Goal: Transaction & Acquisition: Subscribe to service/newsletter

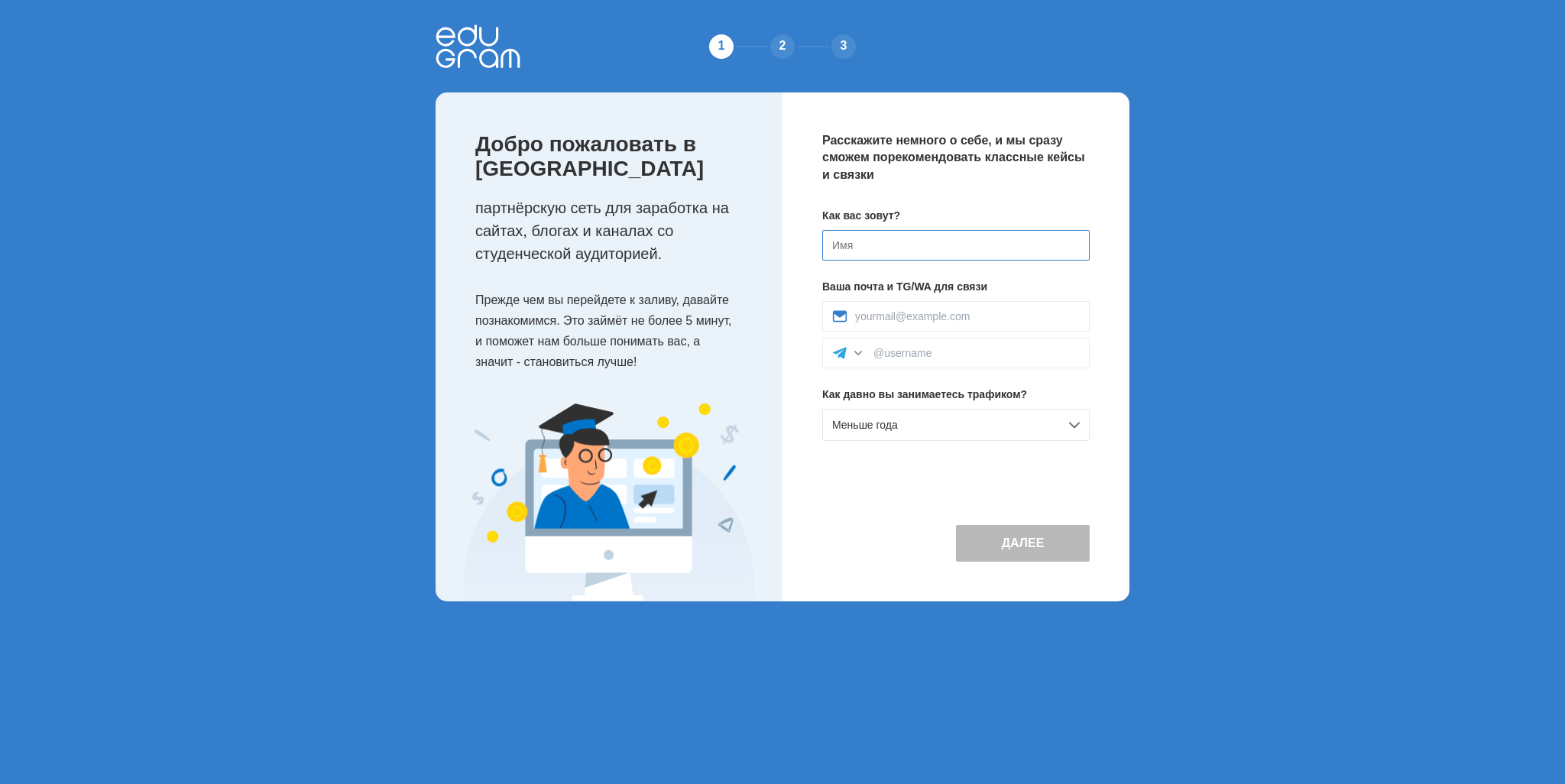
click at [925, 240] on input at bounding box center [956, 245] width 268 height 31
type input "H"
type input "[PERSON_NAME]"
click at [978, 311] on input at bounding box center [967, 317] width 224 height 12
type input "sayfrr@yandex.ru"
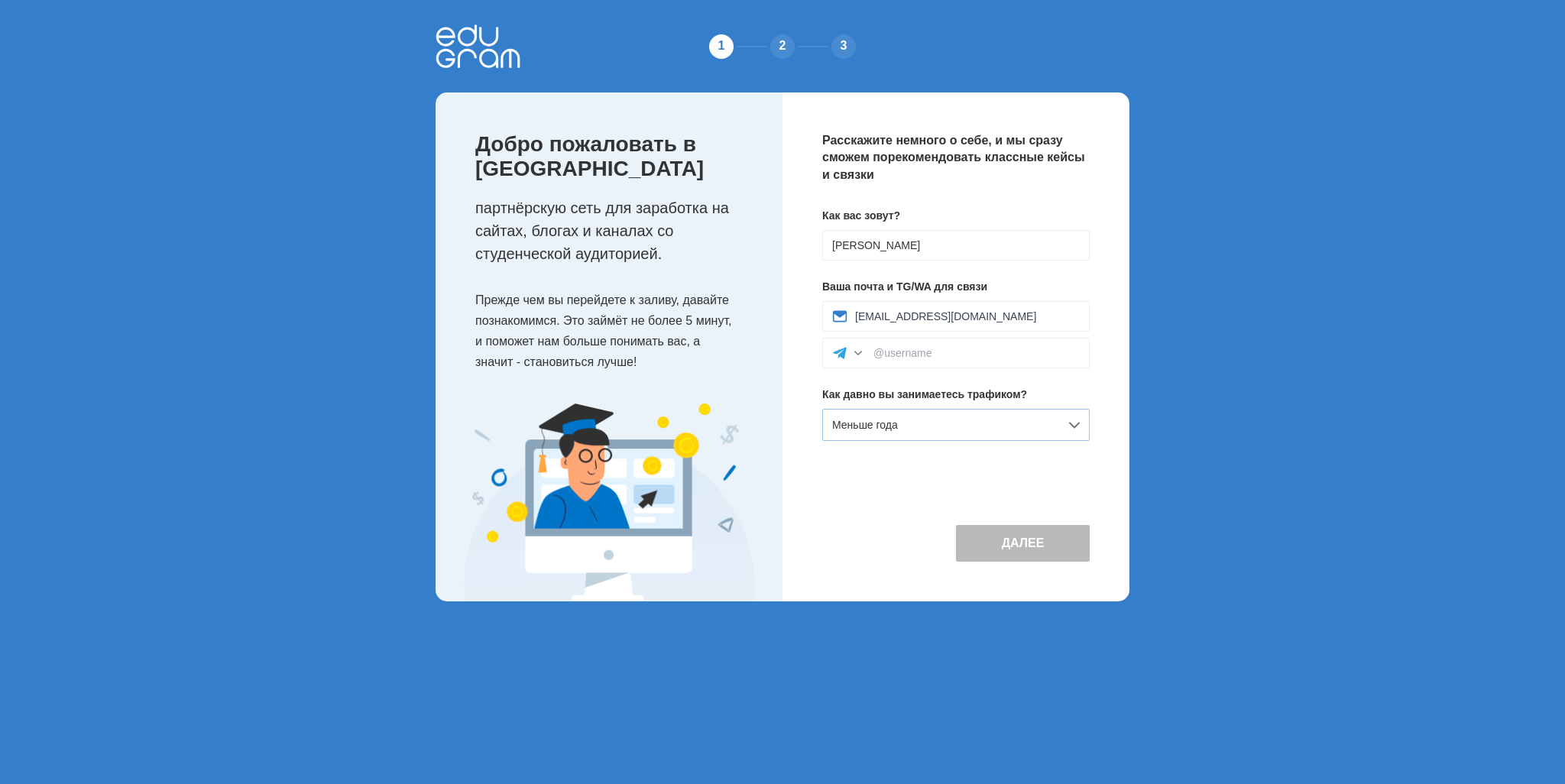
click at [978, 421] on div "Меньше года" at bounding box center [956, 425] width 268 height 32
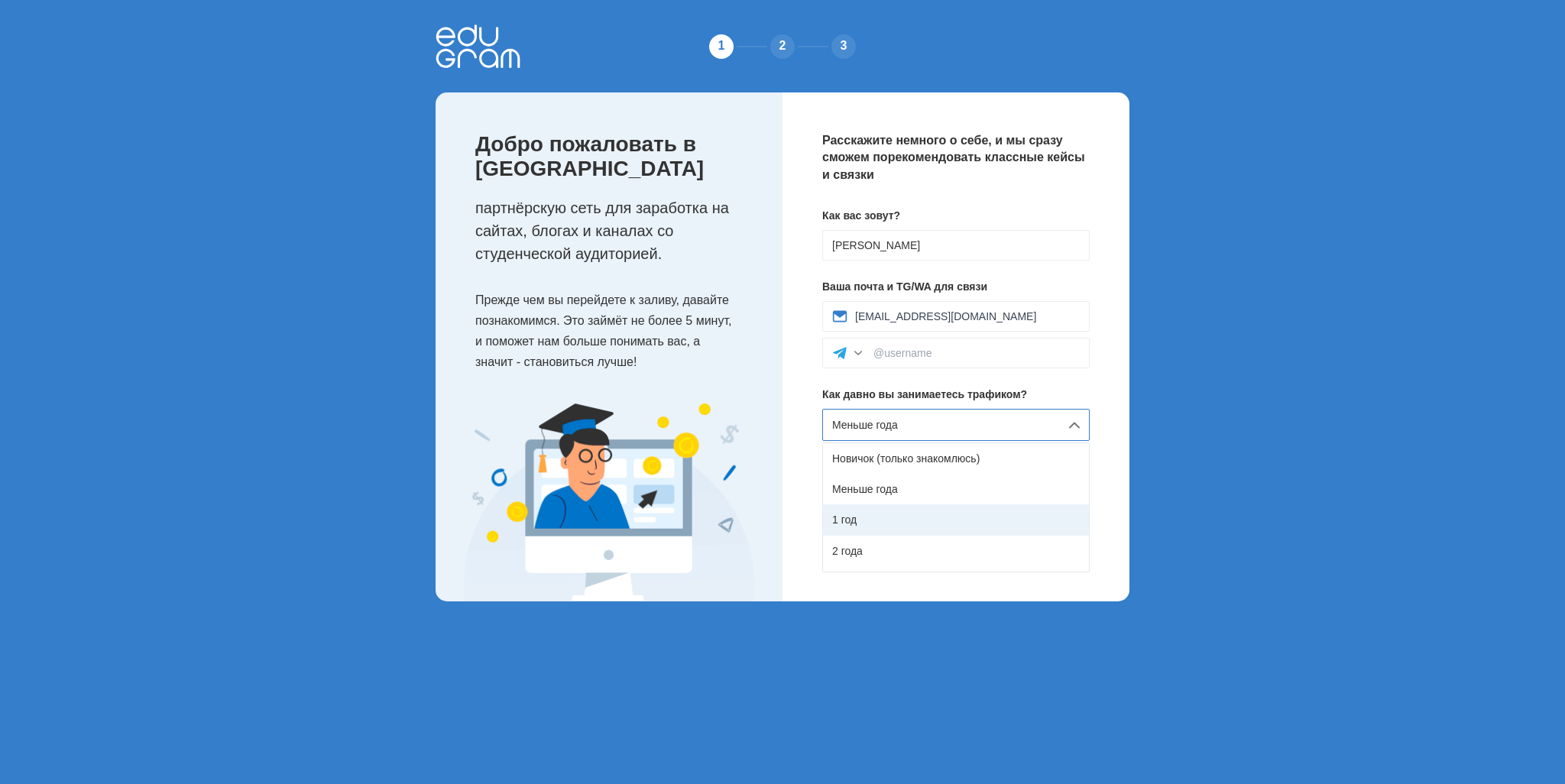
click at [936, 509] on div "1 год" at bounding box center [956, 519] width 266 height 31
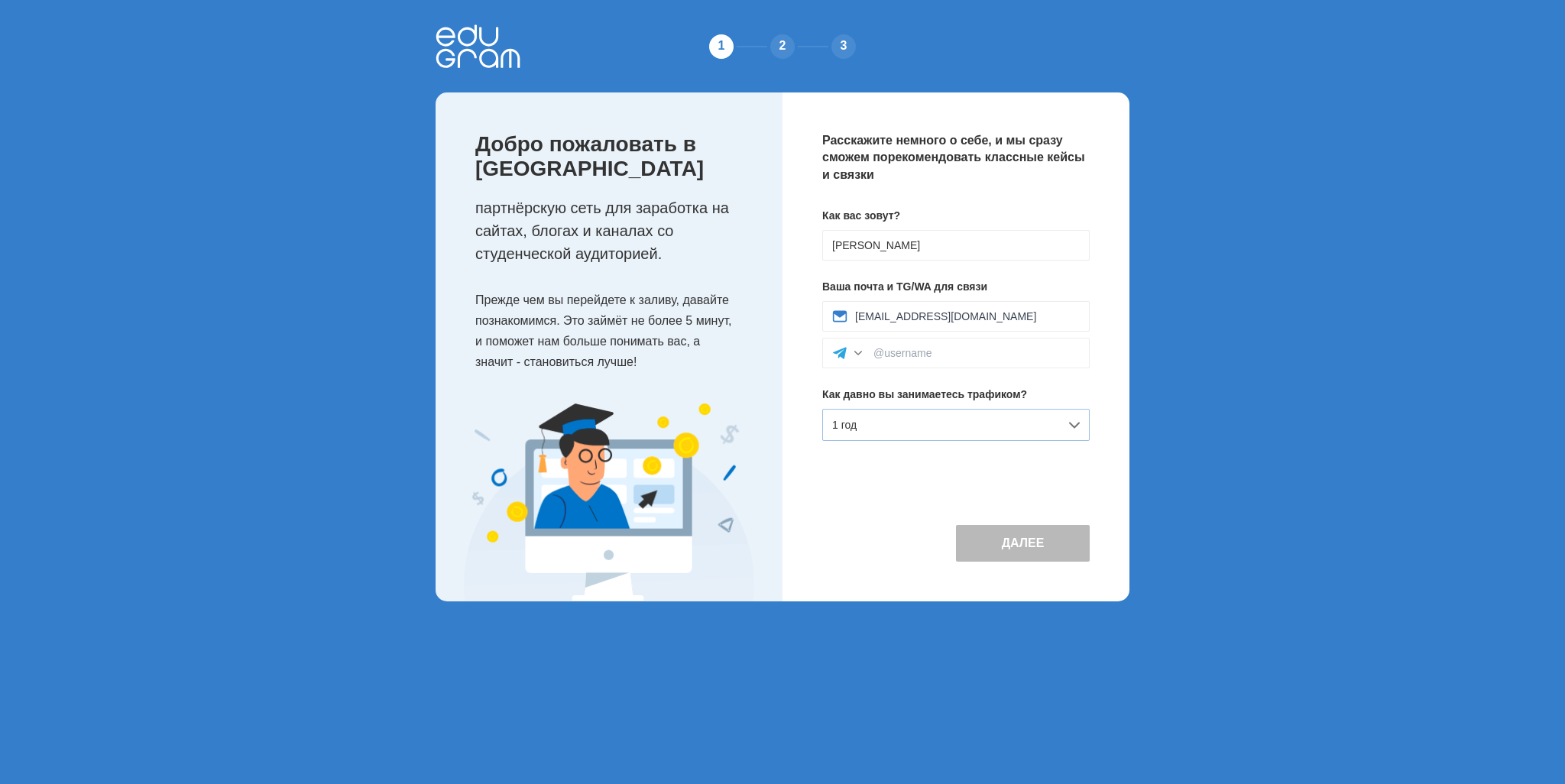
click at [991, 429] on div "1 год" at bounding box center [956, 425] width 268 height 32
click at [996, 428] on div "1 год" at bounding box center [956, 425] width 268 height 32
click at [1012, 480] on div "Расскажите немного о себе, и мы сразу сможем порекомендовать классные кейсы и с…" at bounding box center [956, 347] width 347 height 509
click at [933, 365] on div at bounding box center [956, 353] width 268 height 31
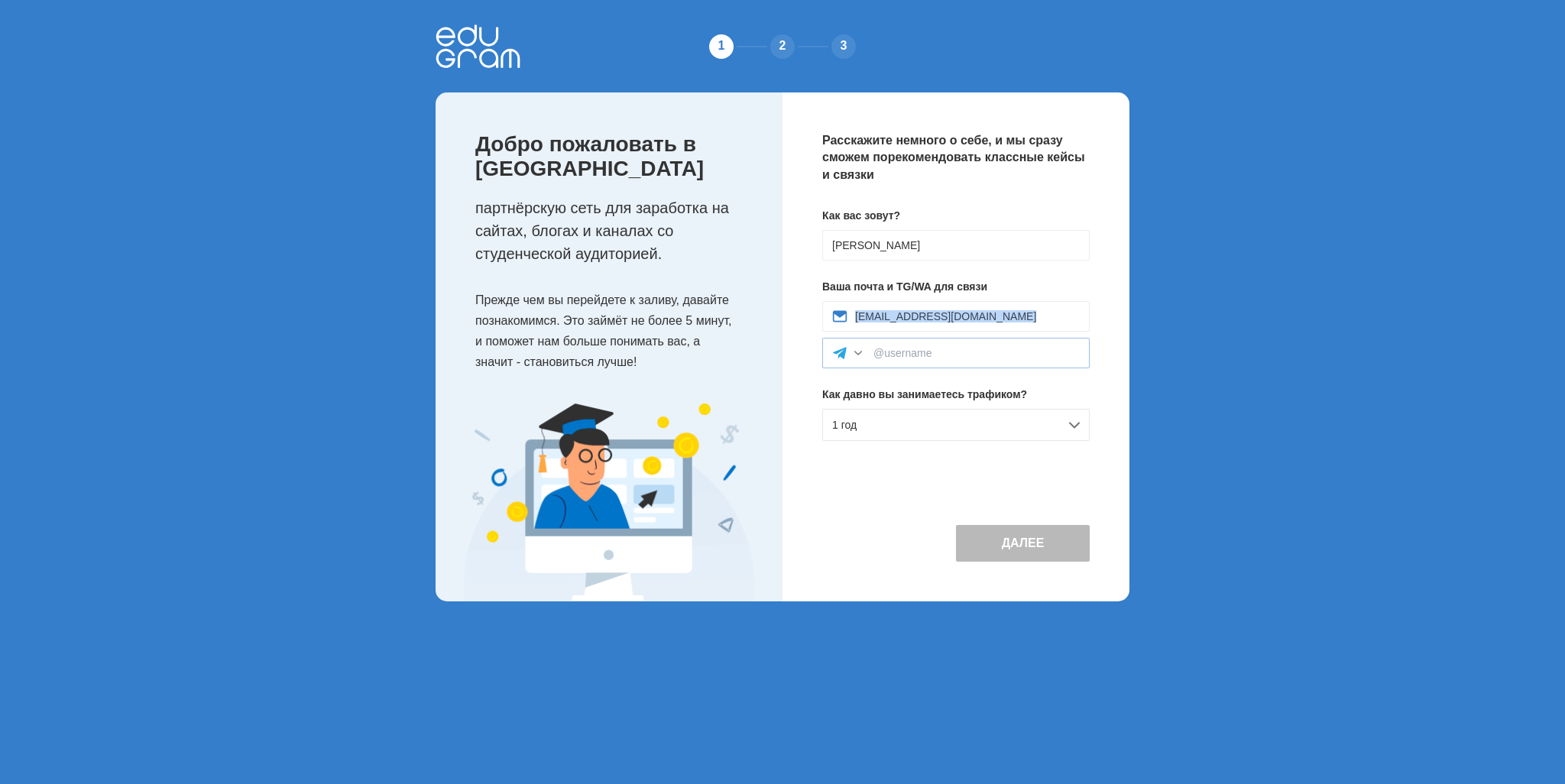
click at [933, 365] on div at bounding box center [956, 353] width 268 height 31
click at [933, 364] on div at bounding box center [956, 353] width 268 height 31
click at [933, 356] on input at bounding box center [976, 353] width 206 height 12
click at [950, 362] on div "@sayfrr" at bounding box center [956, 353] width 268 height 31
drag, startPoint x: 950, startPoint y: 352, endPoint x: 886, endPoint y: 363, distance: 64.9
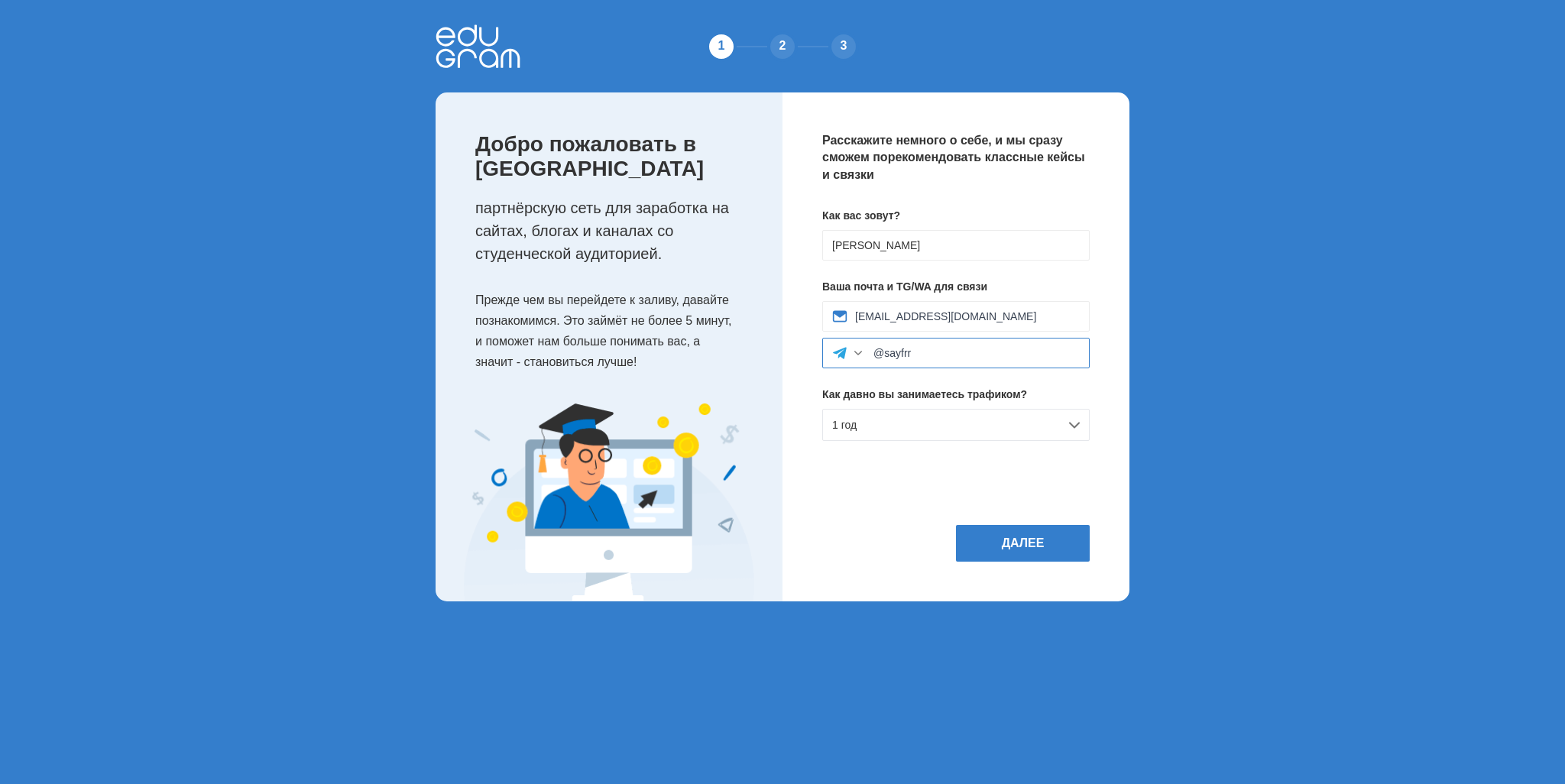
click at [886, 363] on div "@sayfrr" at bounding box center [956, 353] width 268 height 31
type input "@sayfutdinovvv"
click at [1021, 537] on button "Далее" at bounding box center [1023, 544] width 134 height 37
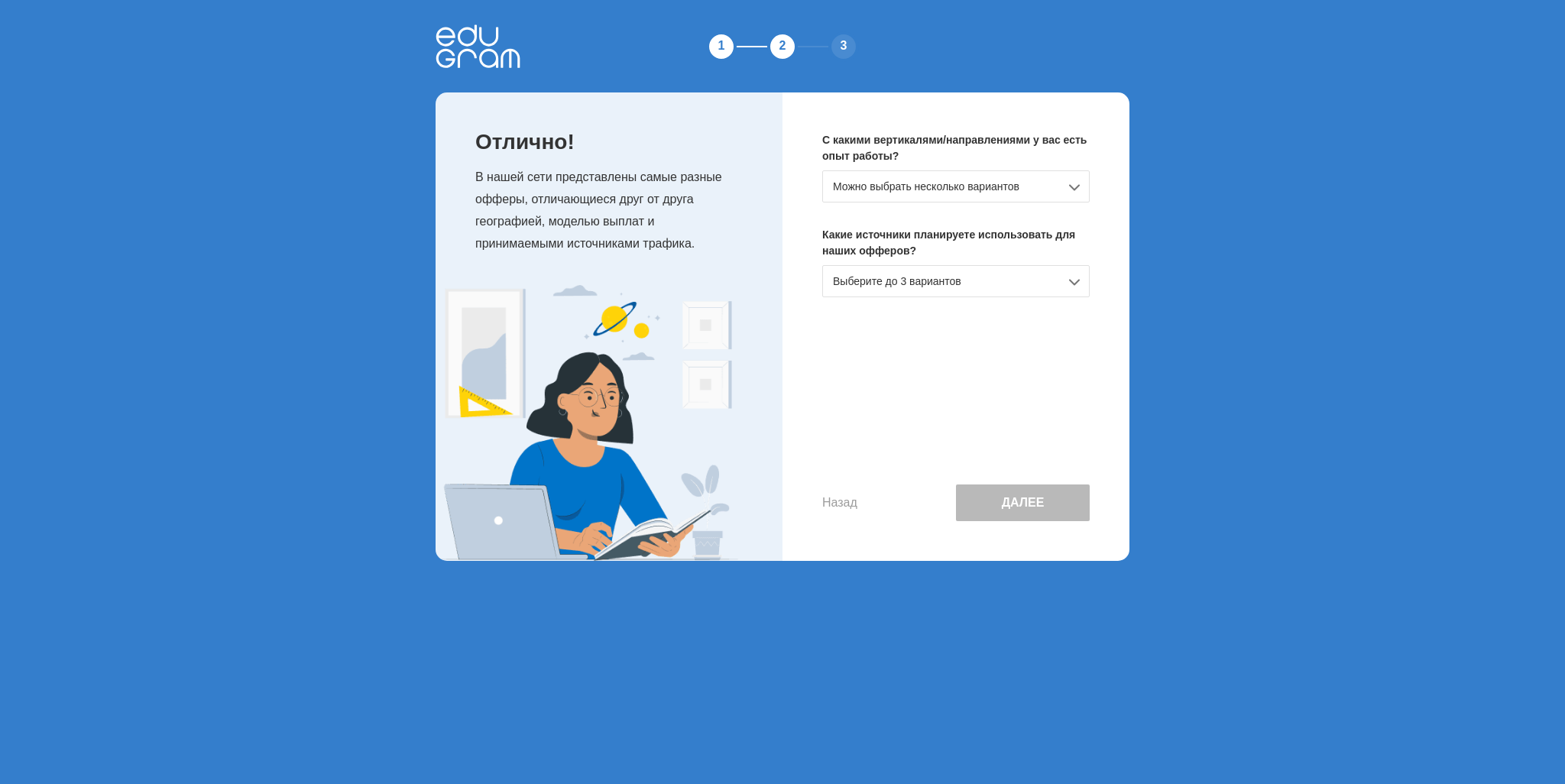
click at [938, 195] on div "Можно выбрать несколько вариантов" at bounding box center [956, 187] width 268 height 32
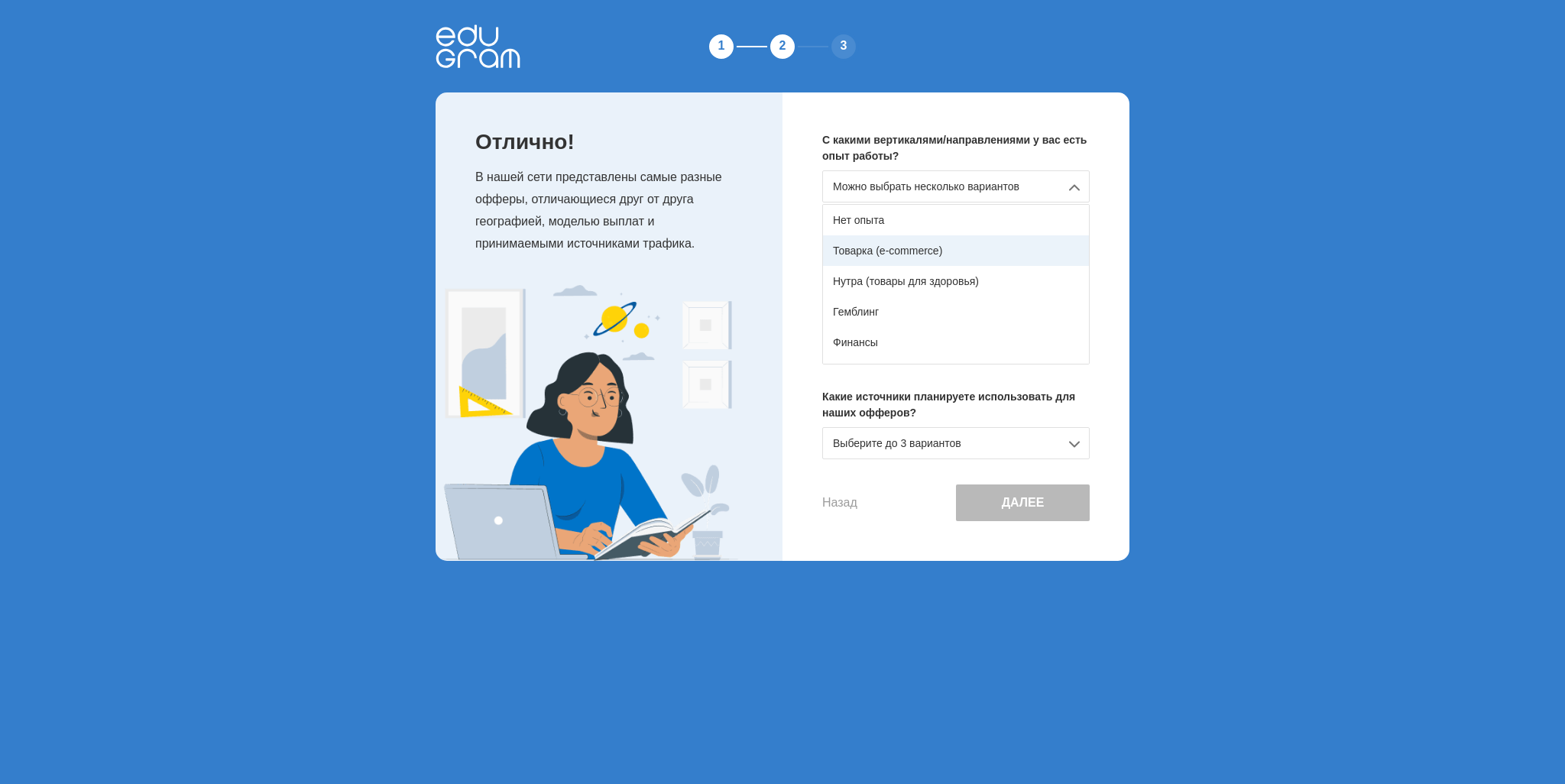
click at [919, 242] on div "Товарка (e-commerce)" at bounding box center [956, 250] width 266 height 31
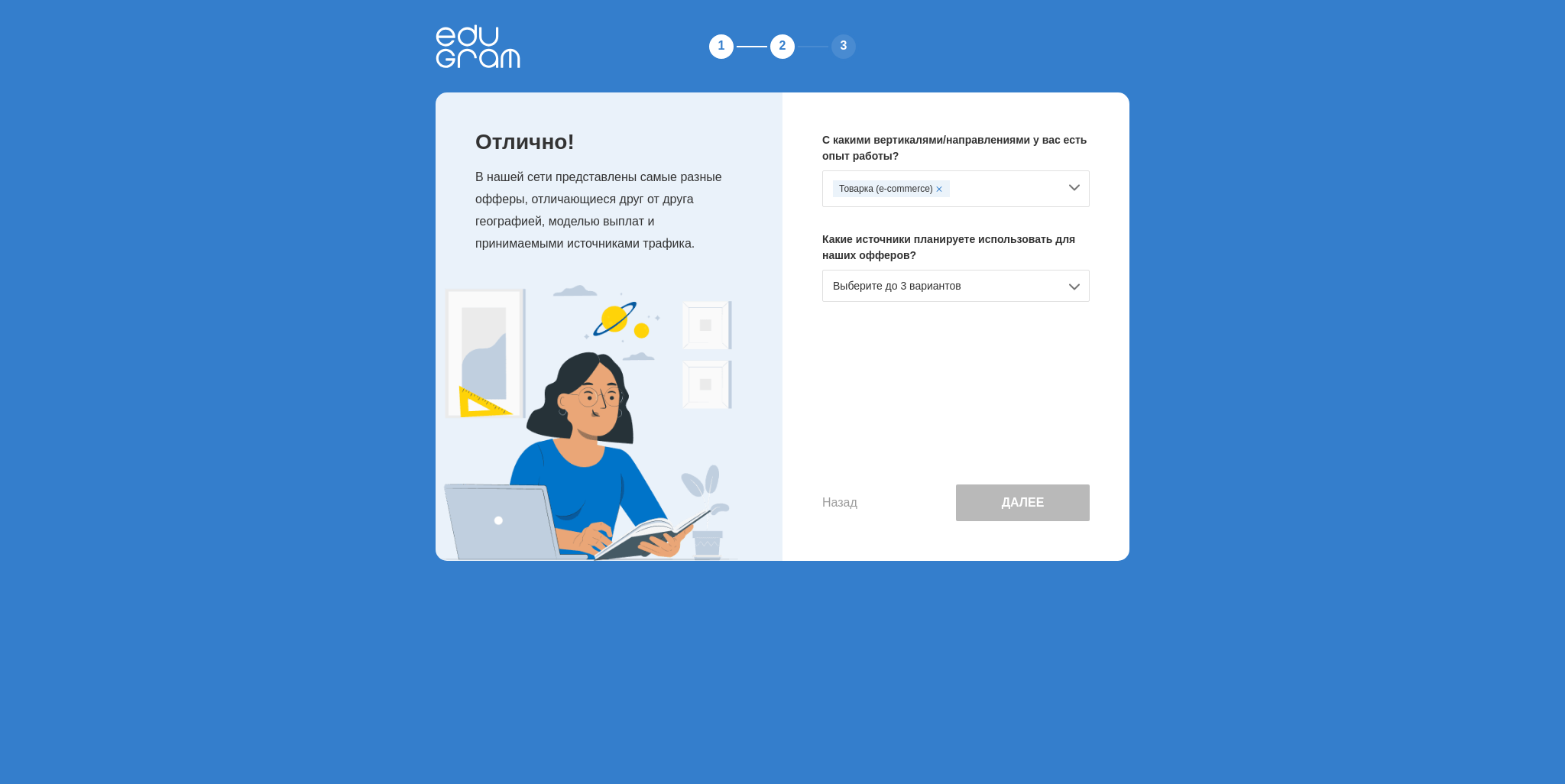
click at [974, 190] on div "Товарка (e-commerce)" at bounding box center [945, 188] width 225 height 17
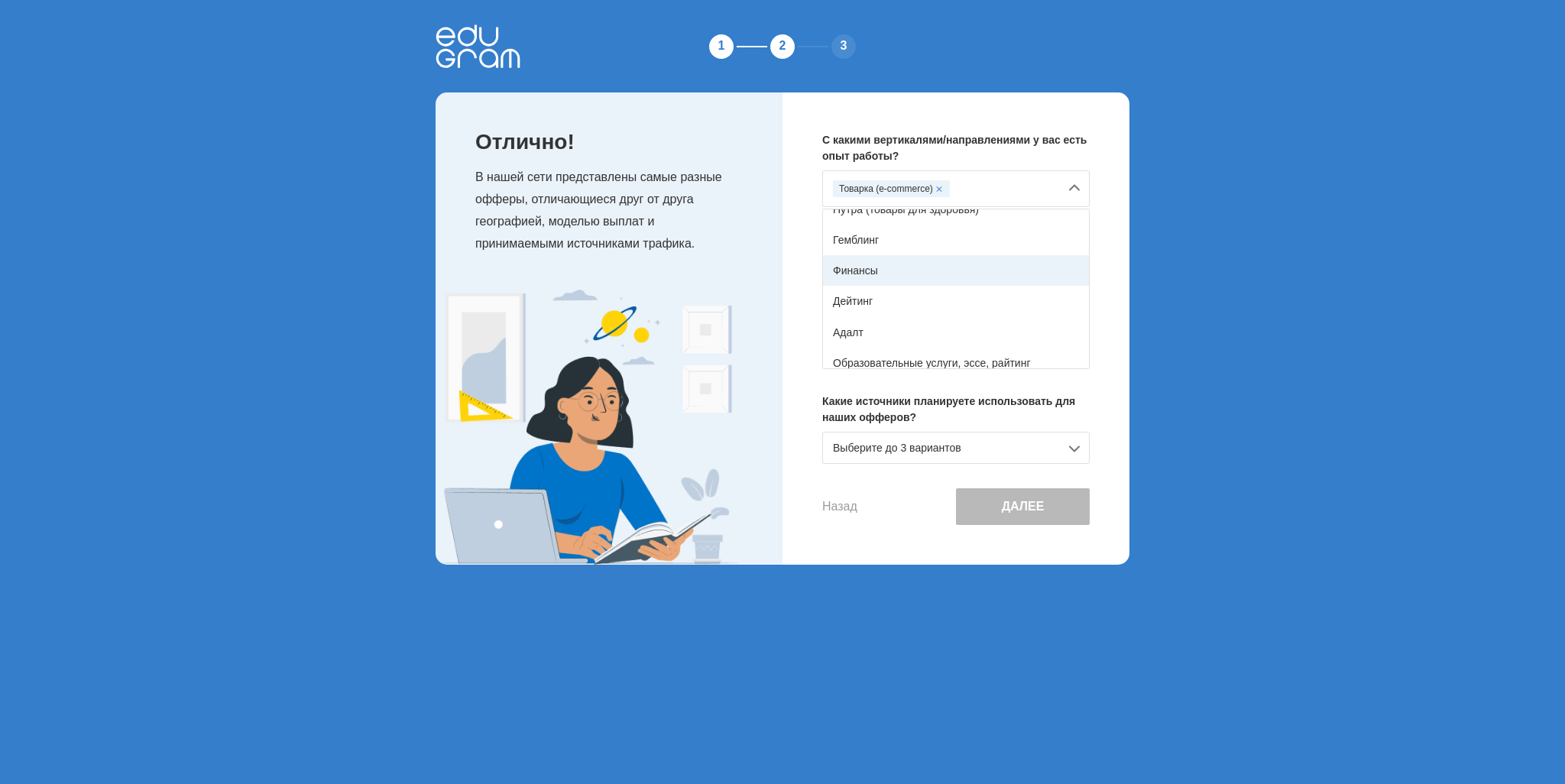
click at [957, 277] on div "Финансы" at bounding box center [956, 270] width 266 height 31
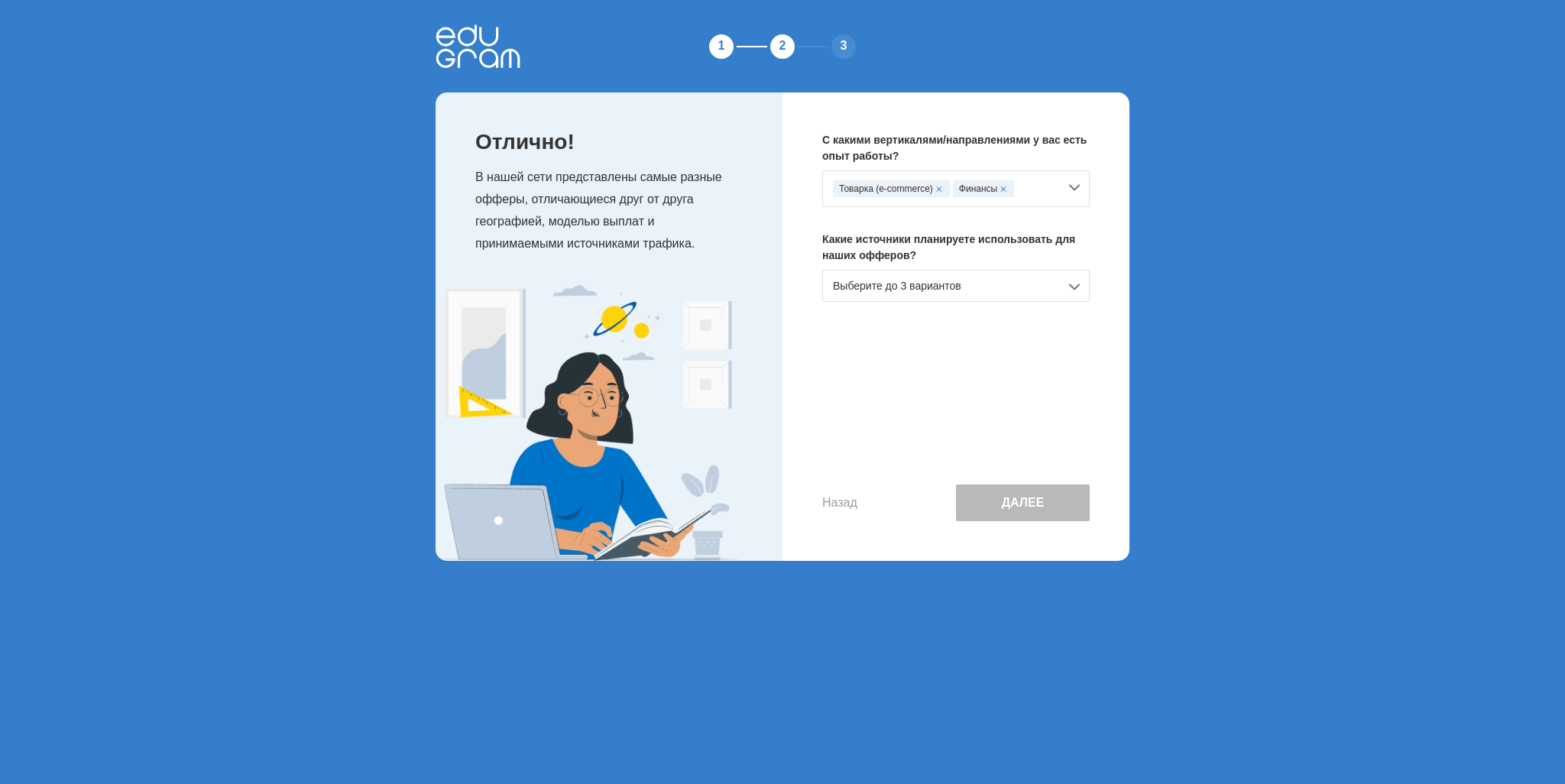
click at [1040, 195] on div "Товарка (e-commerce) Финансы" at bounding box center [945, 188] width 225 height 17
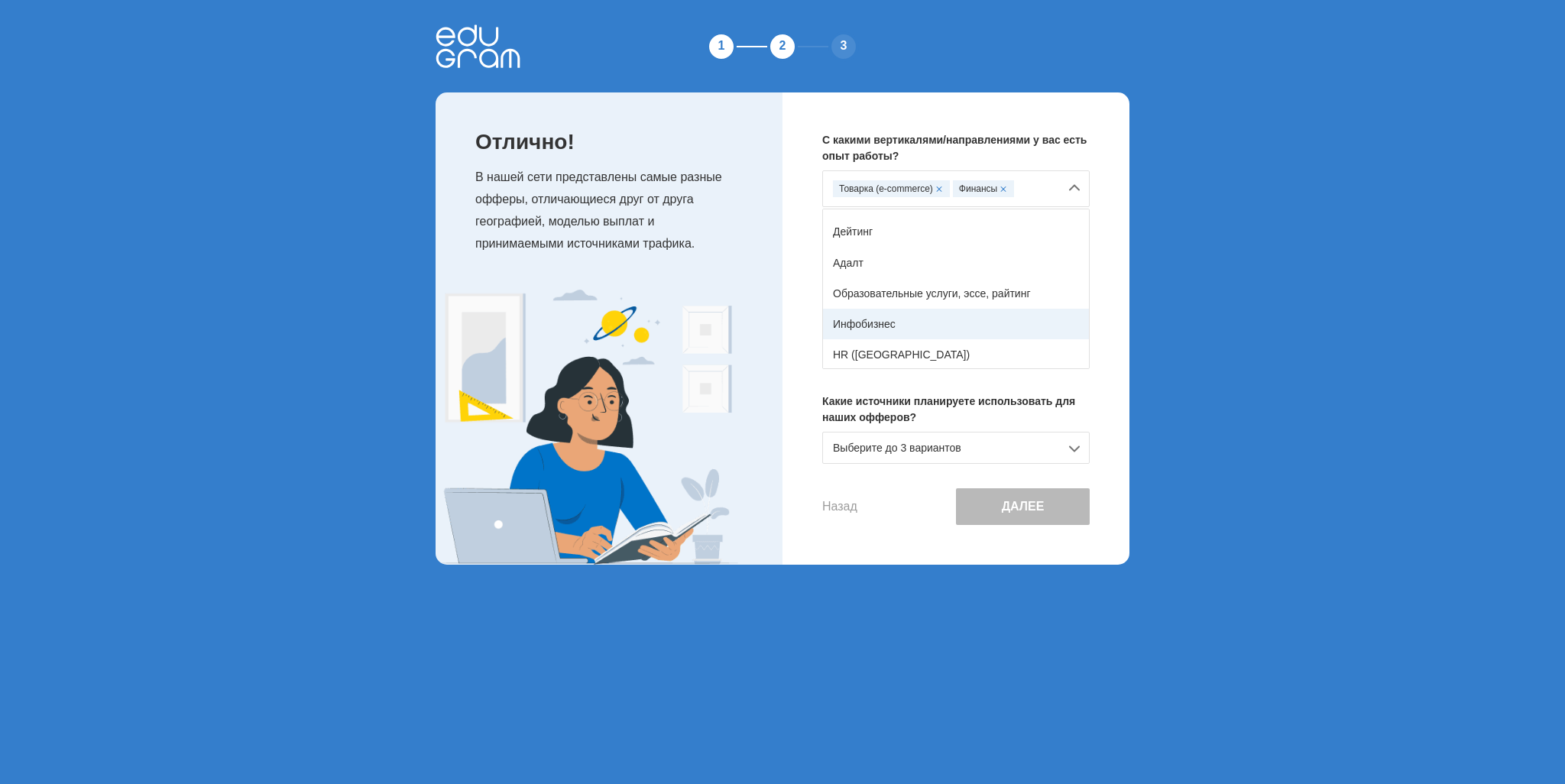
scroll to position [153, 0]
click at [944, 282] on div "Образовательные услуги, эссе, райтинг" at bounding box center [956, 286] width 266 height 31
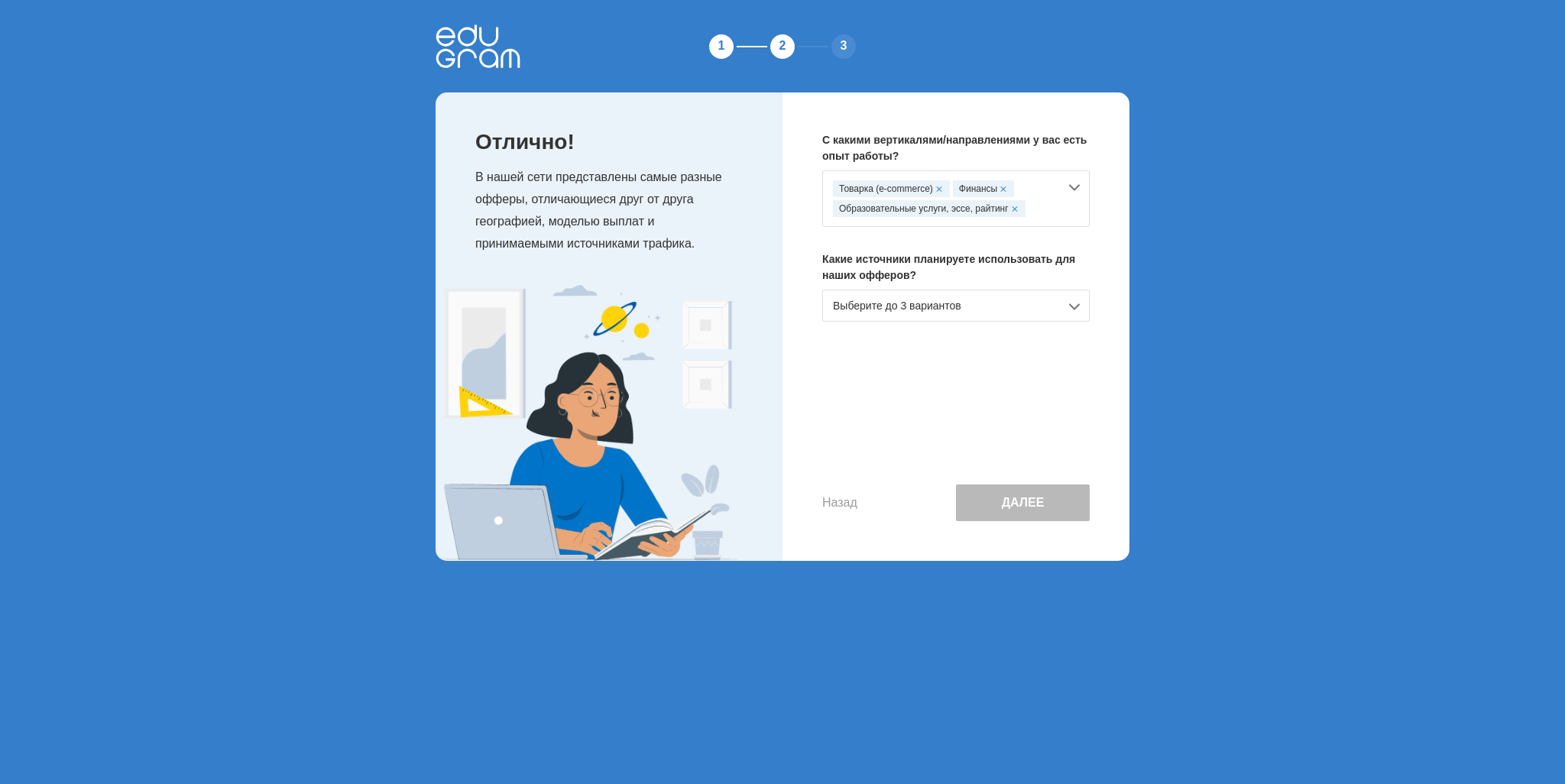
click at [1046, 208] on div "Товарка (e-commerce) Финансы Образовательные услуги, эссе, райтинг" at bounding box center [945, 199] width 225 height 37
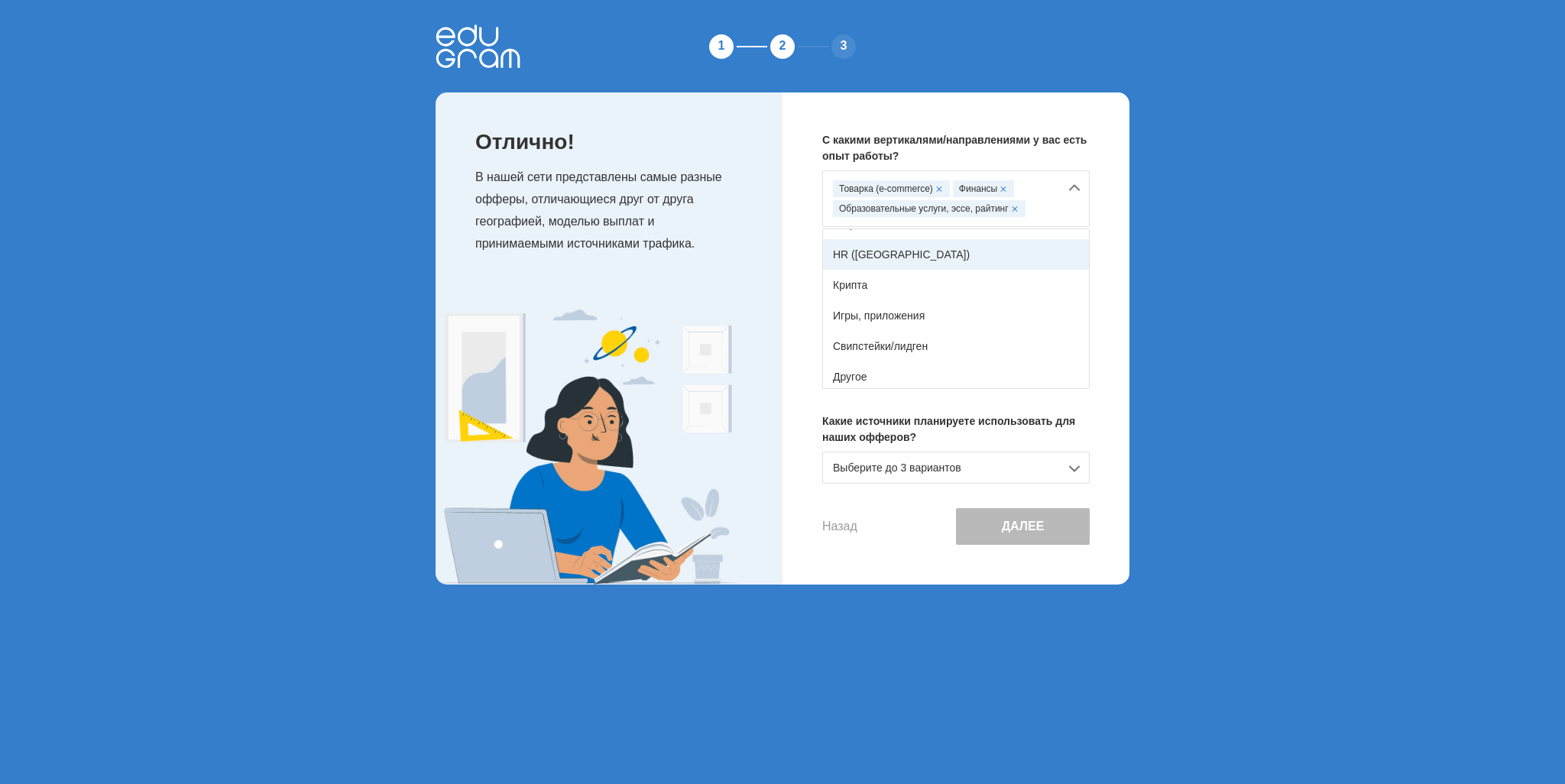
scroll to position [269, 0]
click at [937, 364] on div "Другое" at bounding box center [956, 373] width 266 height 31
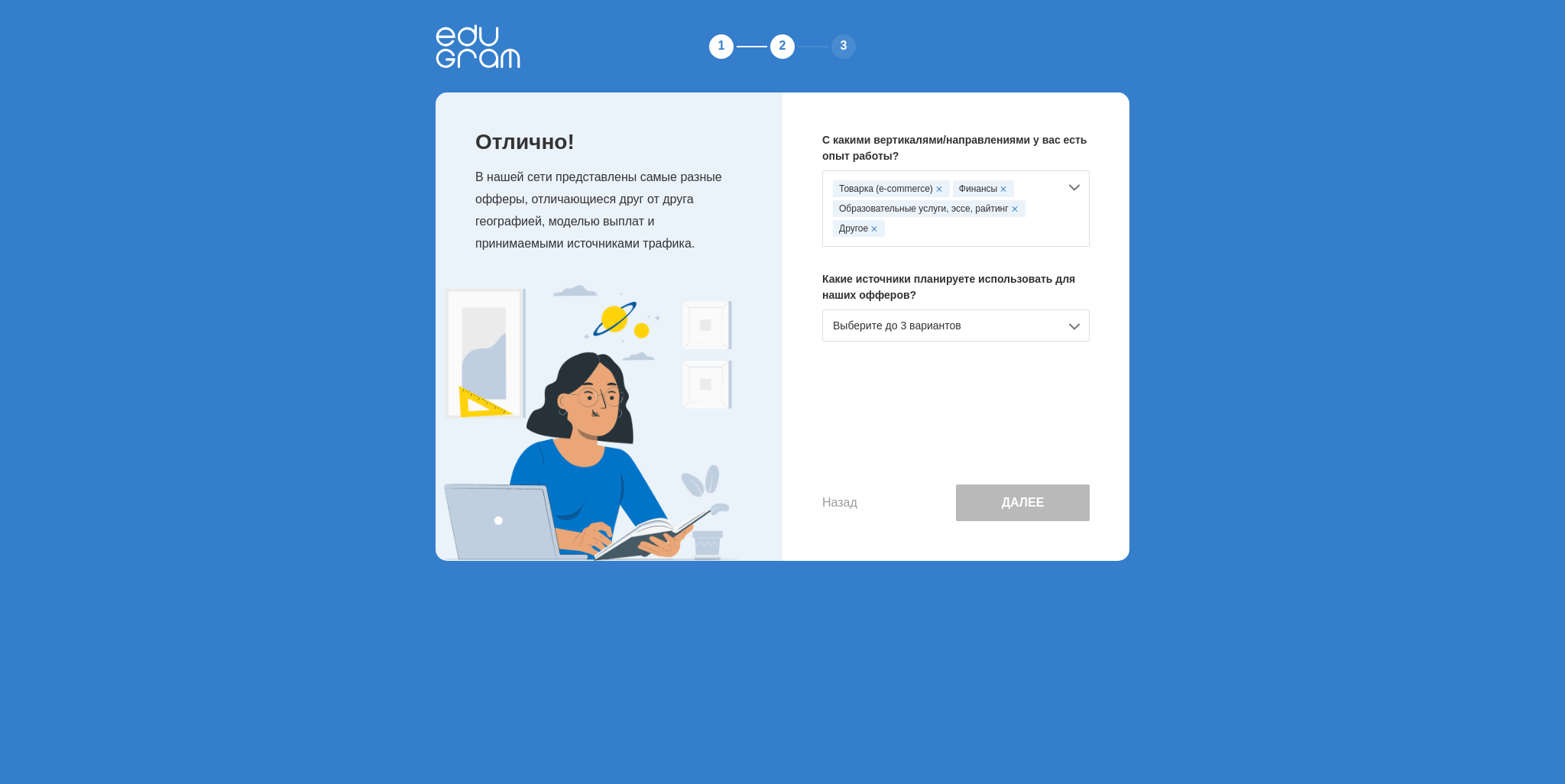
click at [933, 339] on div "Выберите до 3 вариантов" at bounding box center [956, 326] width 268 height 32
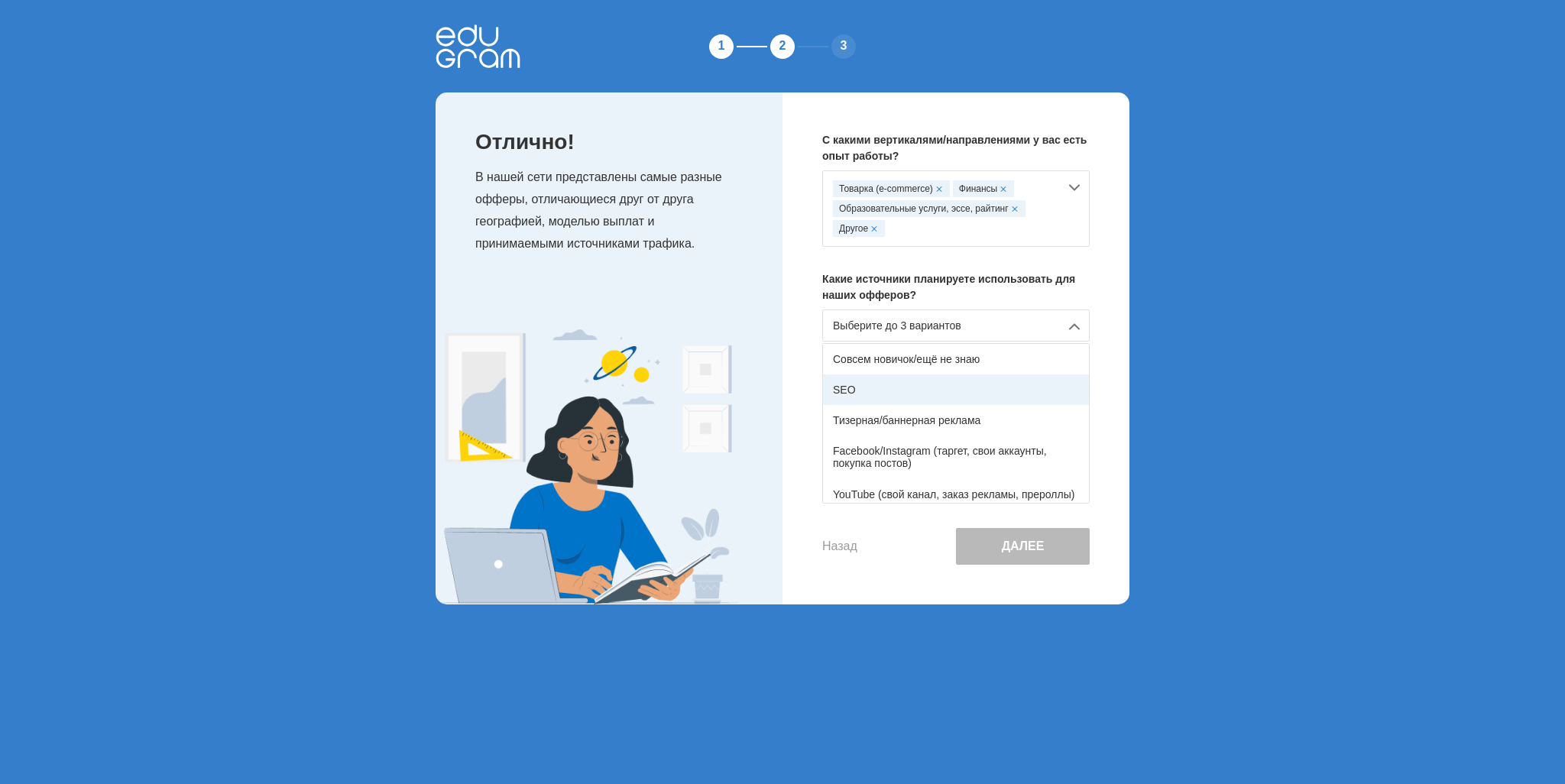
click at [924, 391] on div "SEO" at bounding box center [956, 389] width 266 height 31
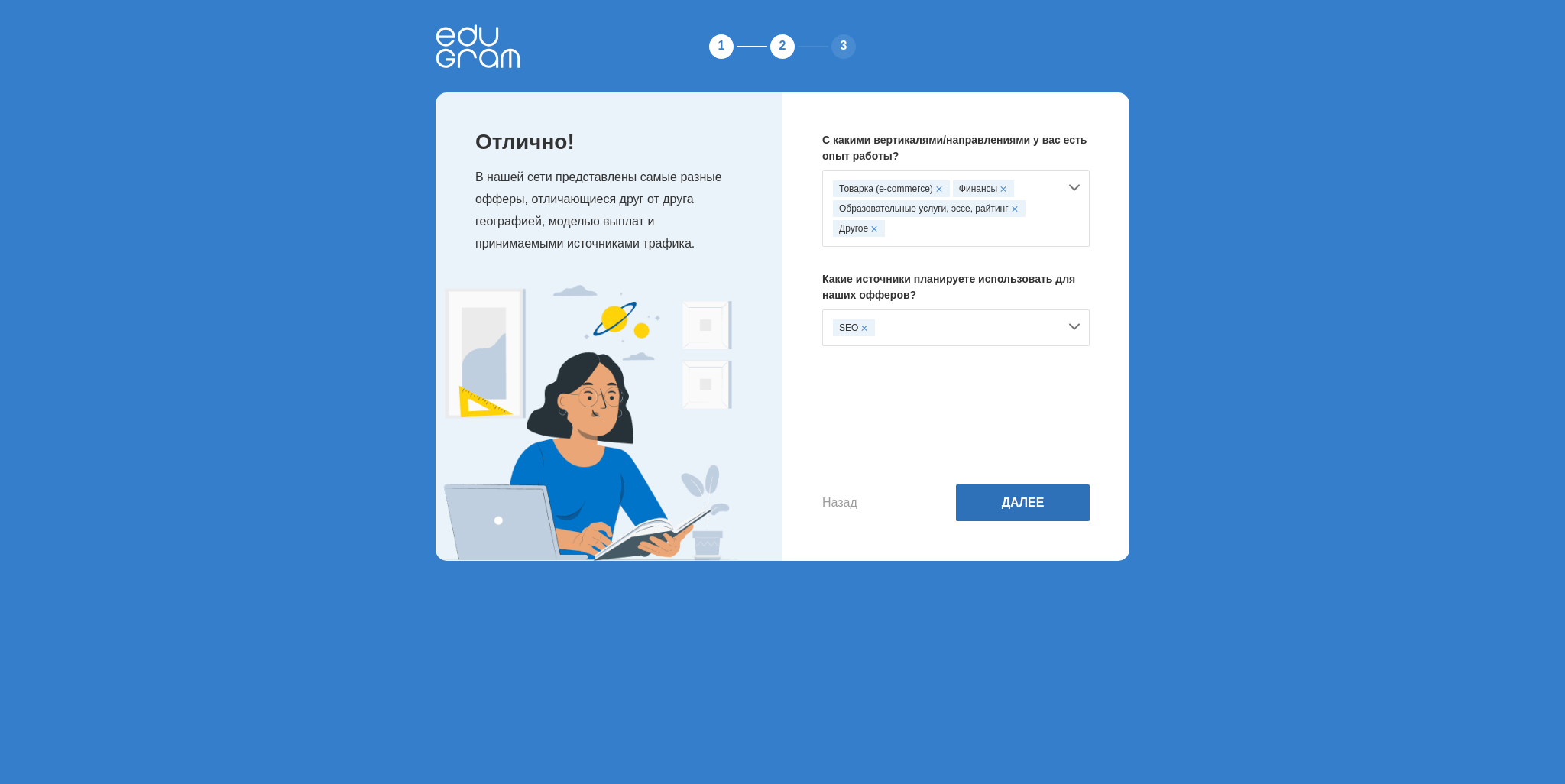
click at [1012, 506] on button "Далее" at bounding box center [1023, 502] width 134 height 37
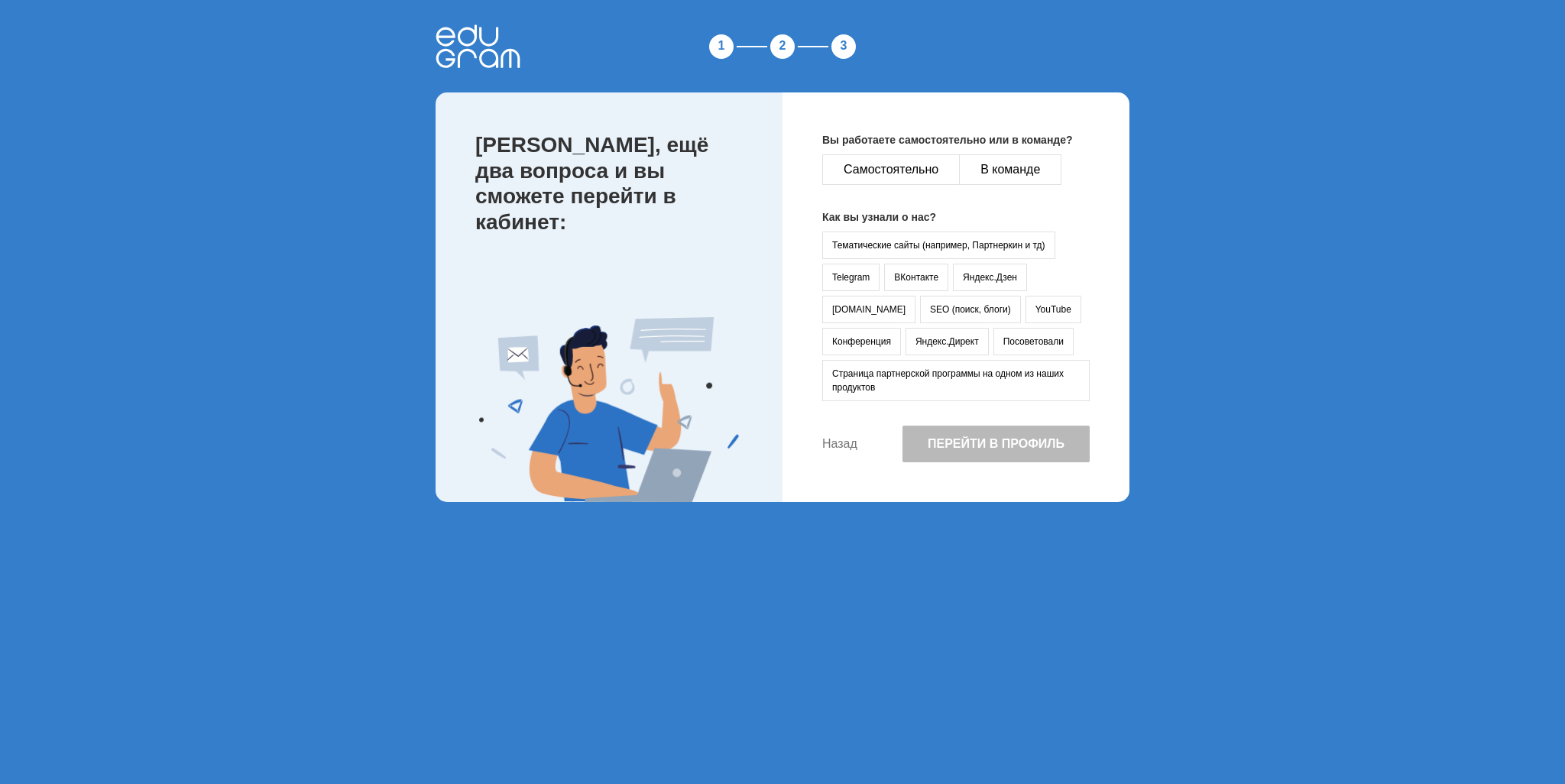
click at [851, 444] on button "Назад" at bounding box center [840, 444] width 35 height 14
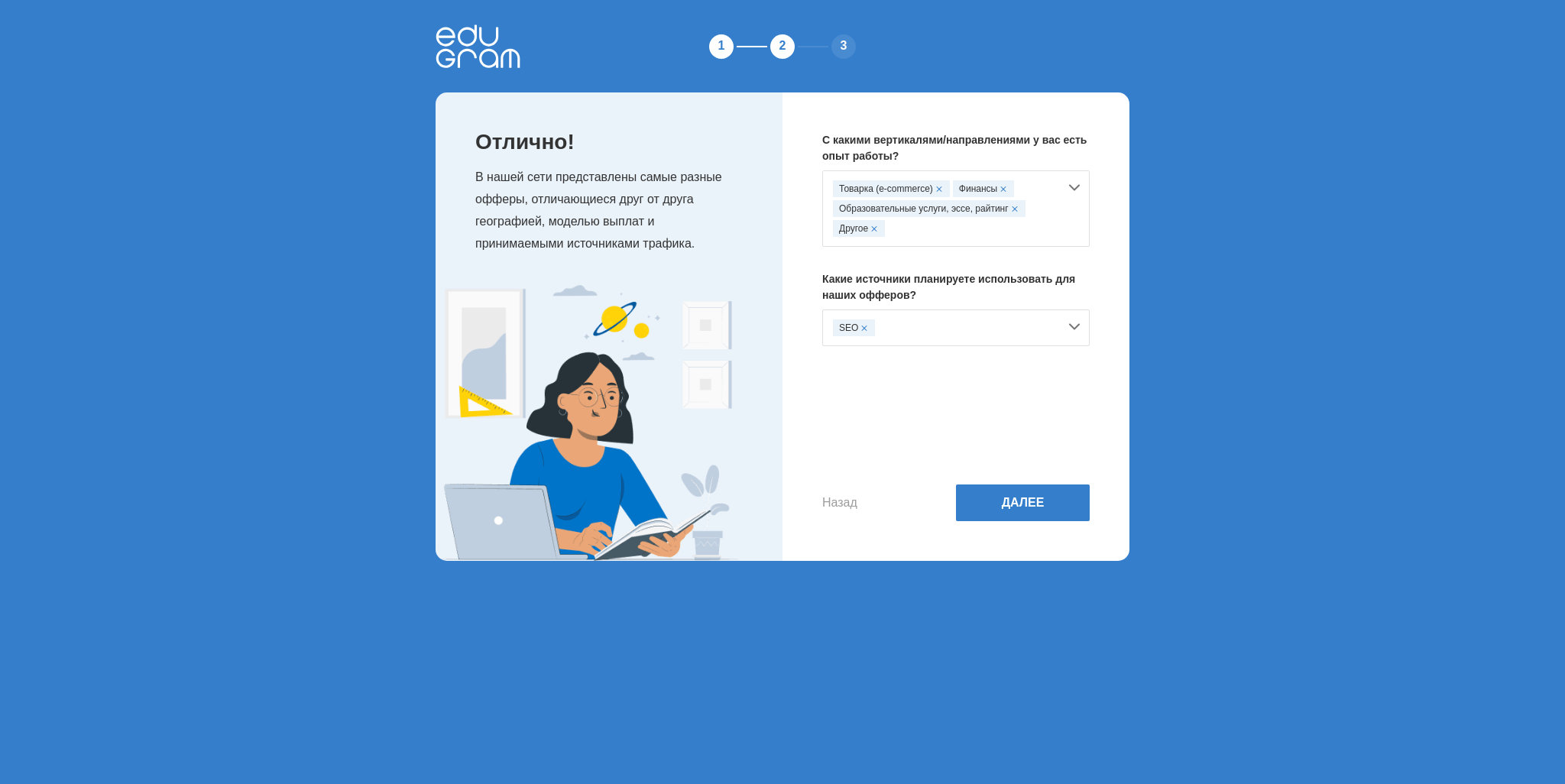
click at [940, 326] on div "SEO" at bounding box center [945, 327] width 225 height 17
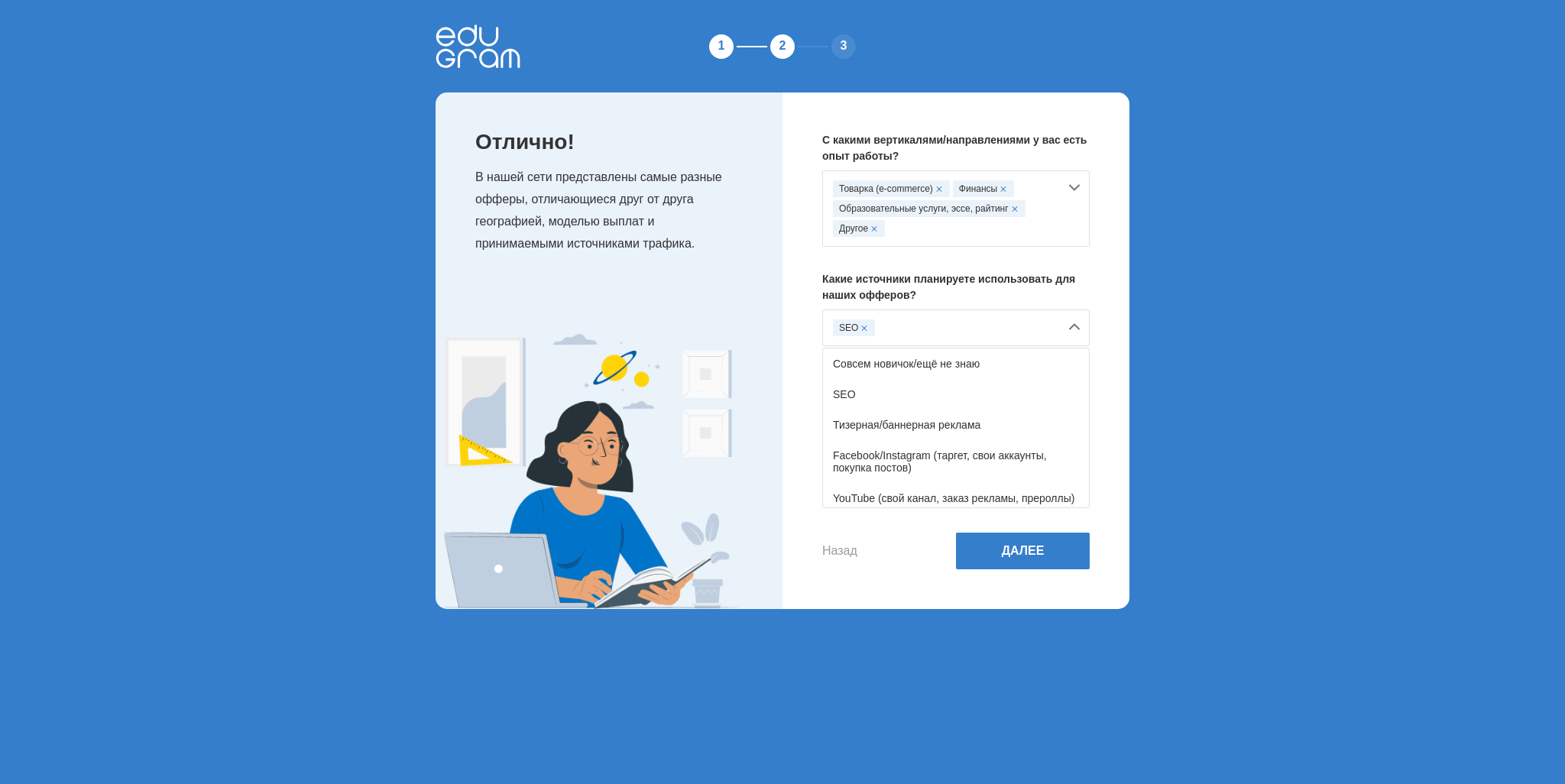
click at [868, 326] on div "SEO" at bounding box center [854, 327] width 42 height 17
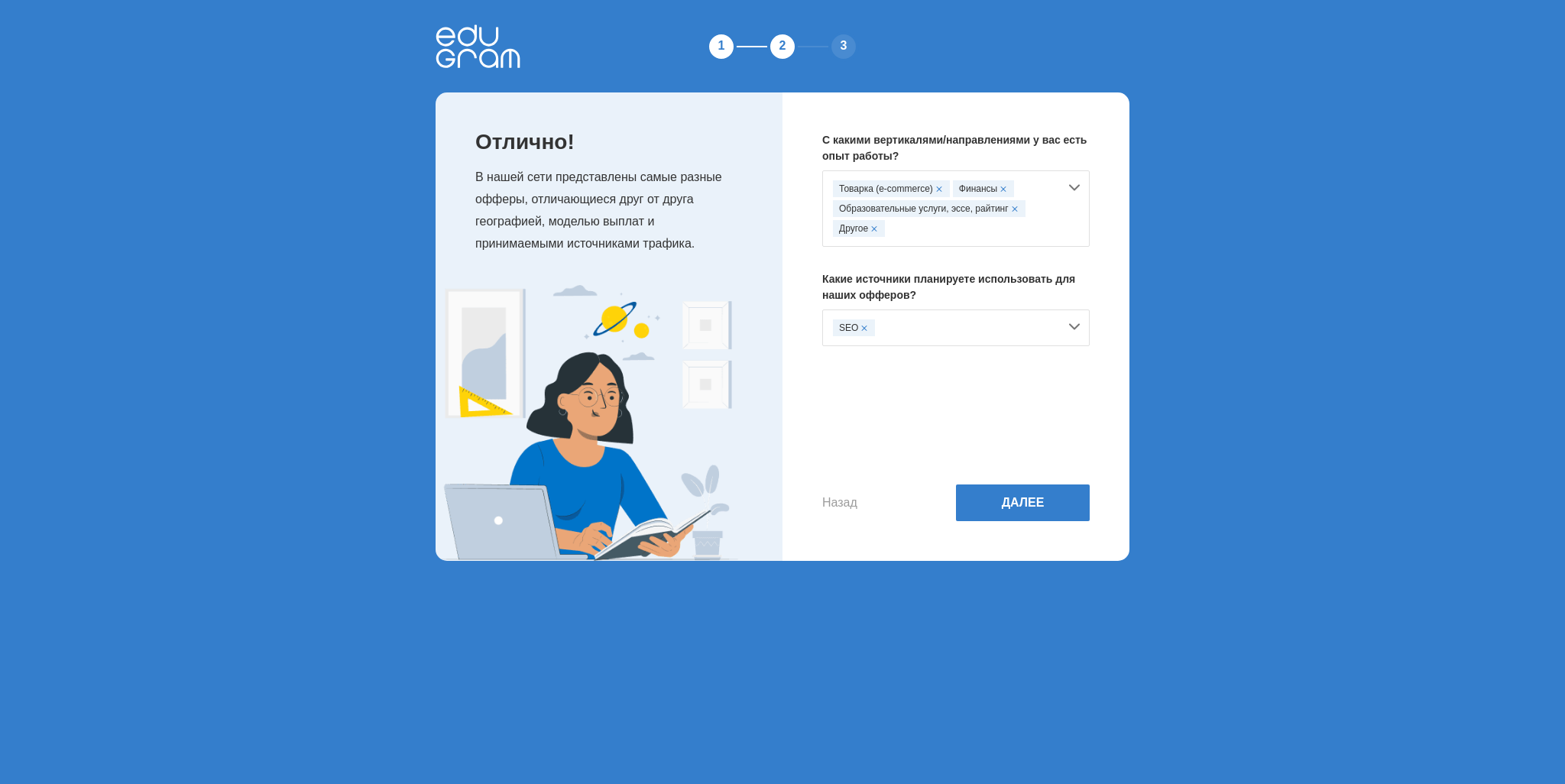
click at [866, 331] on div "SEO" at bounding box center [854, 327] width 42 height 17
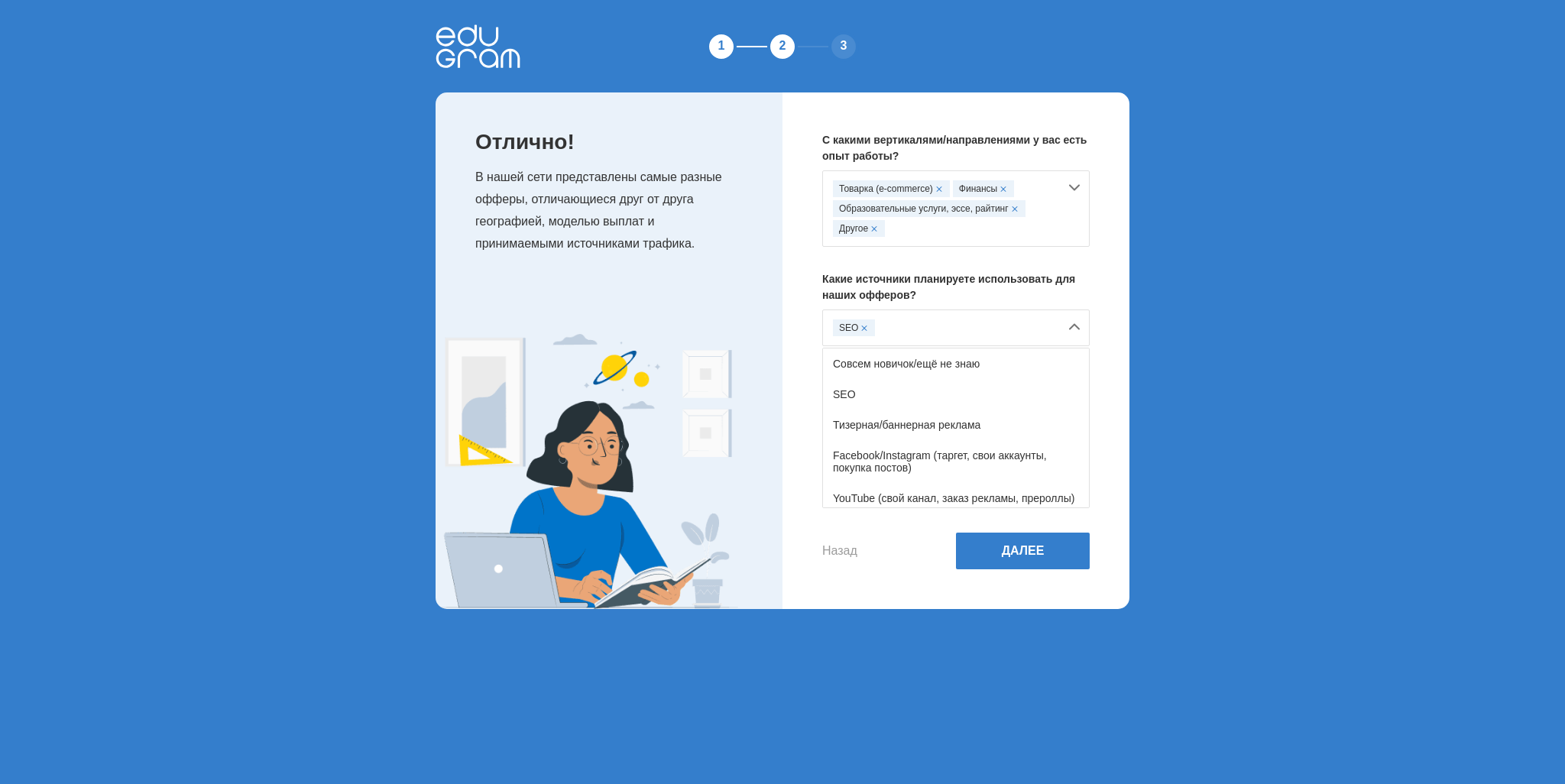
click at [866, 330] on span at bounding box center [864, 327] width 6 height 6
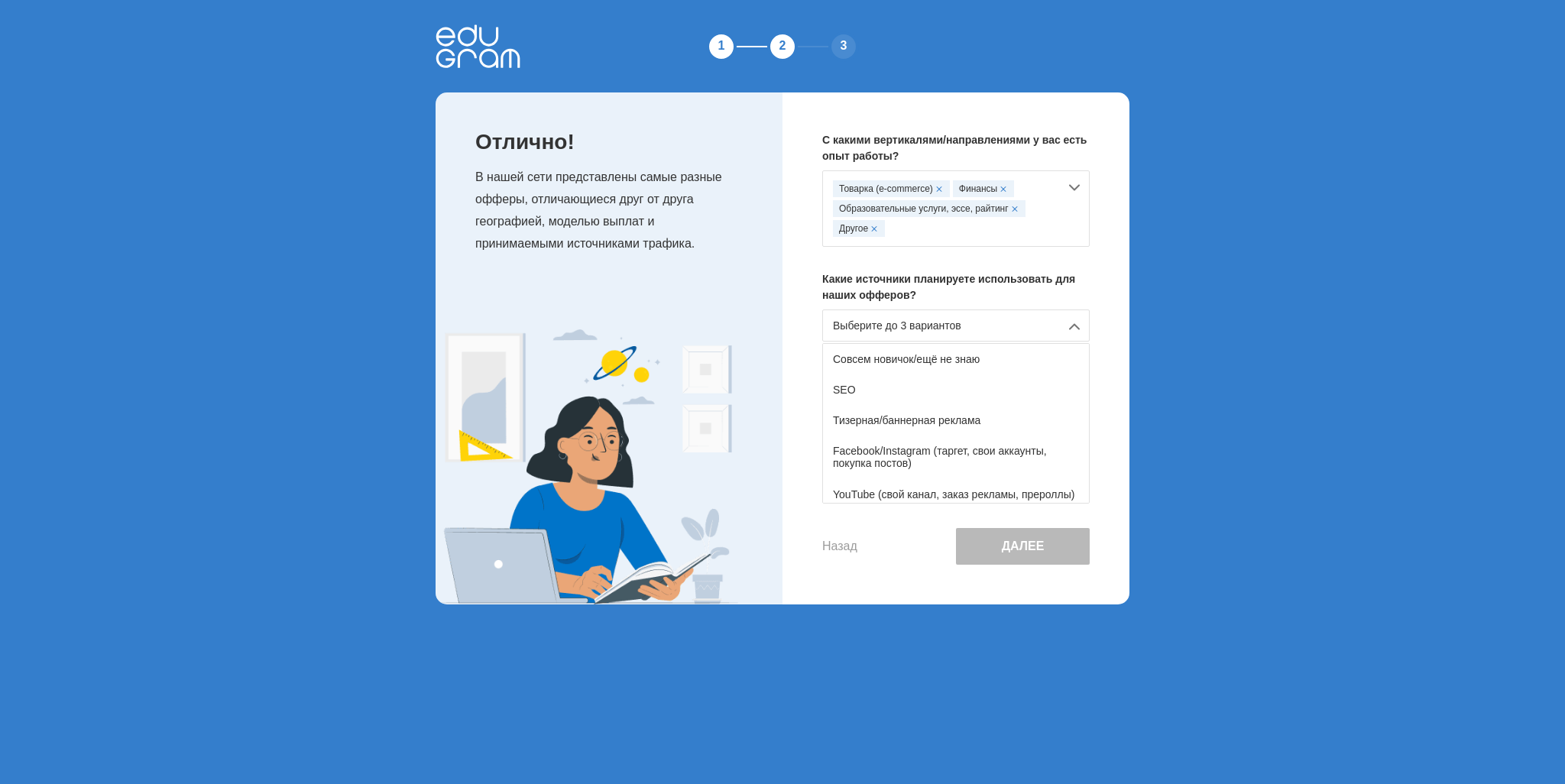
click at [867, 330] on div "Выберите до 3 вариантов" at bounding box center [956, 326] width 268 height 32
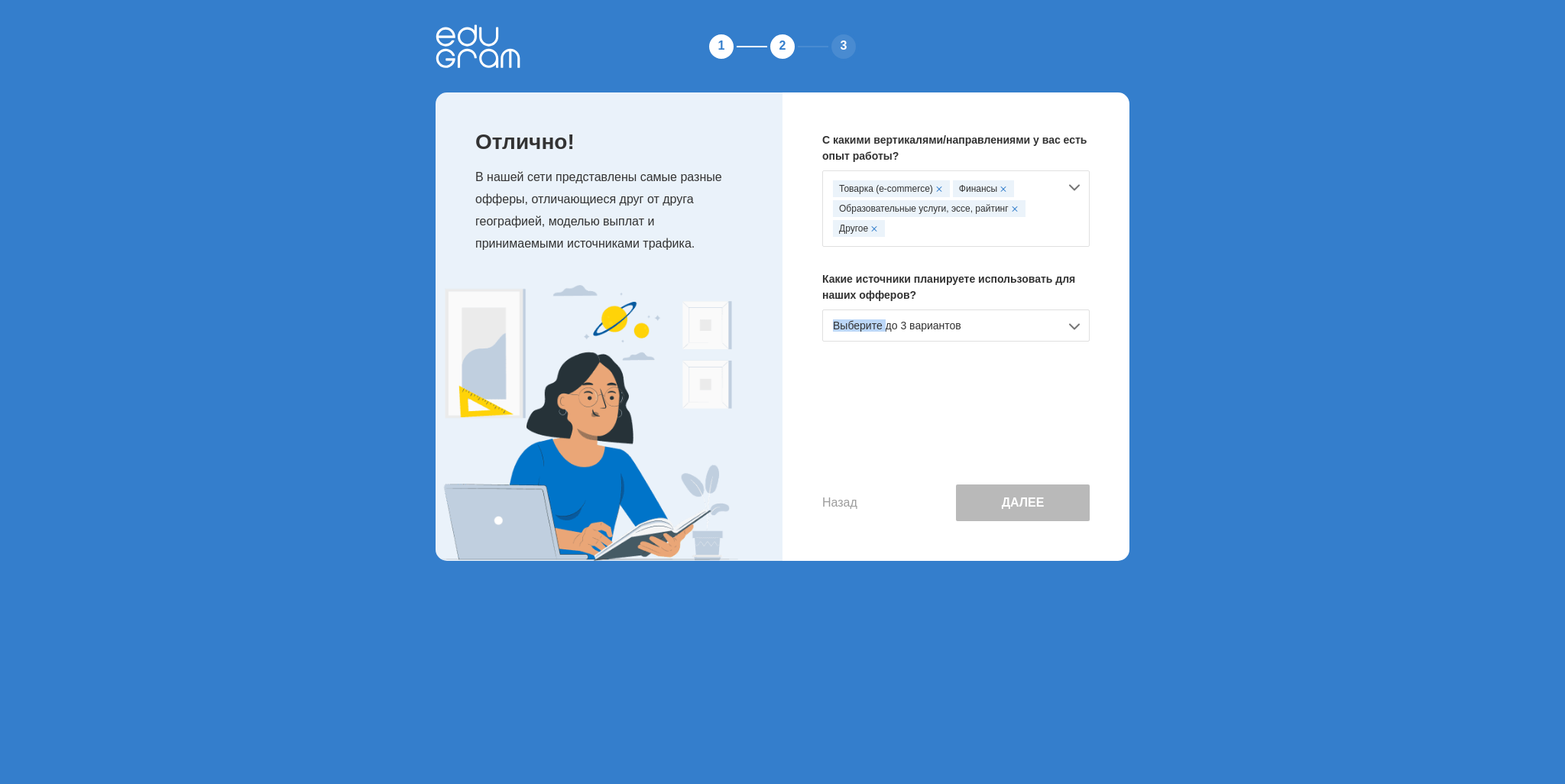
click at [867, 330] on div "Выберите до 3 вариантов" at bounding box center [956, 326] width 268 height 32
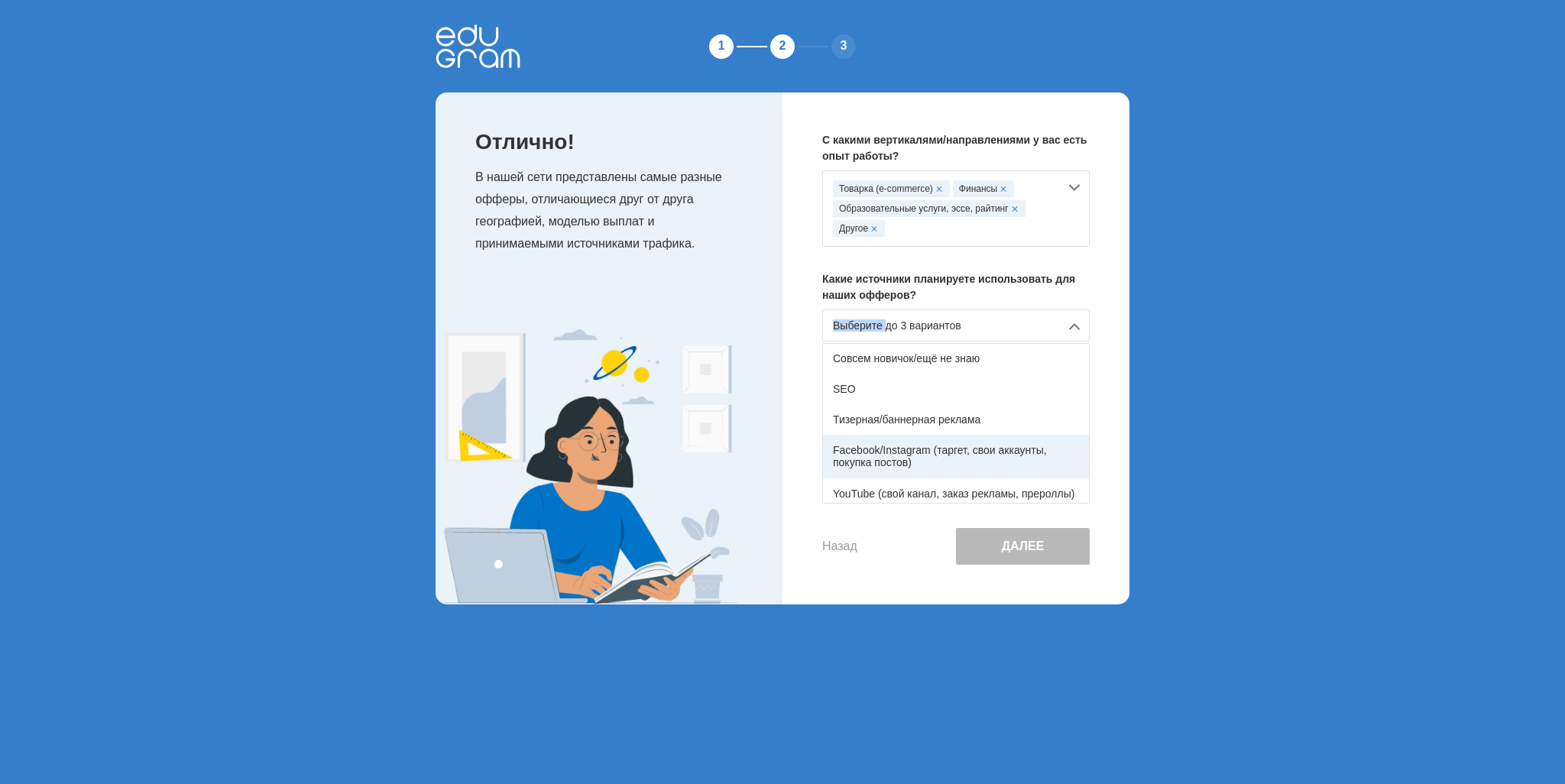
scroll to position [0, 0]
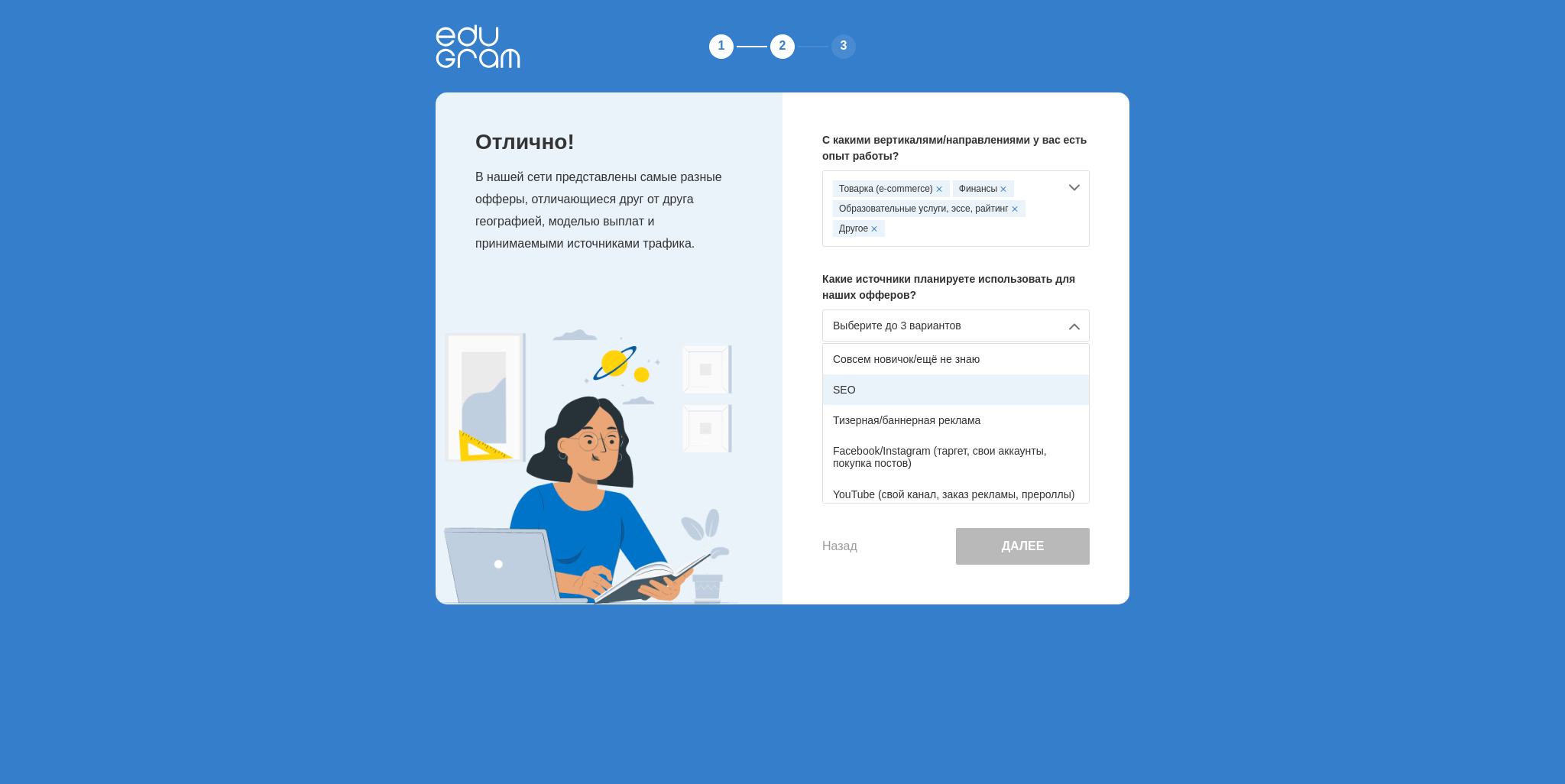
click at [894, 385] on div "SEO" at bounding box center [956, 389] width 266 height 31
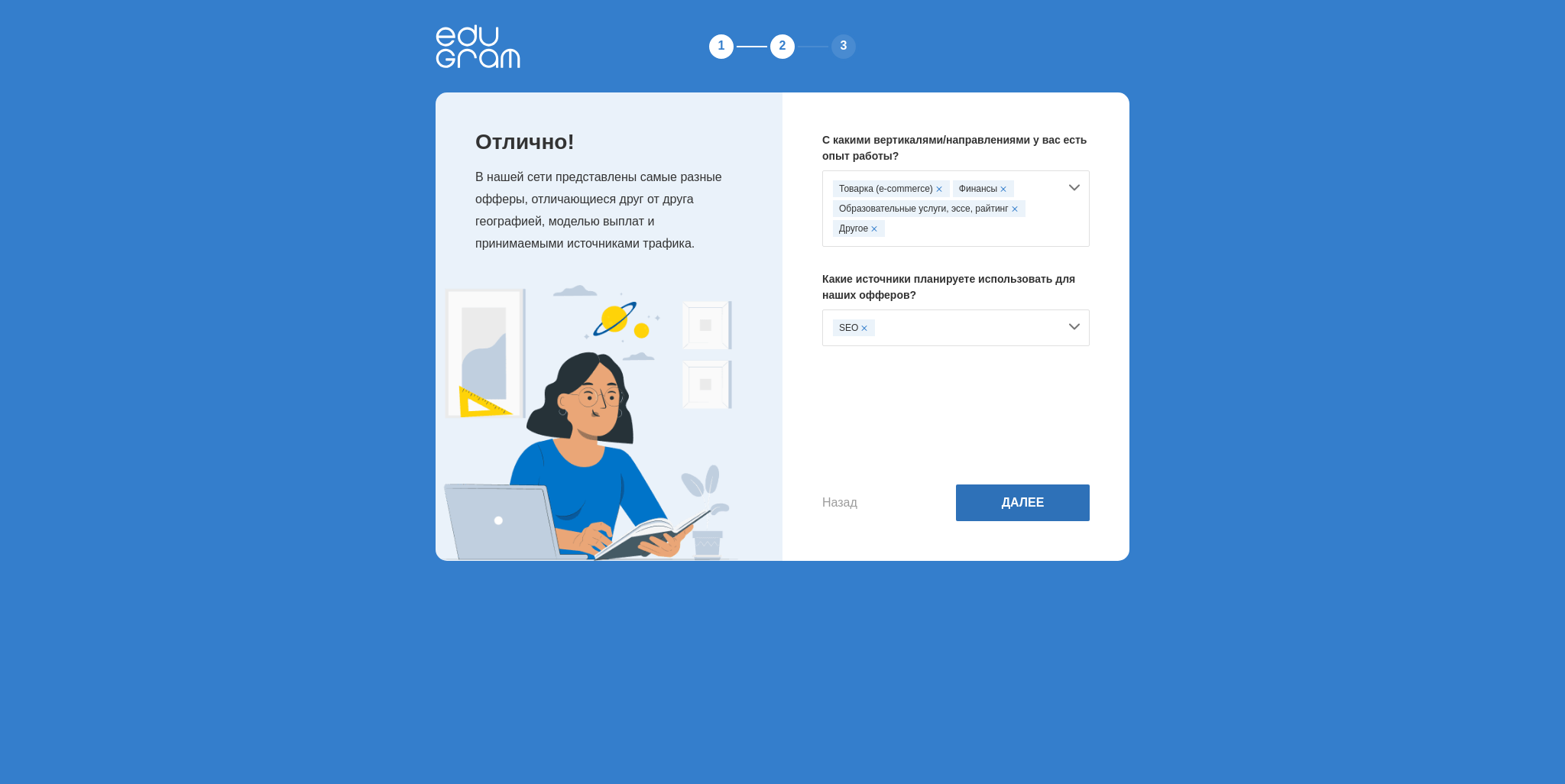
click at [990, 490] on button "Далее" at bounding box center [1023, 502] width 134 height 37
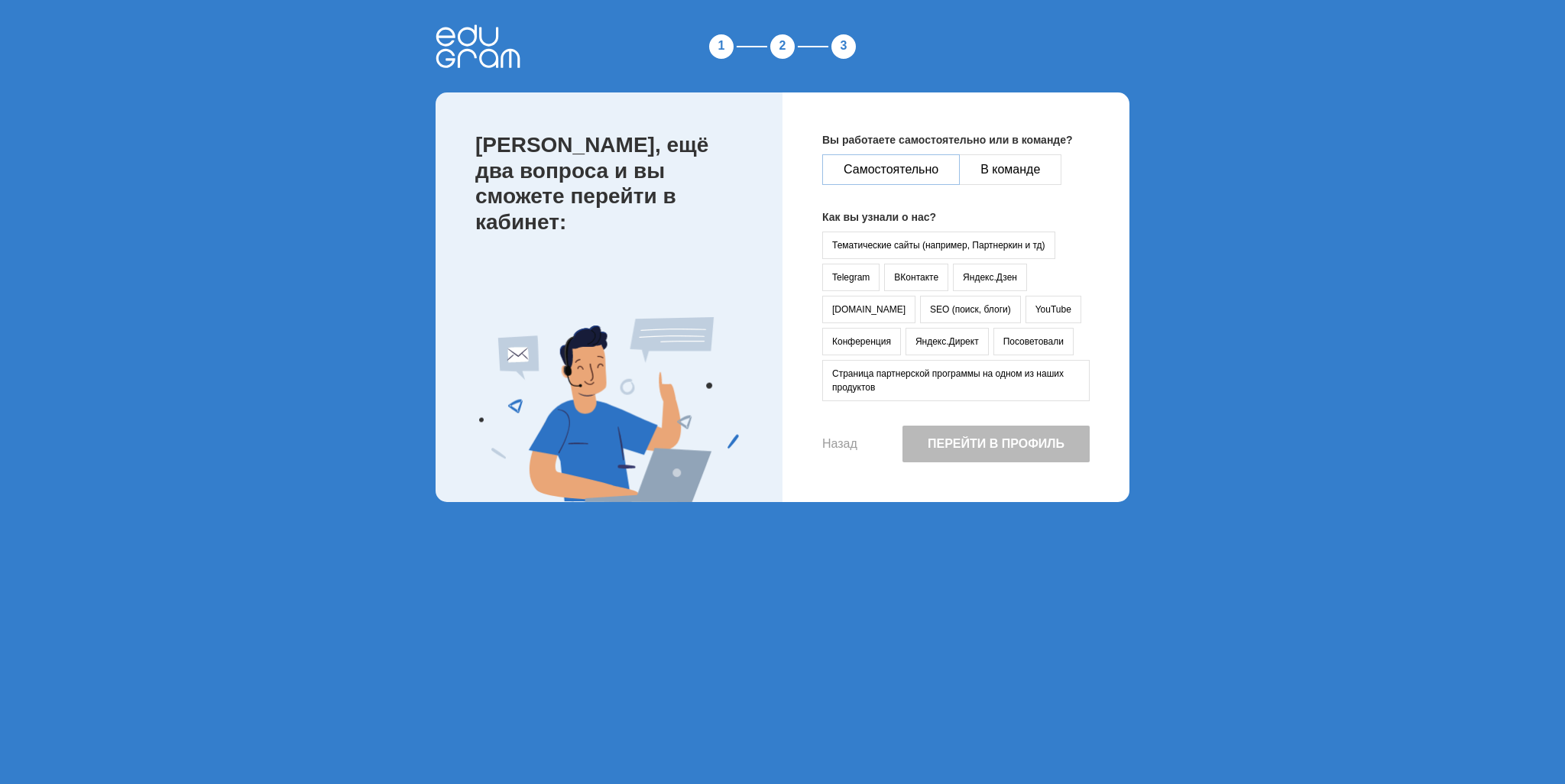
click at [920, 175] on button "Самостоятельно" at bounding box center [891, 169] width 137 height 31
click at [994, 343] on button "Посоветовали" at bounding box center [1033, 341] width 80 height 27
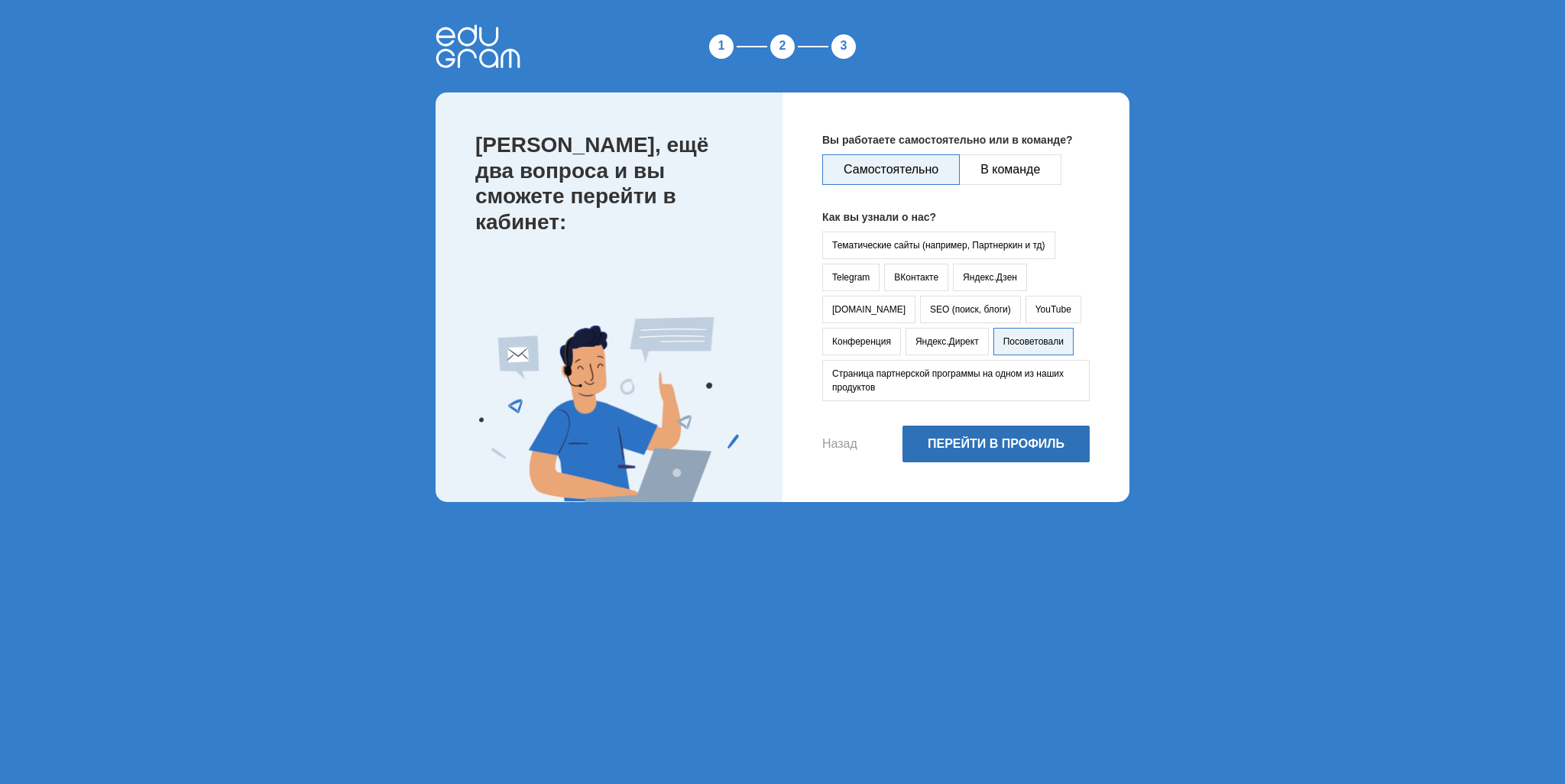
click at [1007, 457] on button "Перейти в профиль" at bounding box center [996, 444] width 187 height 37
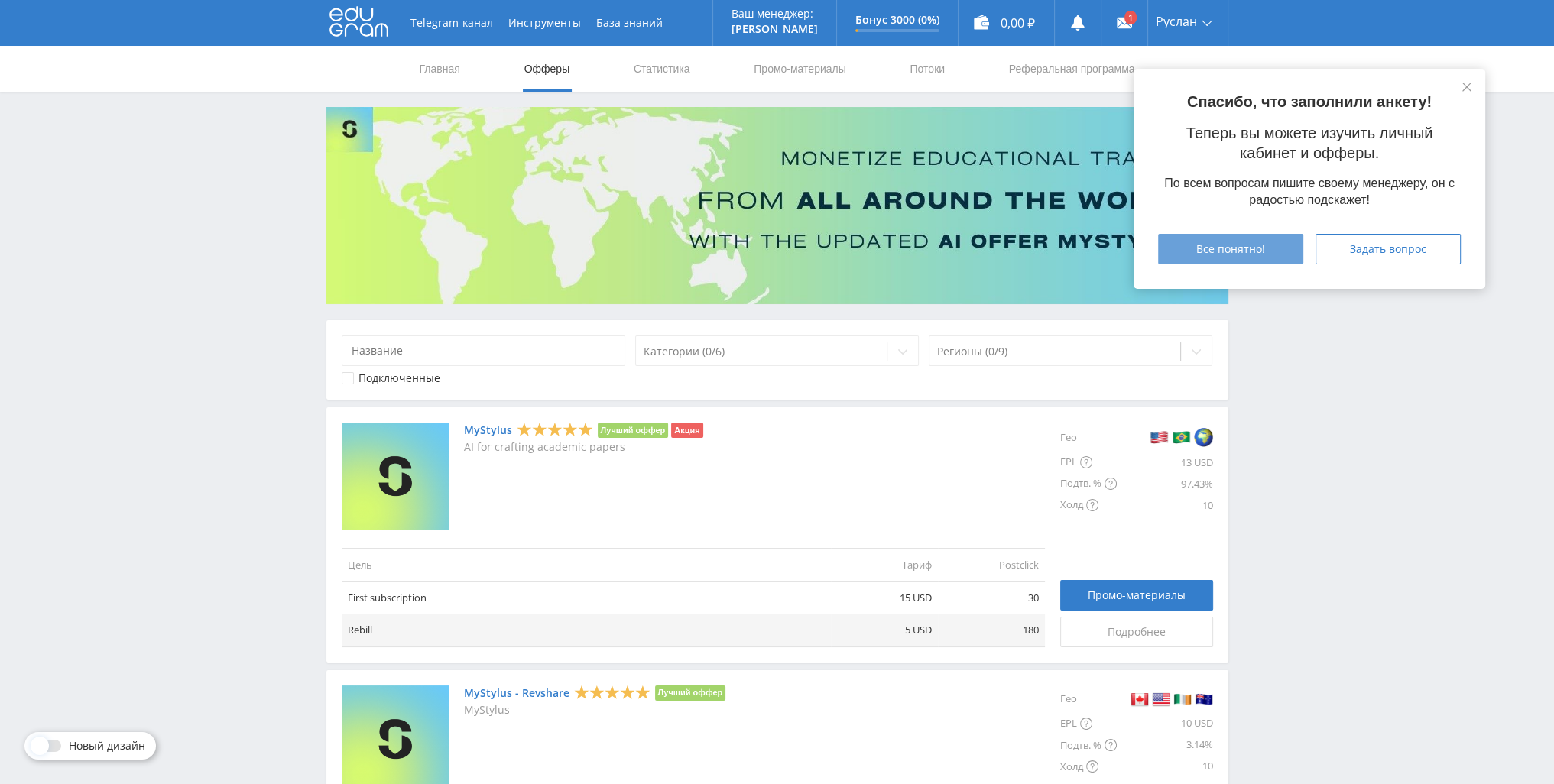
click at [1275, 243] on div "Все понятно!" at bounding box center [1231, 249] width 107 height 12
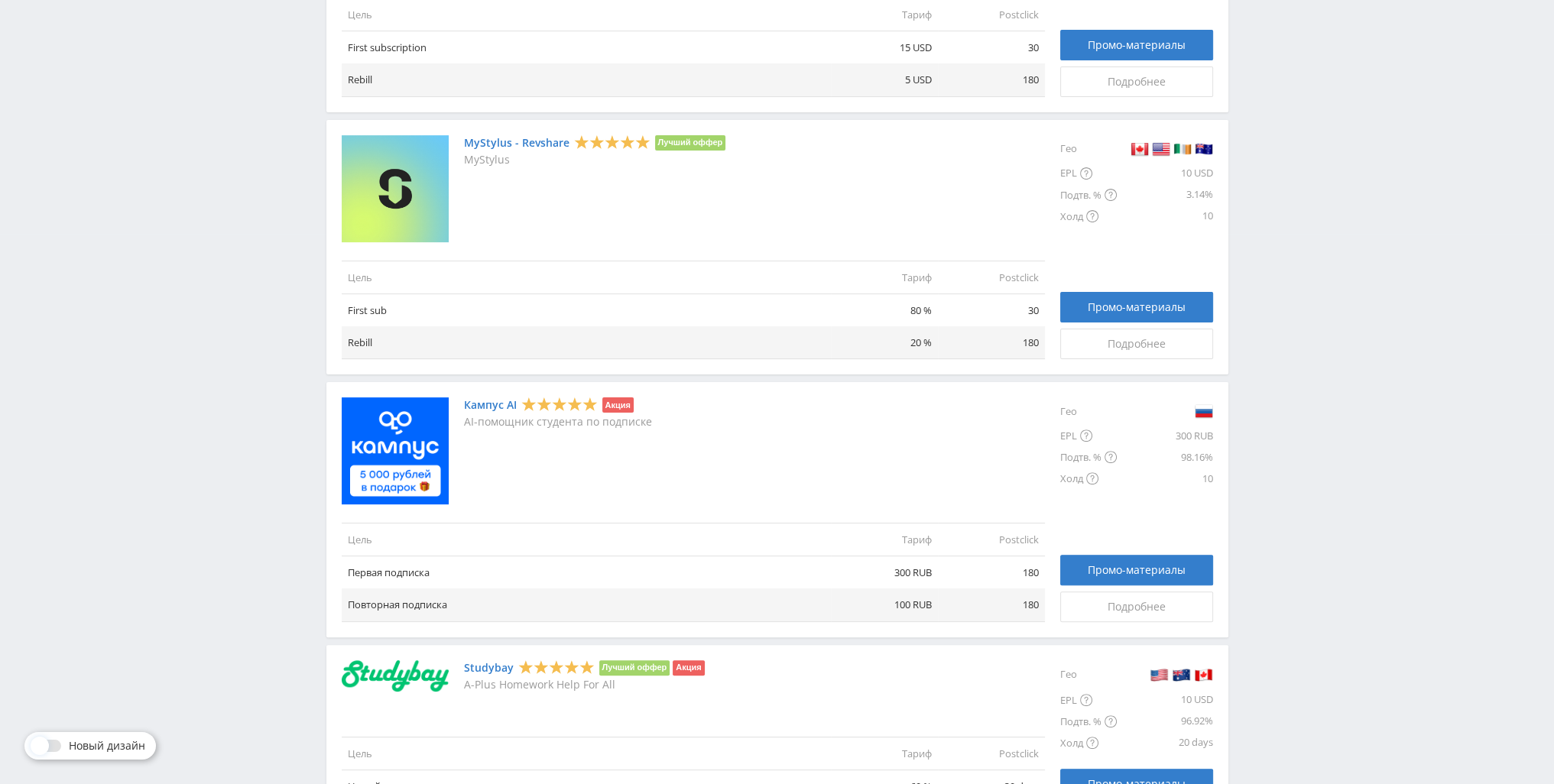
scroll to position [687, 0]
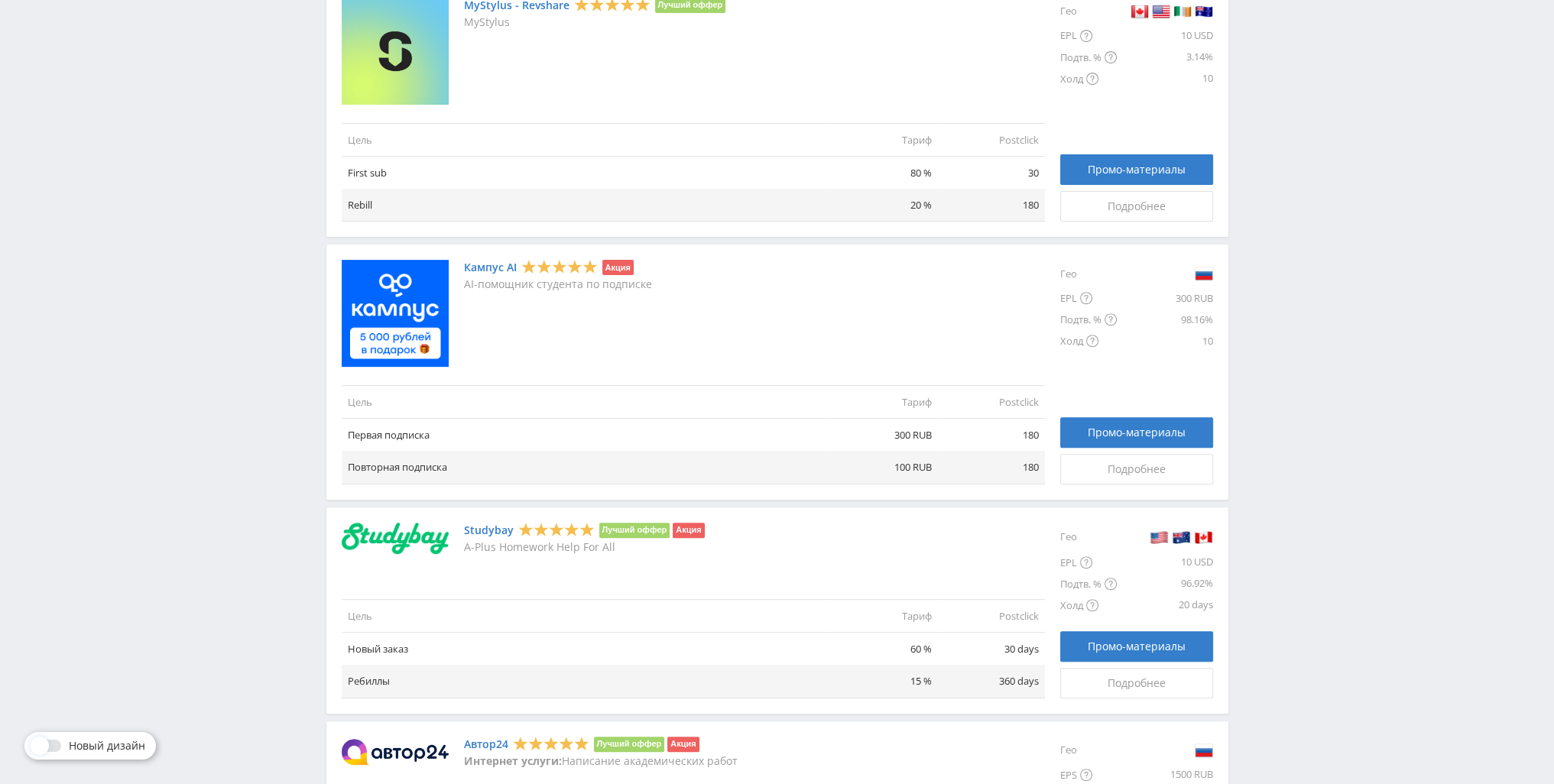
click at [497, 270] on link "Кампус AI" at bounding box center [490, 267] width 53 height 12
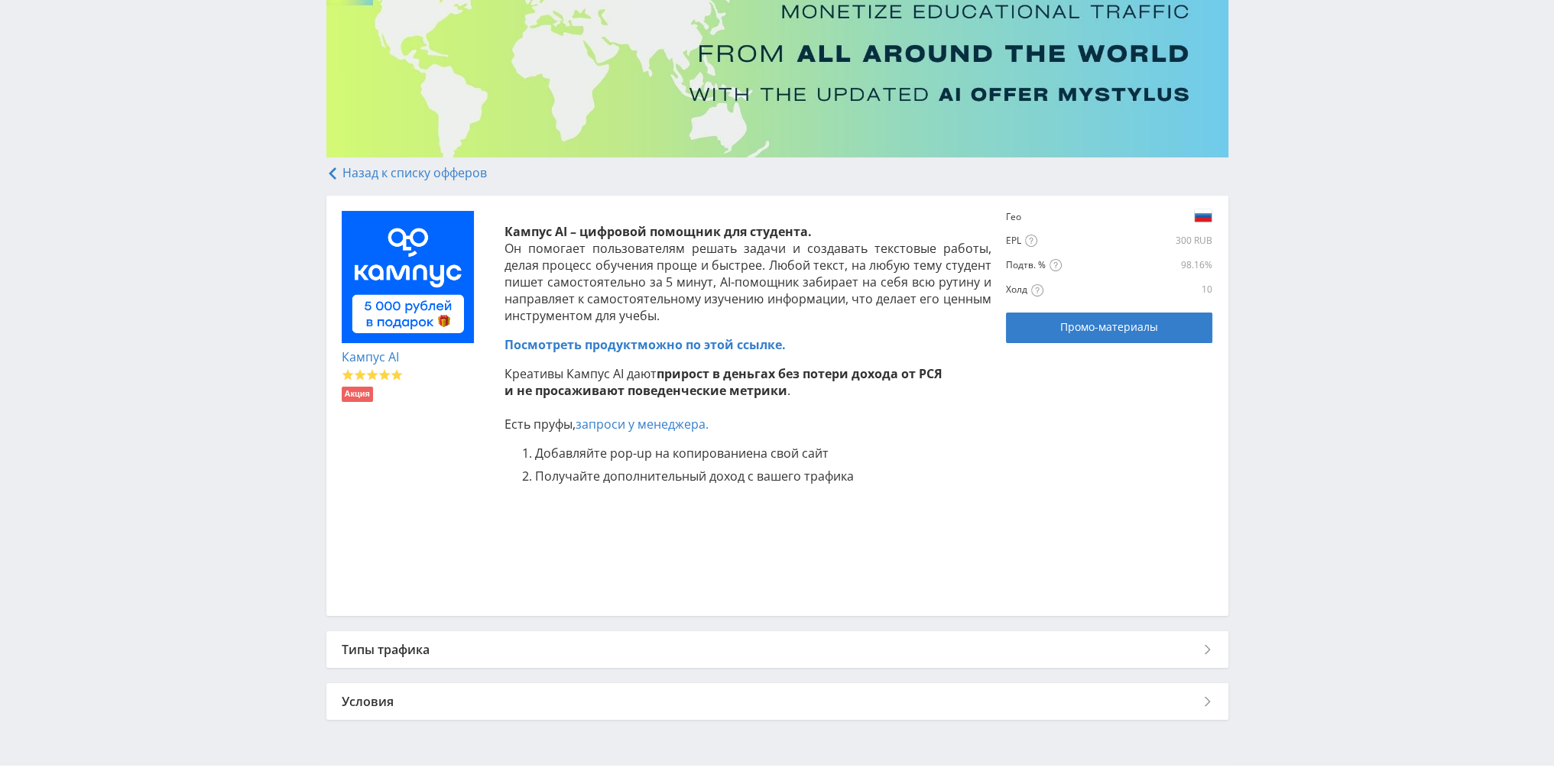
scroll to position [174, 0]
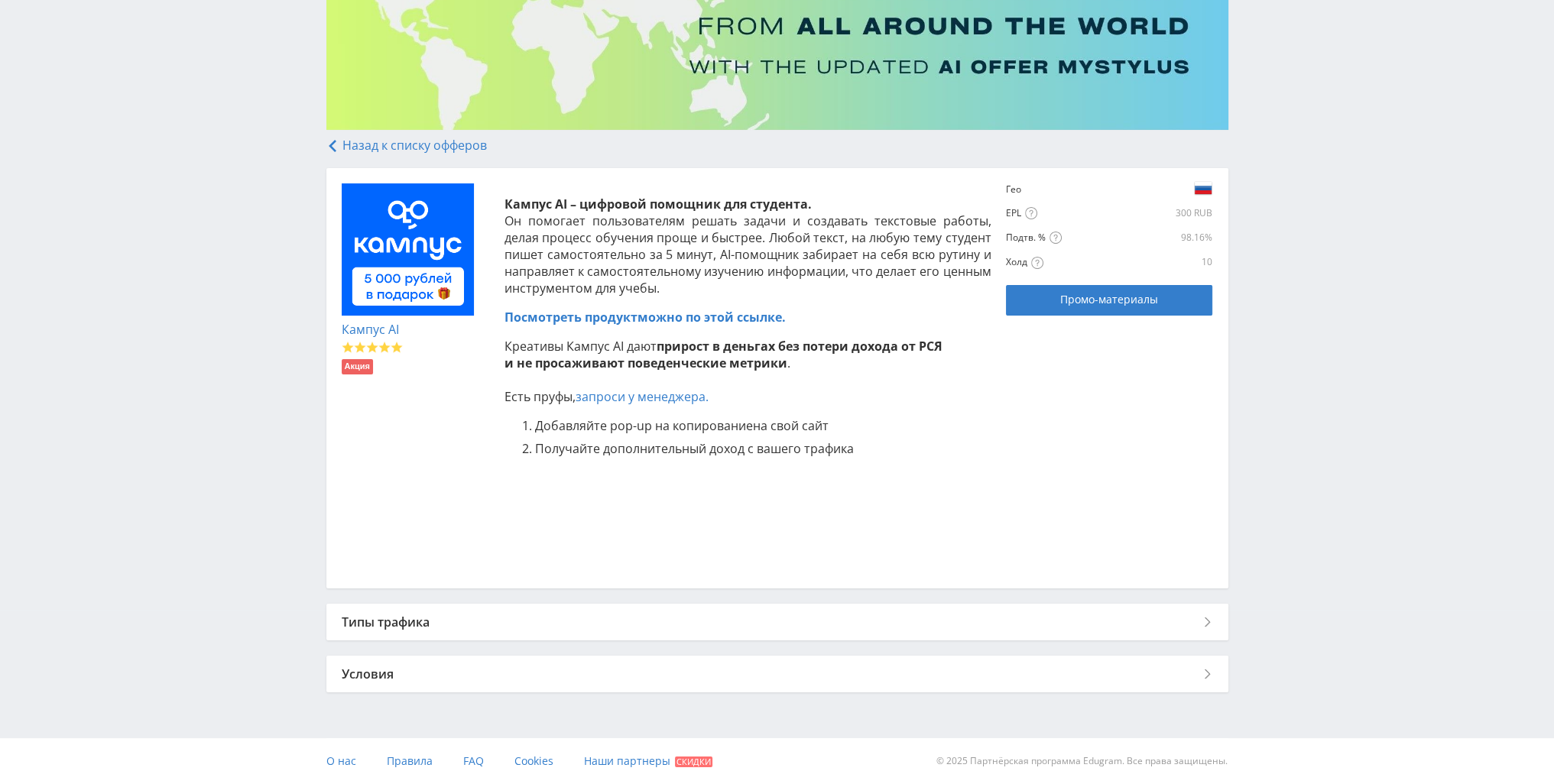
click at [815, 628] on div "Типы трафика" at bounding box center [777, 622] width 902 height 37
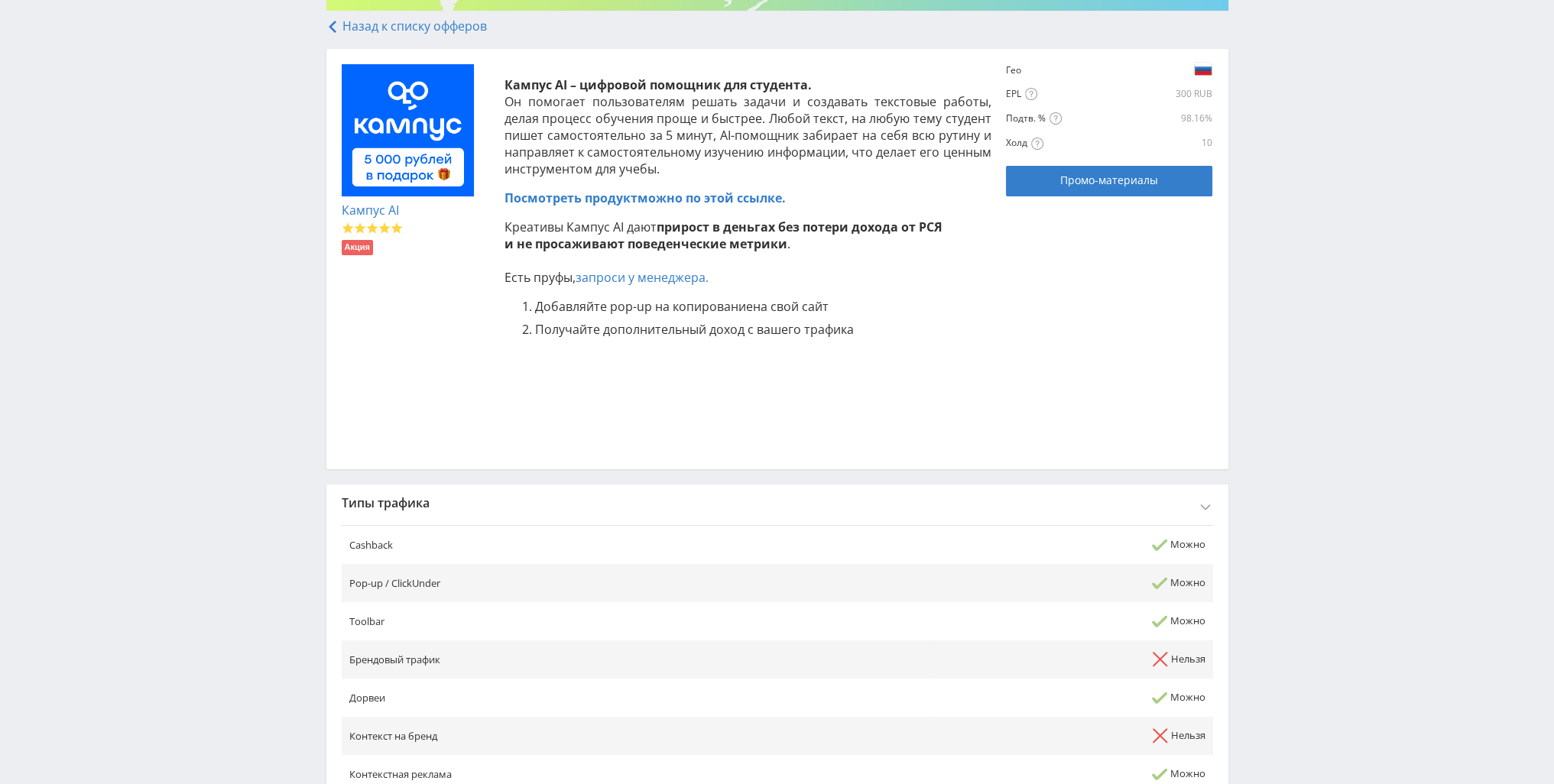
scroll to position [403, 0]
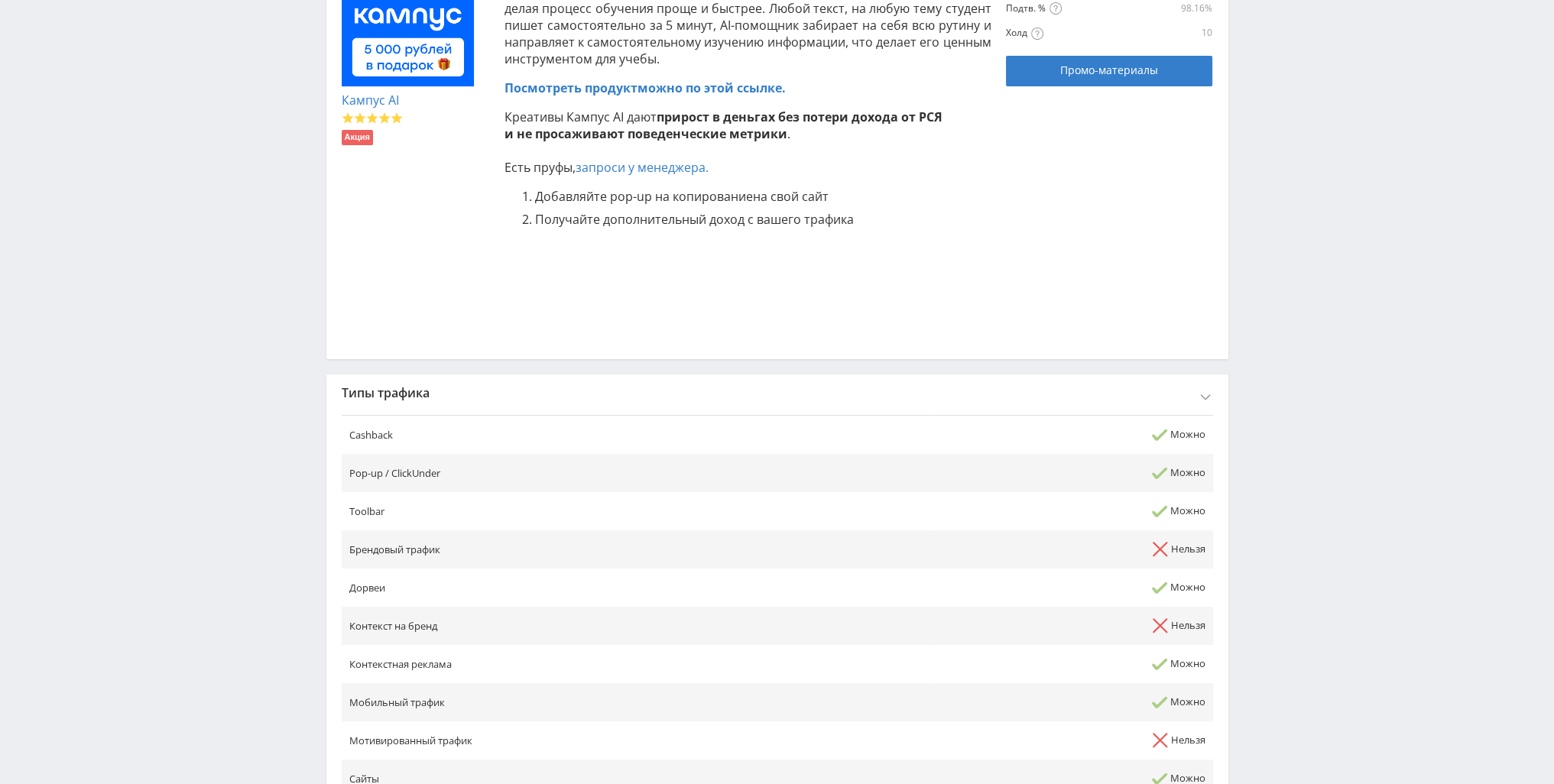
click at [770, 383] on div "Типы трафика" at bounding box center [777, 392] width 902 height 37
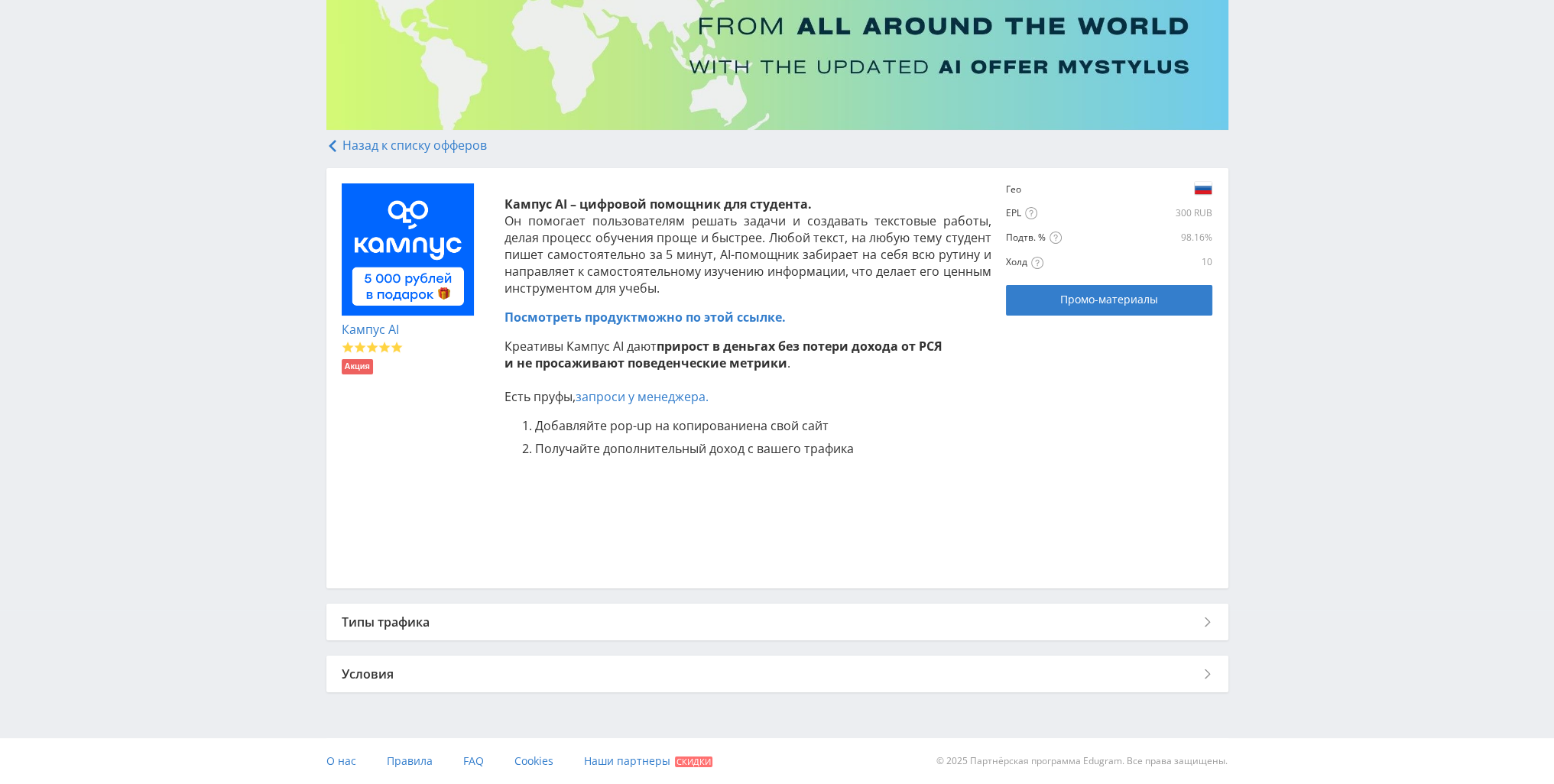
click at [647, 676] on div "Условия" at bounding box center [777, 674] width 902 height 37
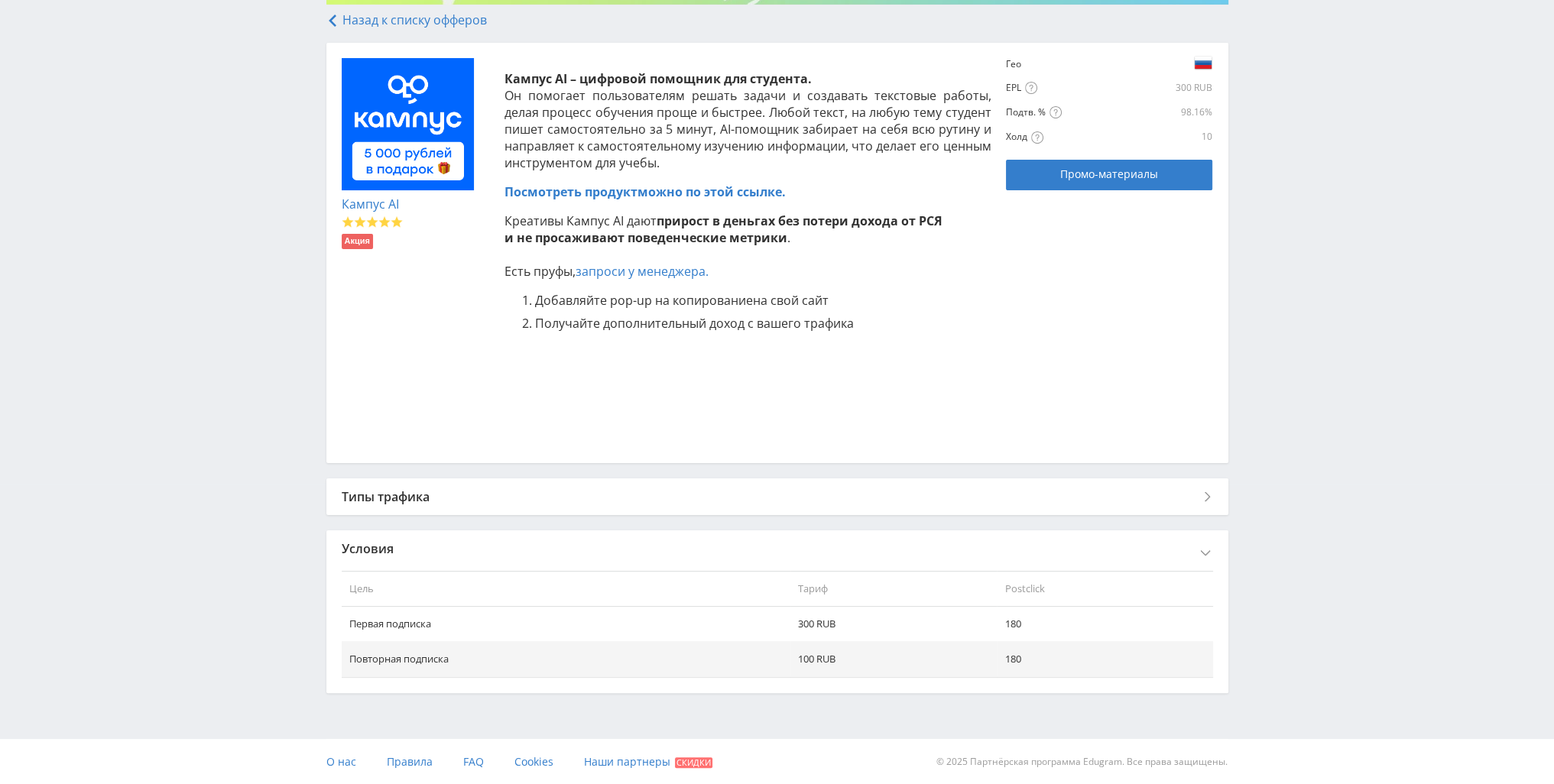
scroll to position [299, 0]
click at [771, 564] on div "Условия" at bounding box center [777, 549] width 902 height 37
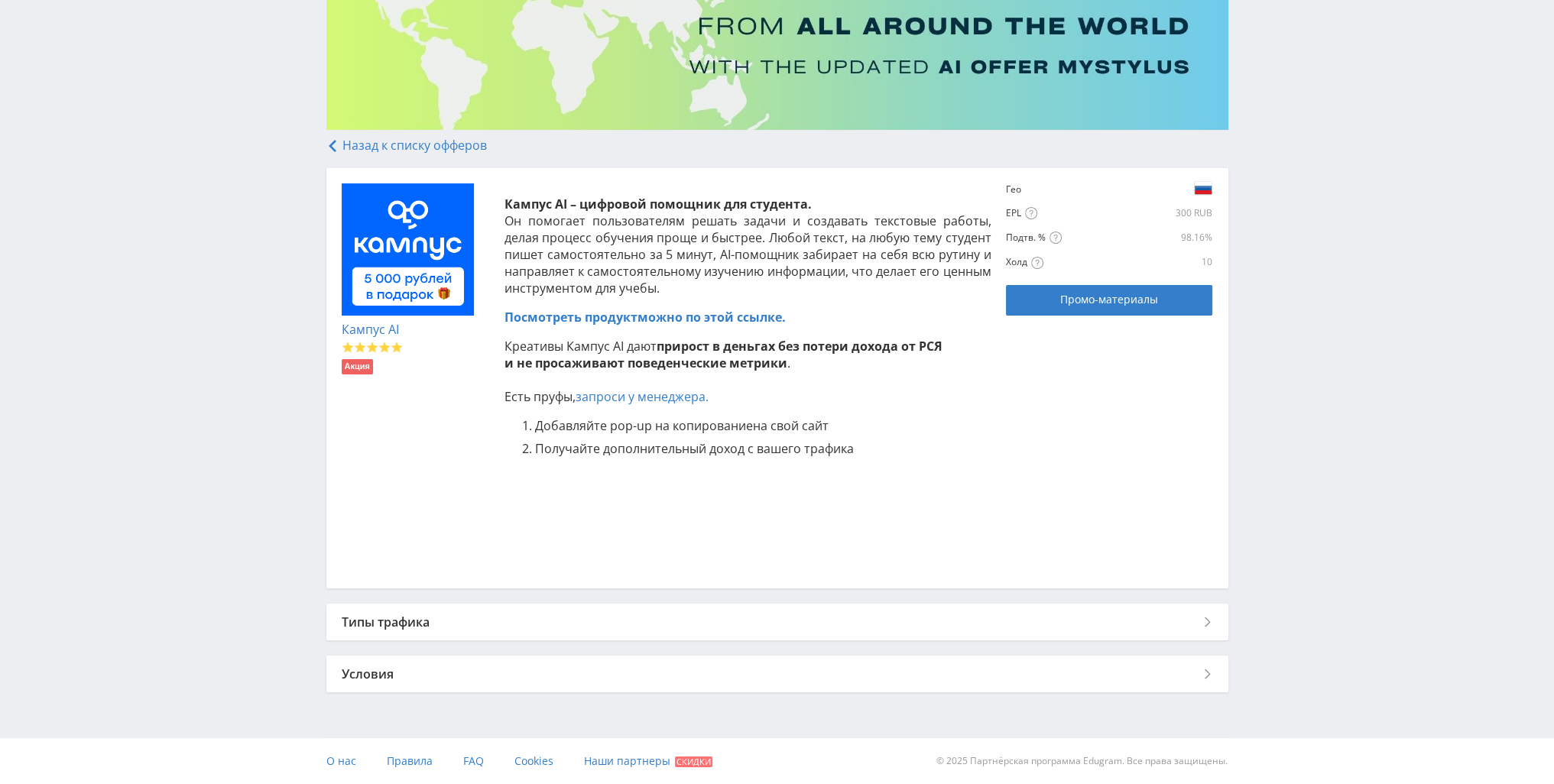
scroll to position [174, 0]
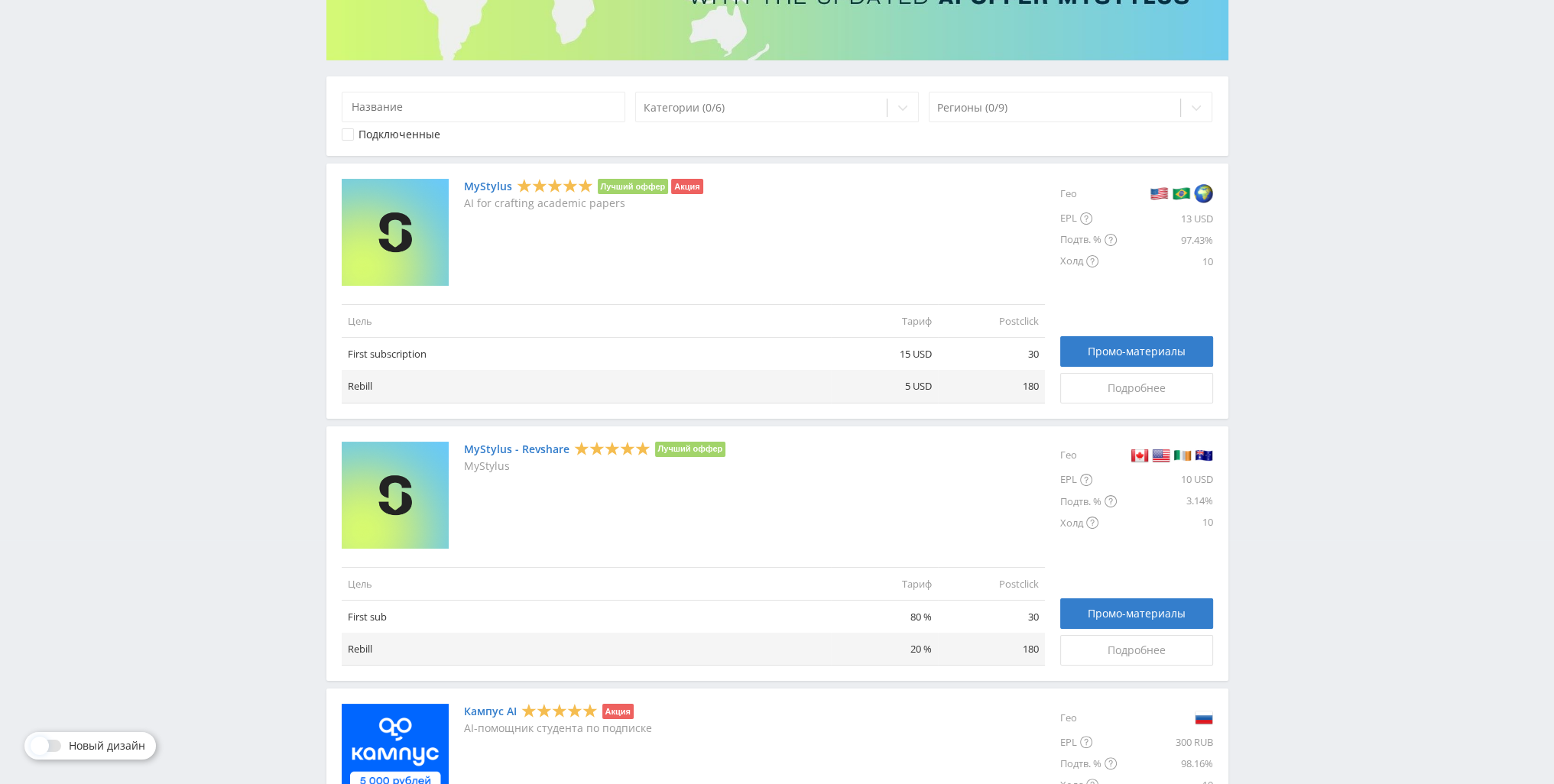
scroll to position [535, 0]
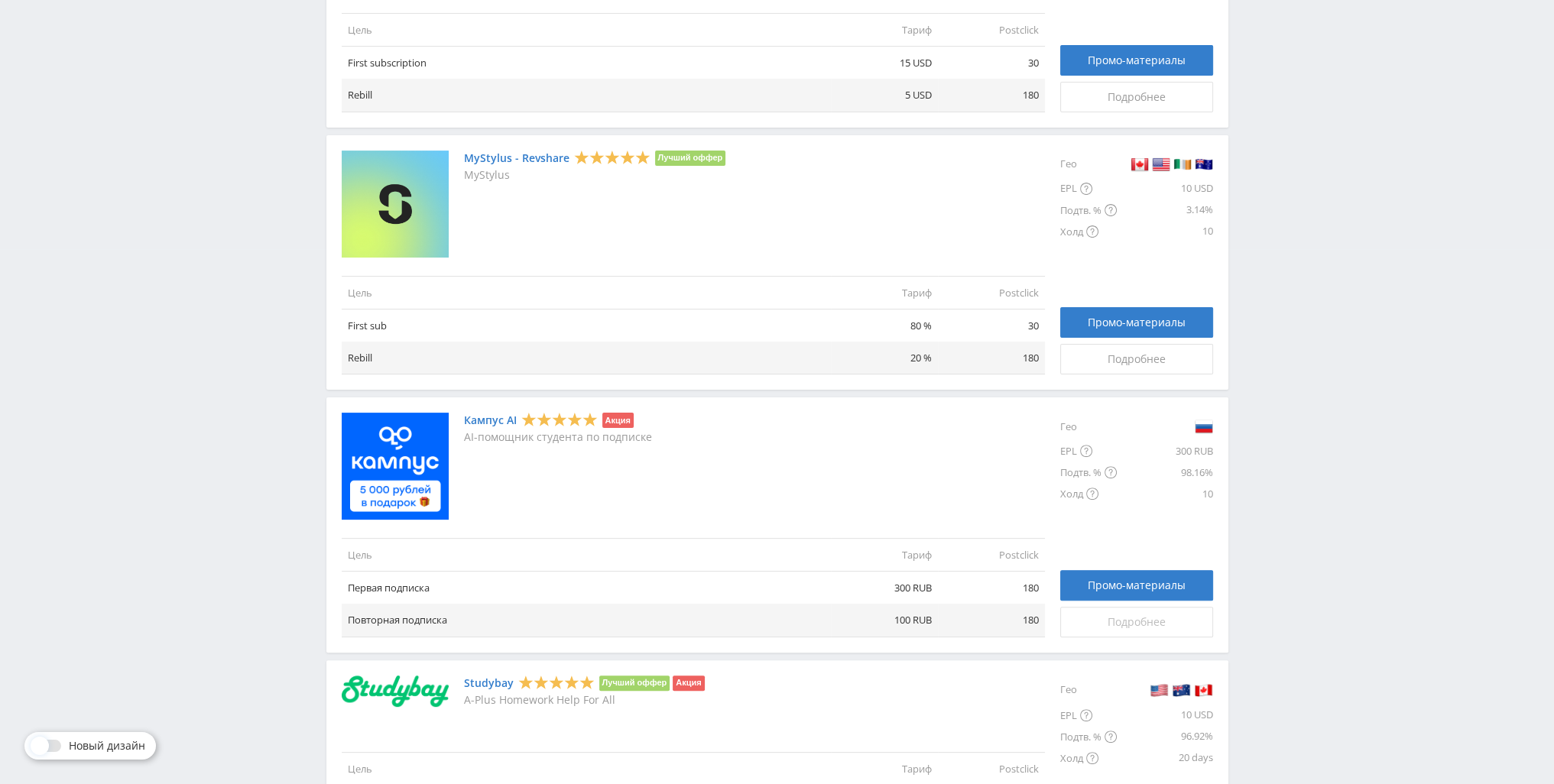
click at [1100, 621] on div "Подробнее" at bounding box center [1137, 622] width 114 height 12
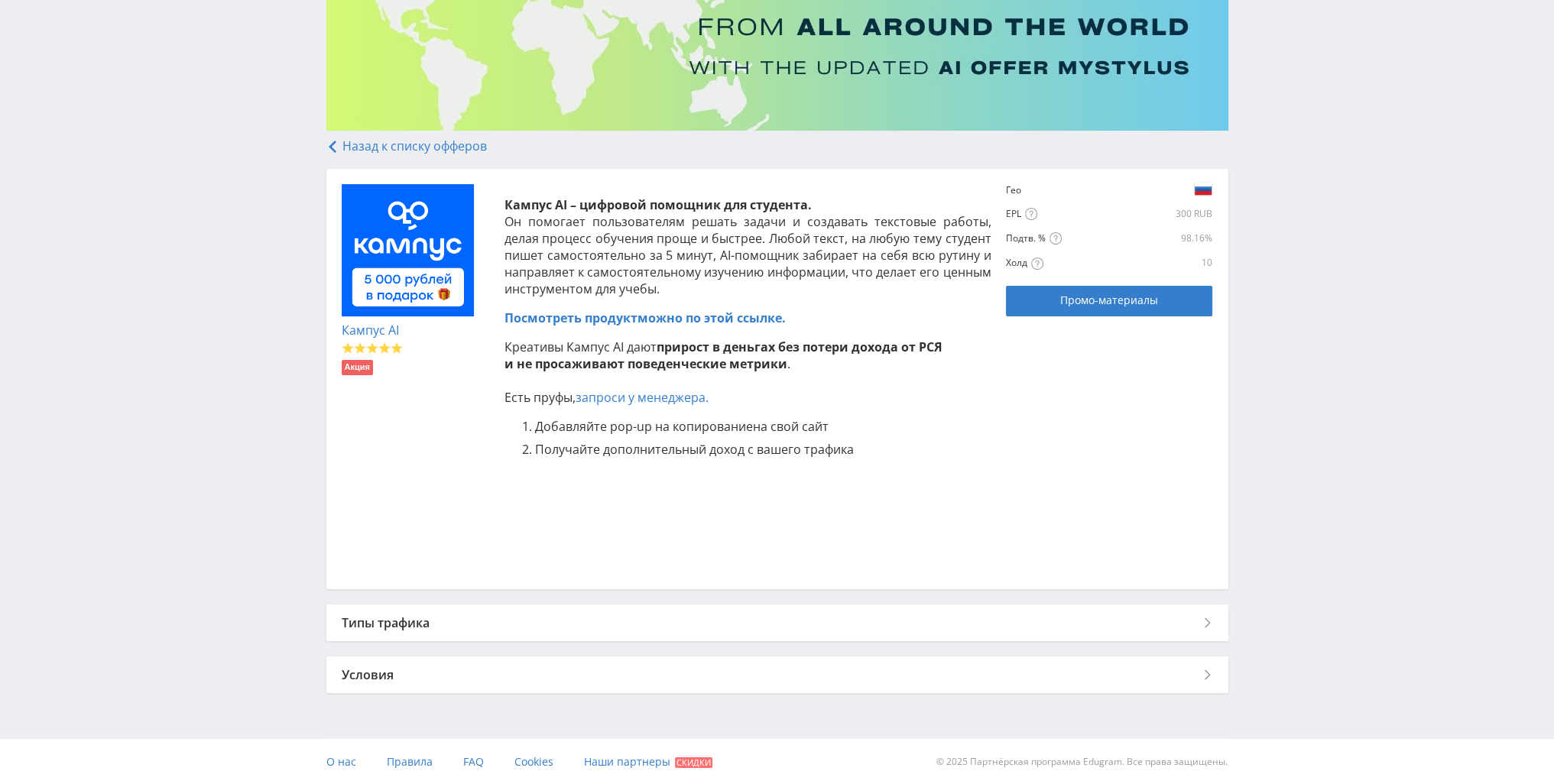
scroll to position [174, 0]
click at [1115, 302] on span "Промо-материалы" at bounding box center [1108, 299] width 98 height 12
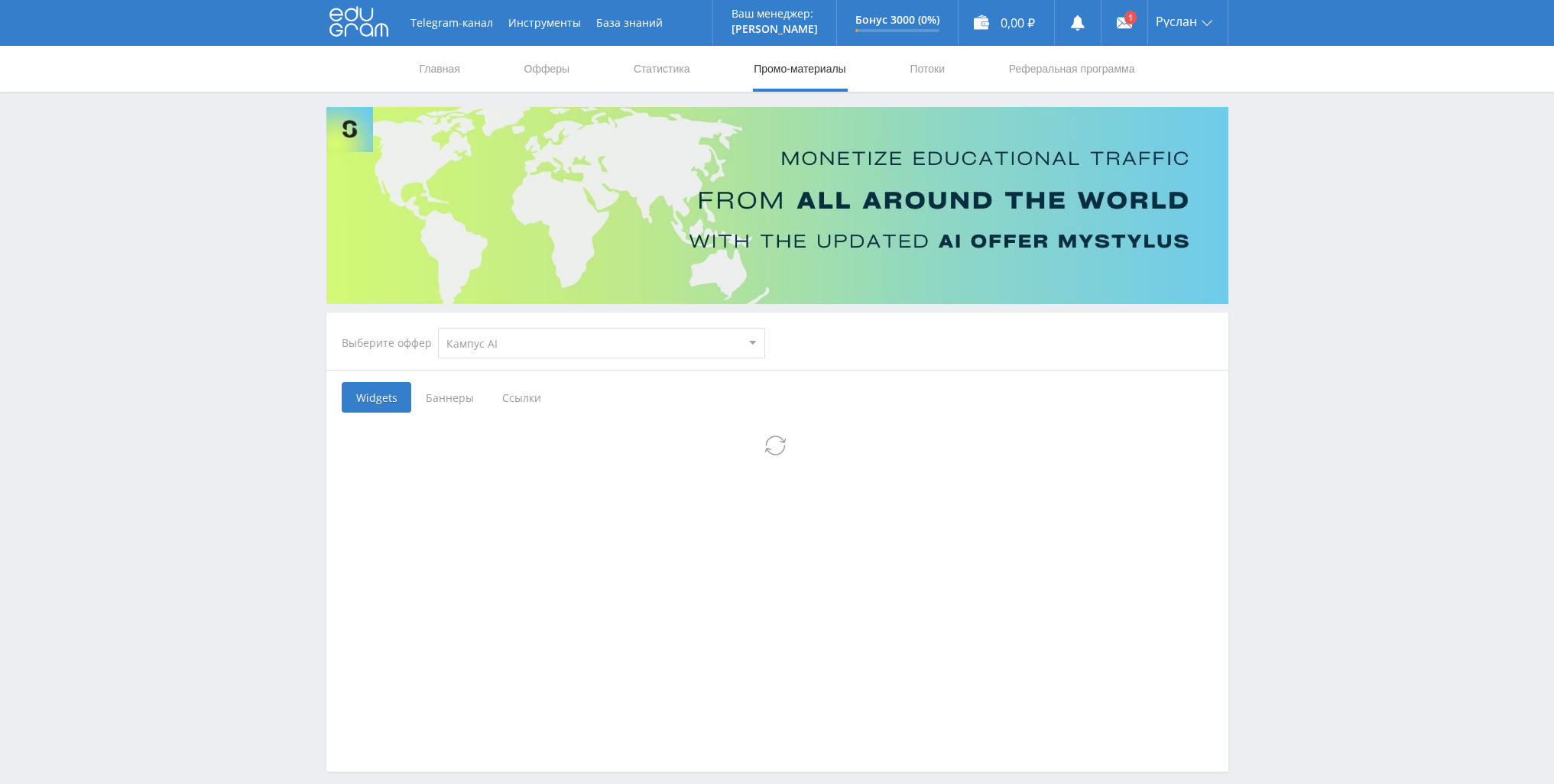
select select "340"
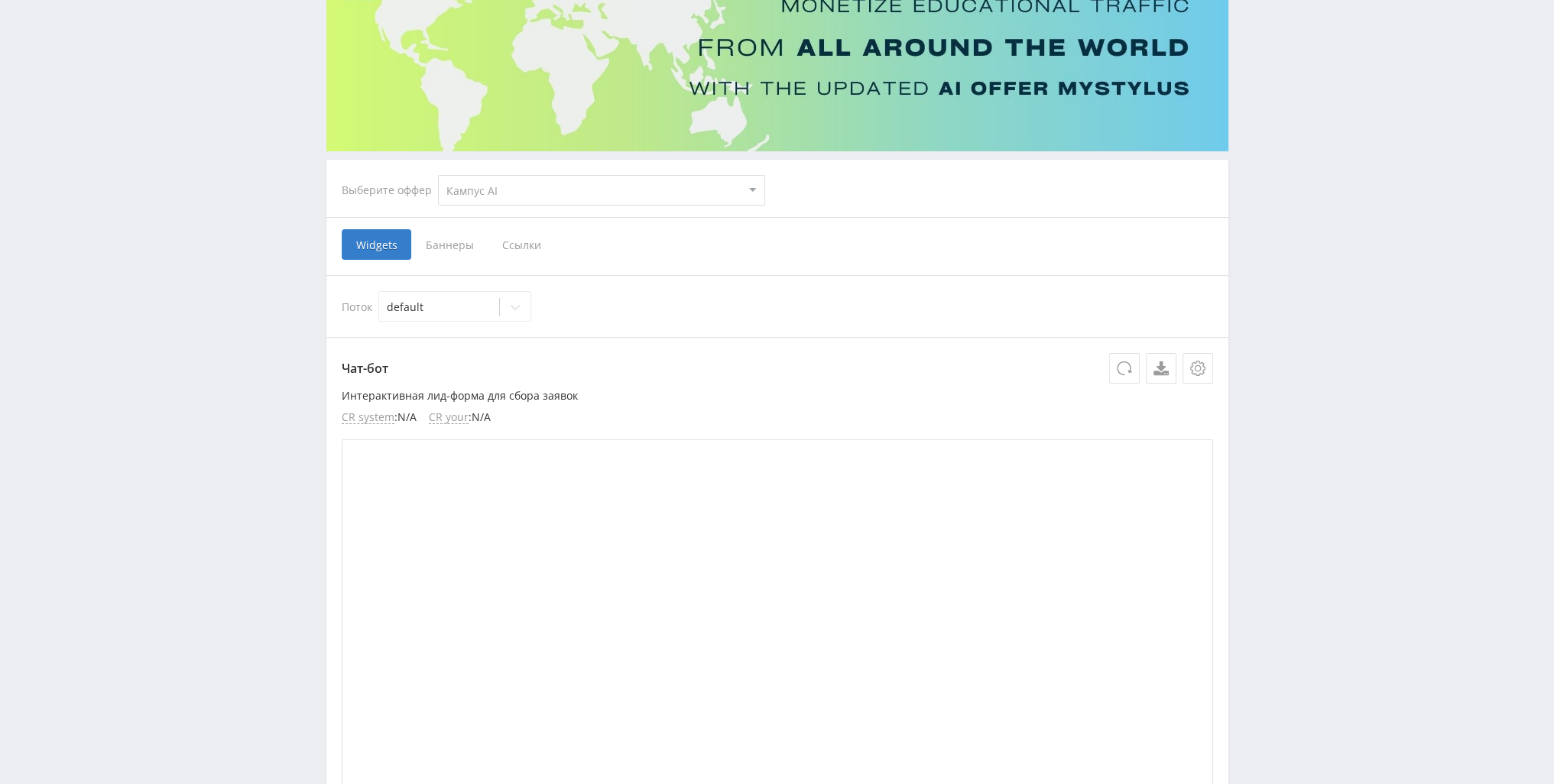
click at [519, 248] on span "Ссылки" at bounding box center [521, 244] width 68 height 31
click at [0, 0] on input "Ссылки" at bounding box center [0, 0] width 0 height 0
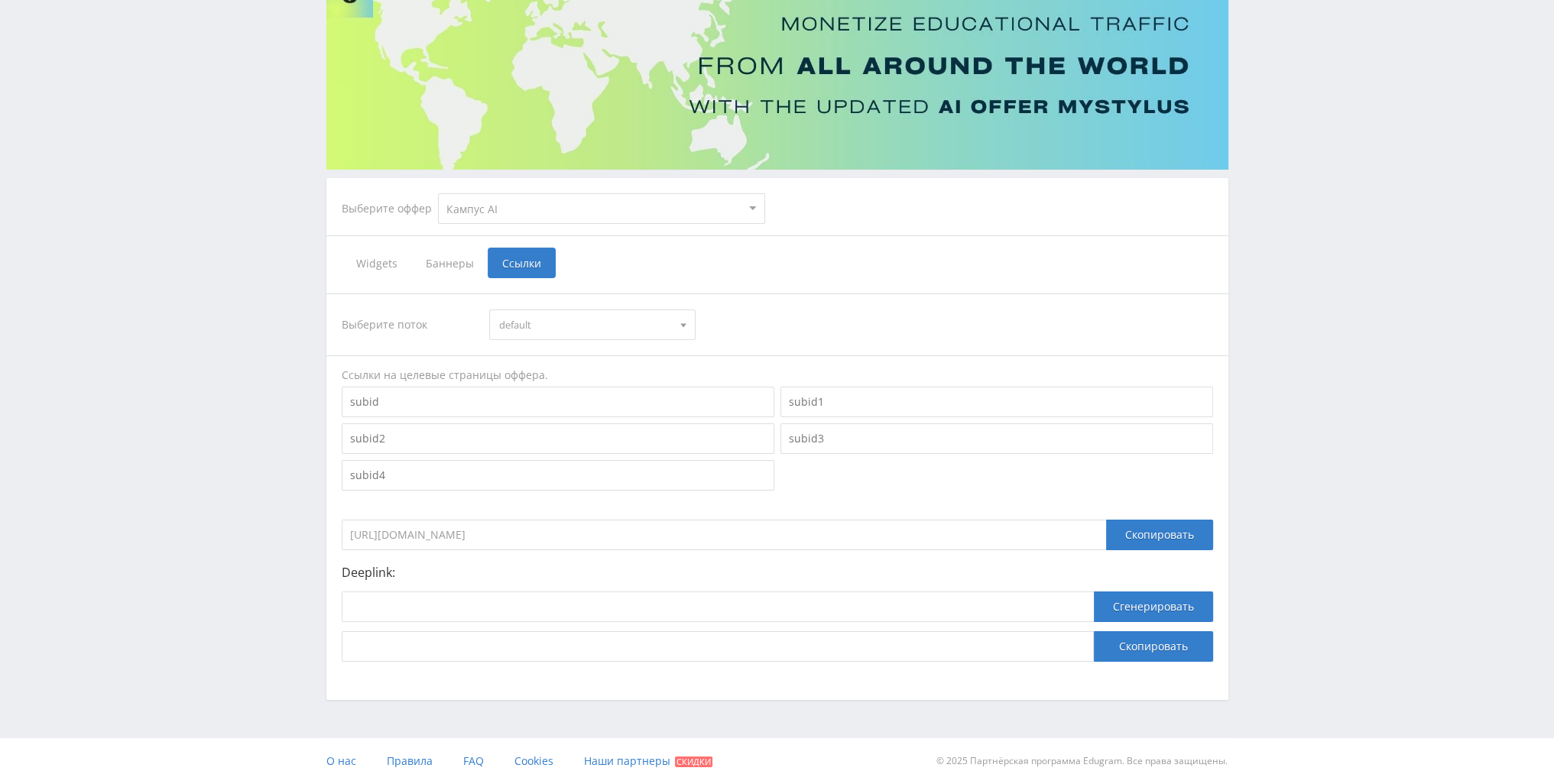
click at [652, 334] on span "default" at bounding box center [586, 325] width 173 height 29
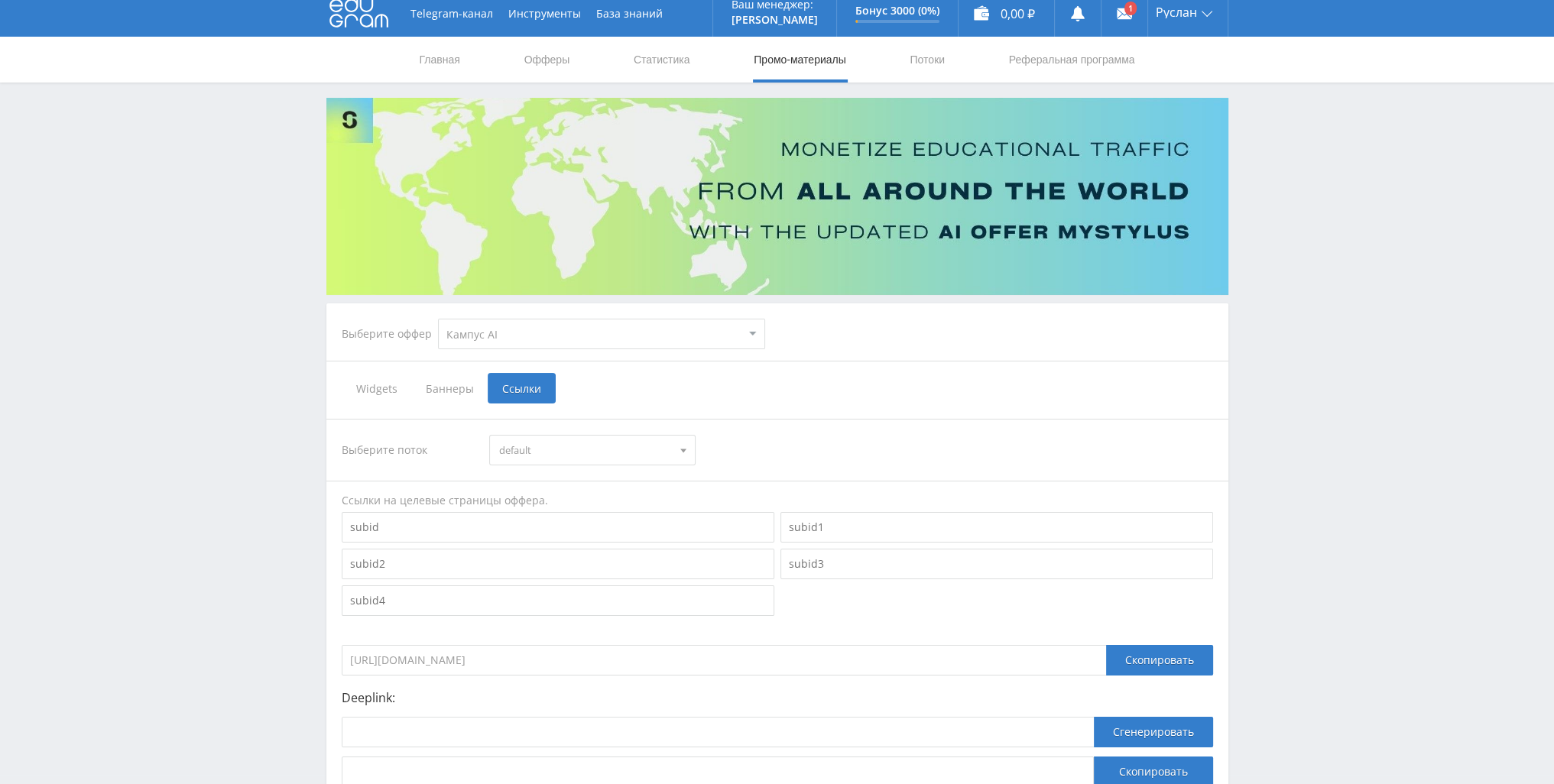
scroll to position [0, 0]
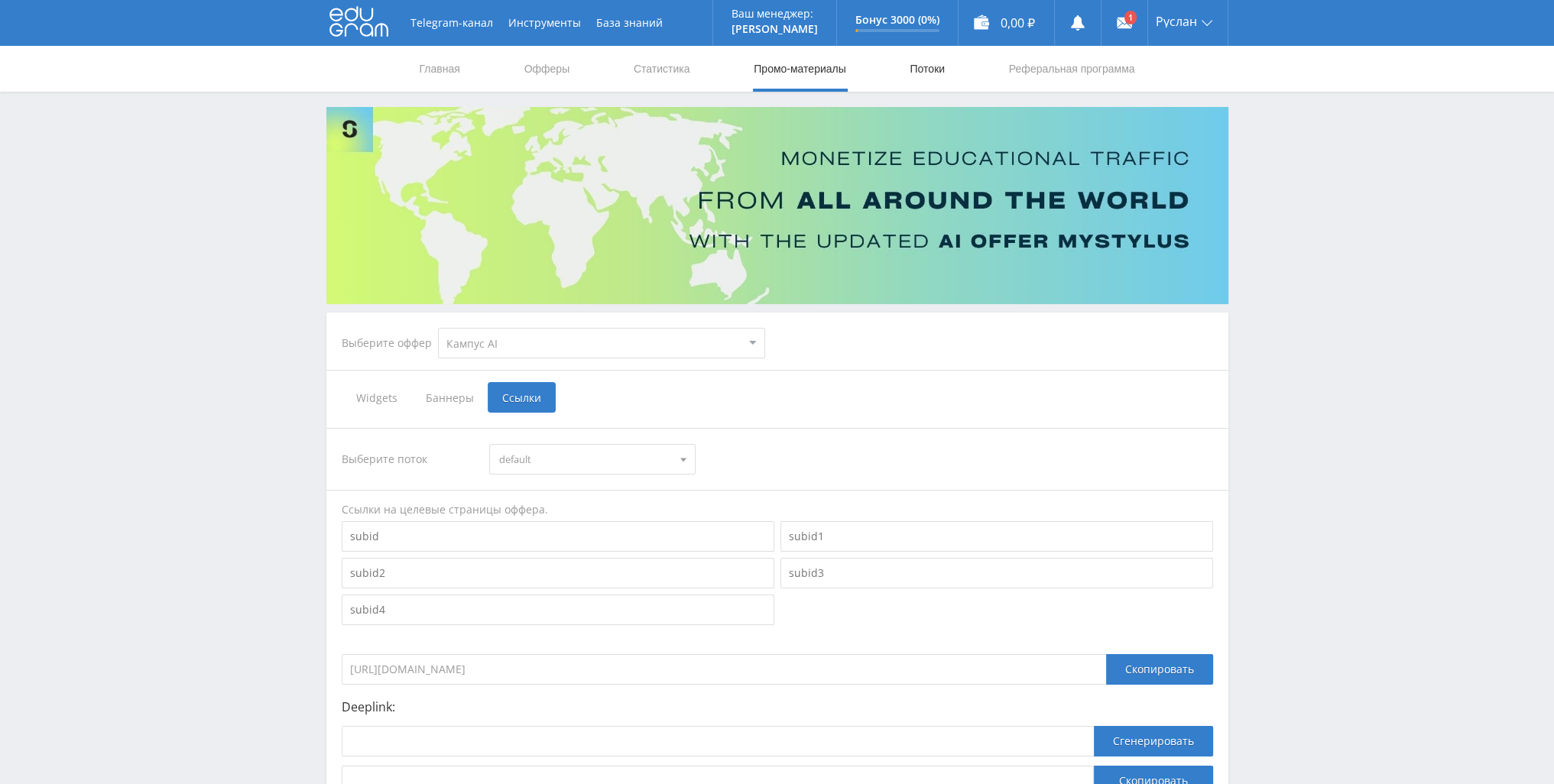
click at [909, 68] on link "Потоки" at bounding box center [927, 69] width 38 height 46
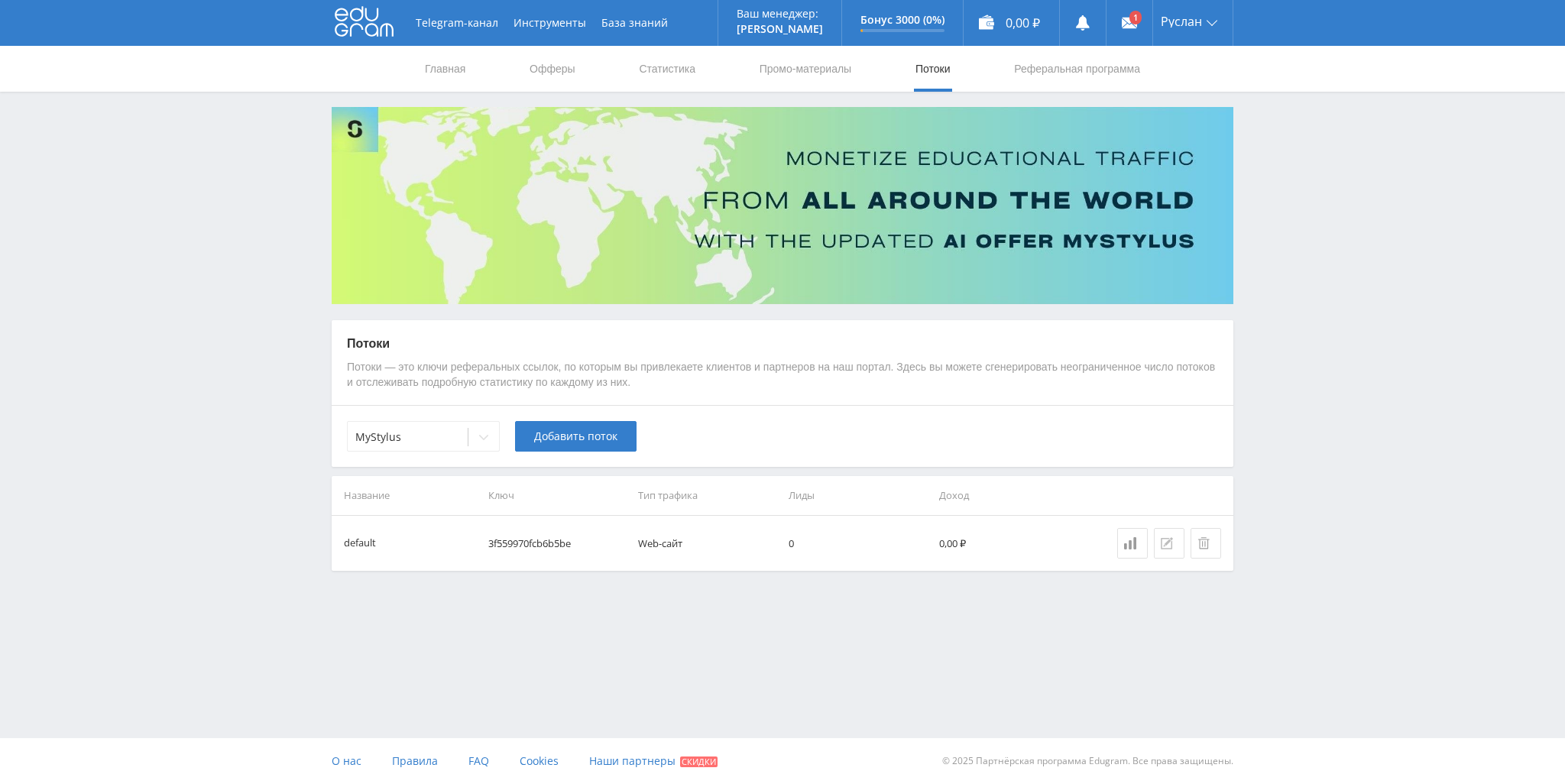
click at [1162, 543] on icon at bounding box center [1167, 543] width 12 height 12
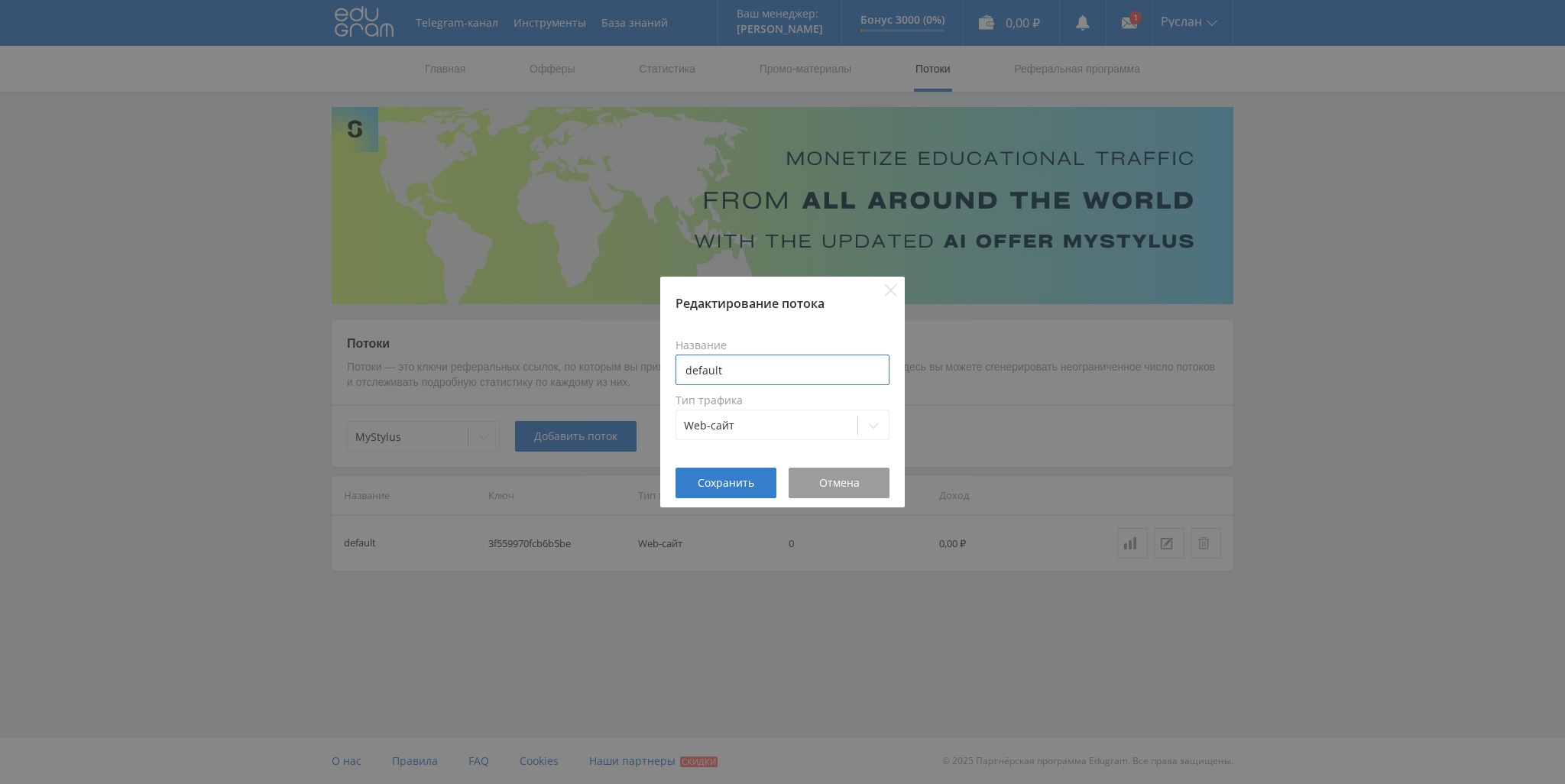
click at [753, 373] on input "default" at bounding box center [782, 370] width 214 height 31
drag, startPoint x: 753, startPoint y: 373, endPoint x: 662, endPoint y: 374, distance: 91.0
click at [662, 374] on div "Название default Тип трафика Web-сайт" at bounding box center [782, 389] width 245 height 156
type input "vc"
click at [797, 428] on div at bounding box center [767, 425] width 165 height 15
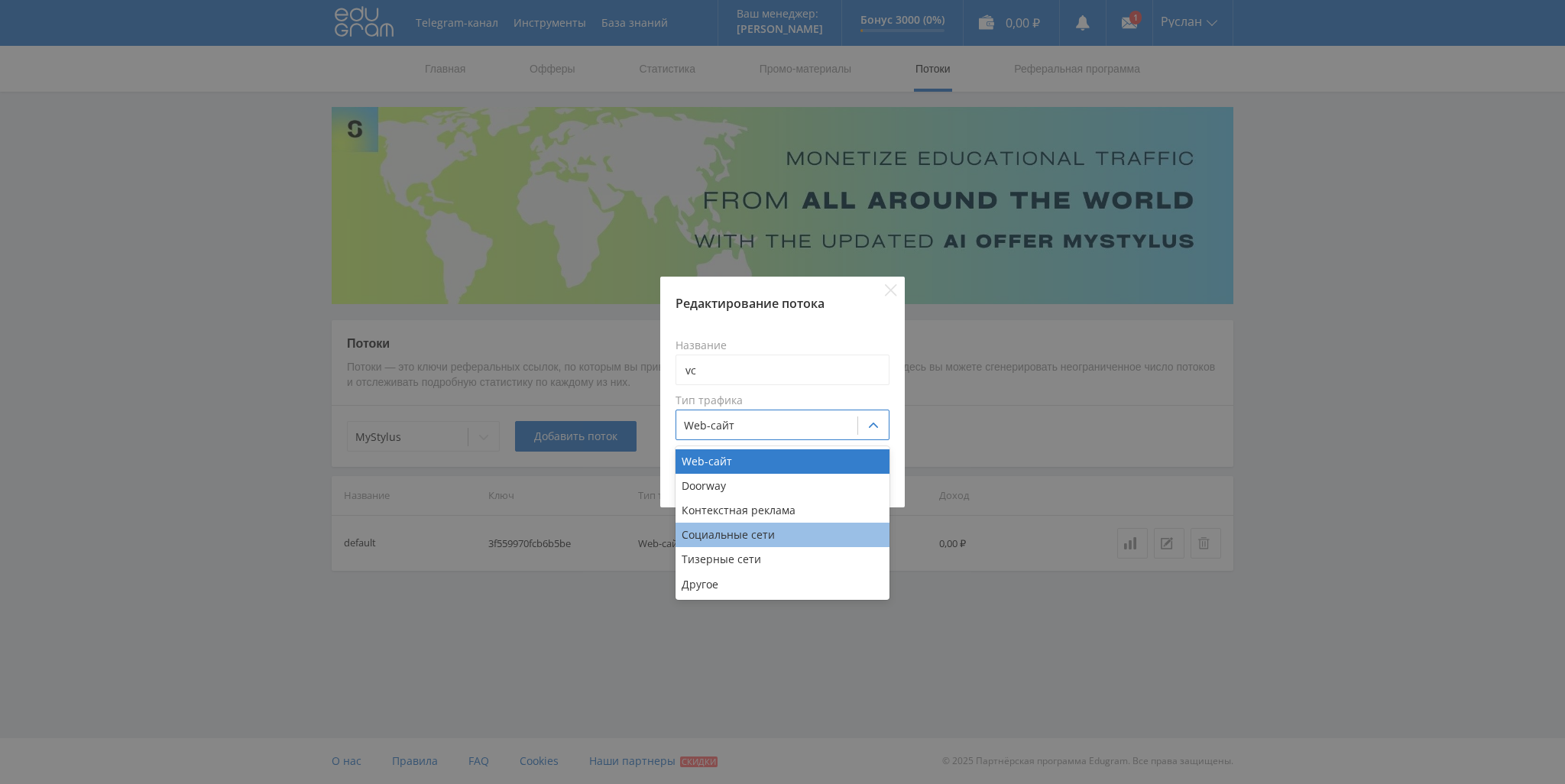
click at [779, 537] on div "Социальные сети" at bounding box center [782, 535] width 214 height 25
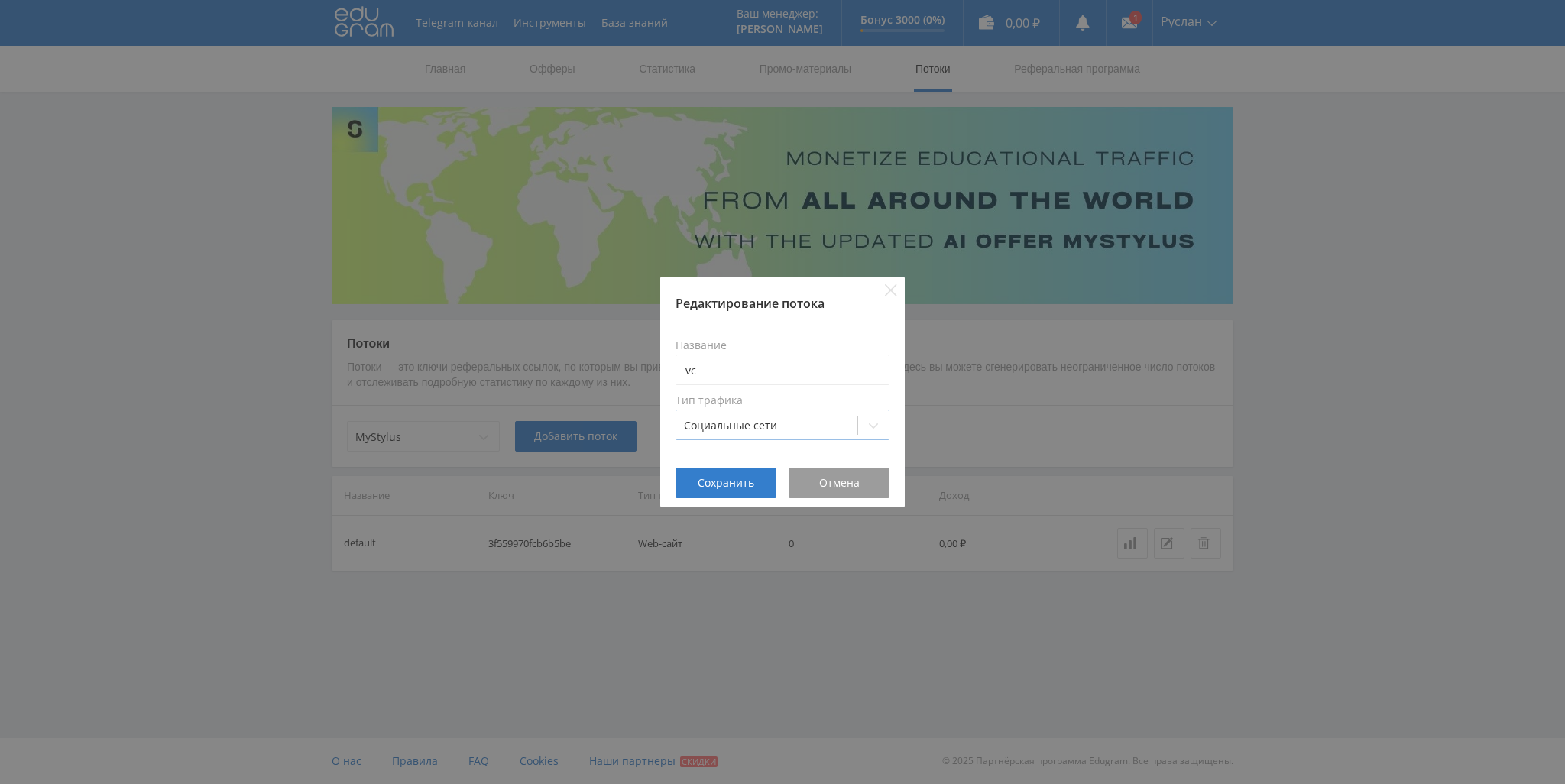
click at [786, 425] on div at bounding box center [767, 425] width 165 height 15
click at [778, 442] on div "Название vc Тип трафика Социальные сети" at bounding box center [782, 389] width 214 height 119
click at [790, 434] on div "Социальные сети" at bounding box center [767, 425] width 181 height 21
click at [733, 432] on div at bounding box center [767, 425] width 165 height 15
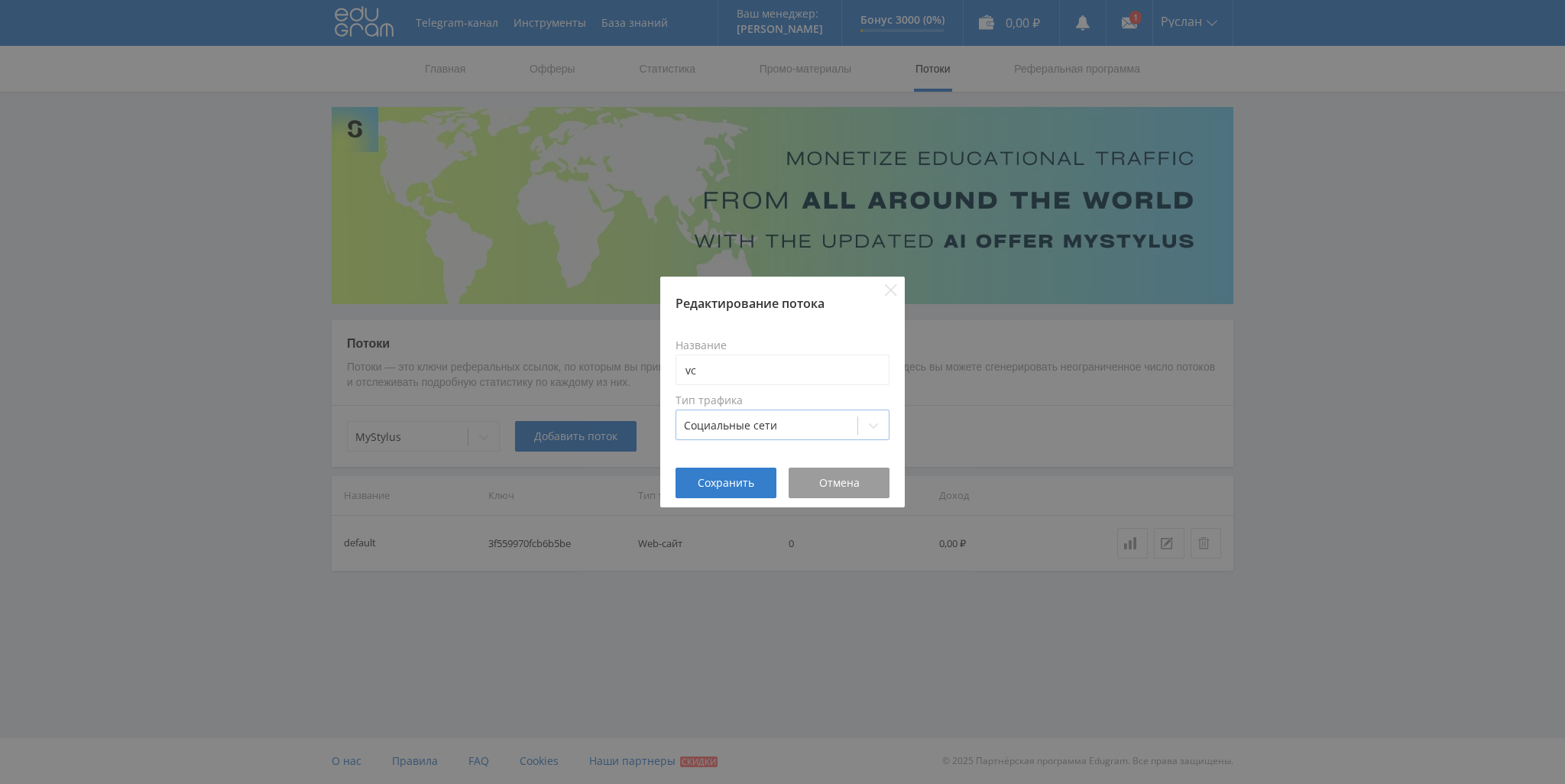
click at [701, 418] on div at bounding box center [767, 425] width 165 height 15
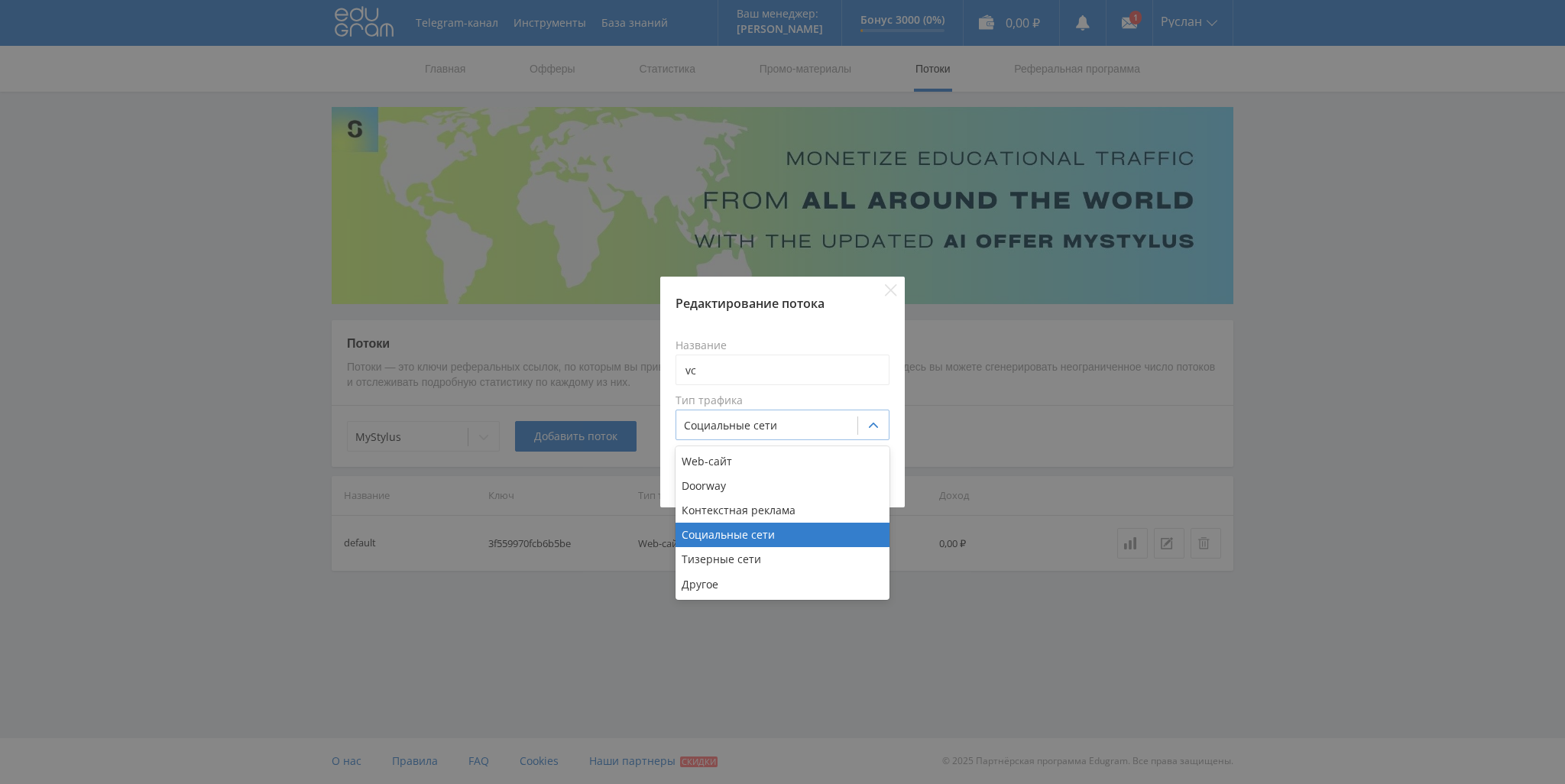
click at [701, 418] on div at bounding box center [767, 425] width 165 height 15
click at [769, 422] on div at bounding box center [767, 425] width 165 height 15
click at [758, 465] on div "Web-сайт" at bounding box center [782, 462] width 214 height 25
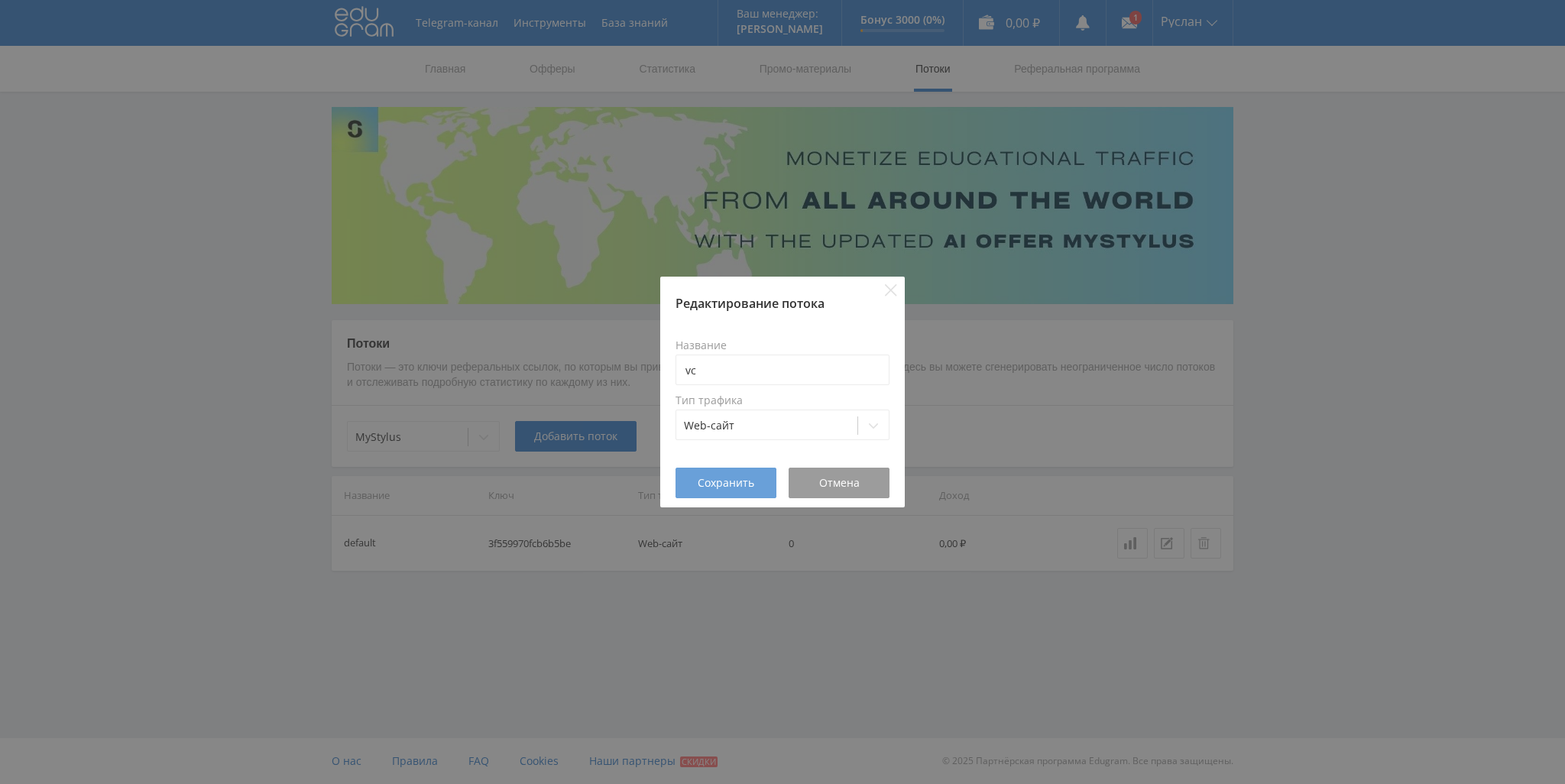
click at [753, 486] on span "Сохранить" at bounding box center [726, 483] width 56 height 12
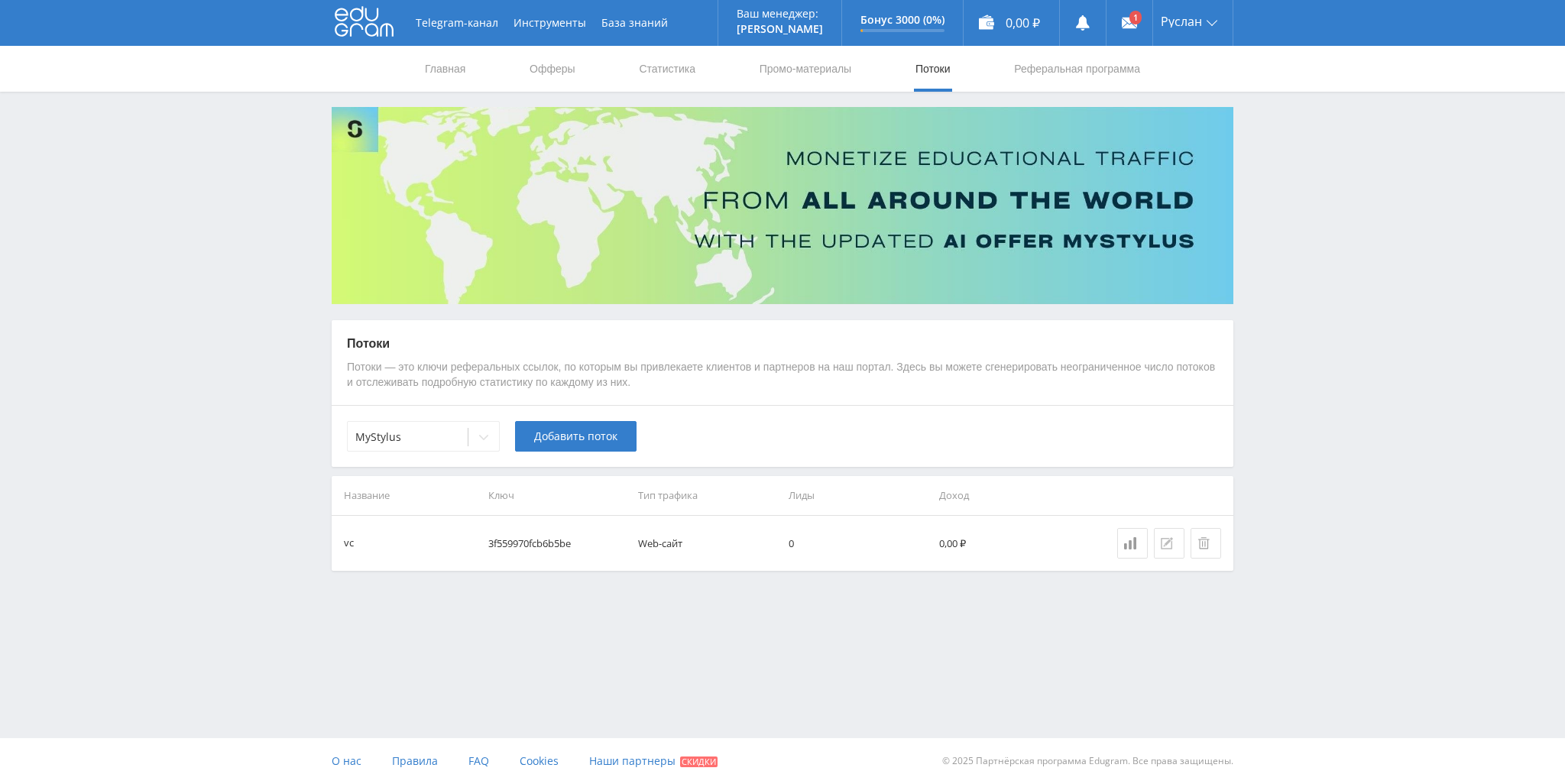
click at [1165, 545] on icon at bounding box center [1167, 543] width 12 height 12
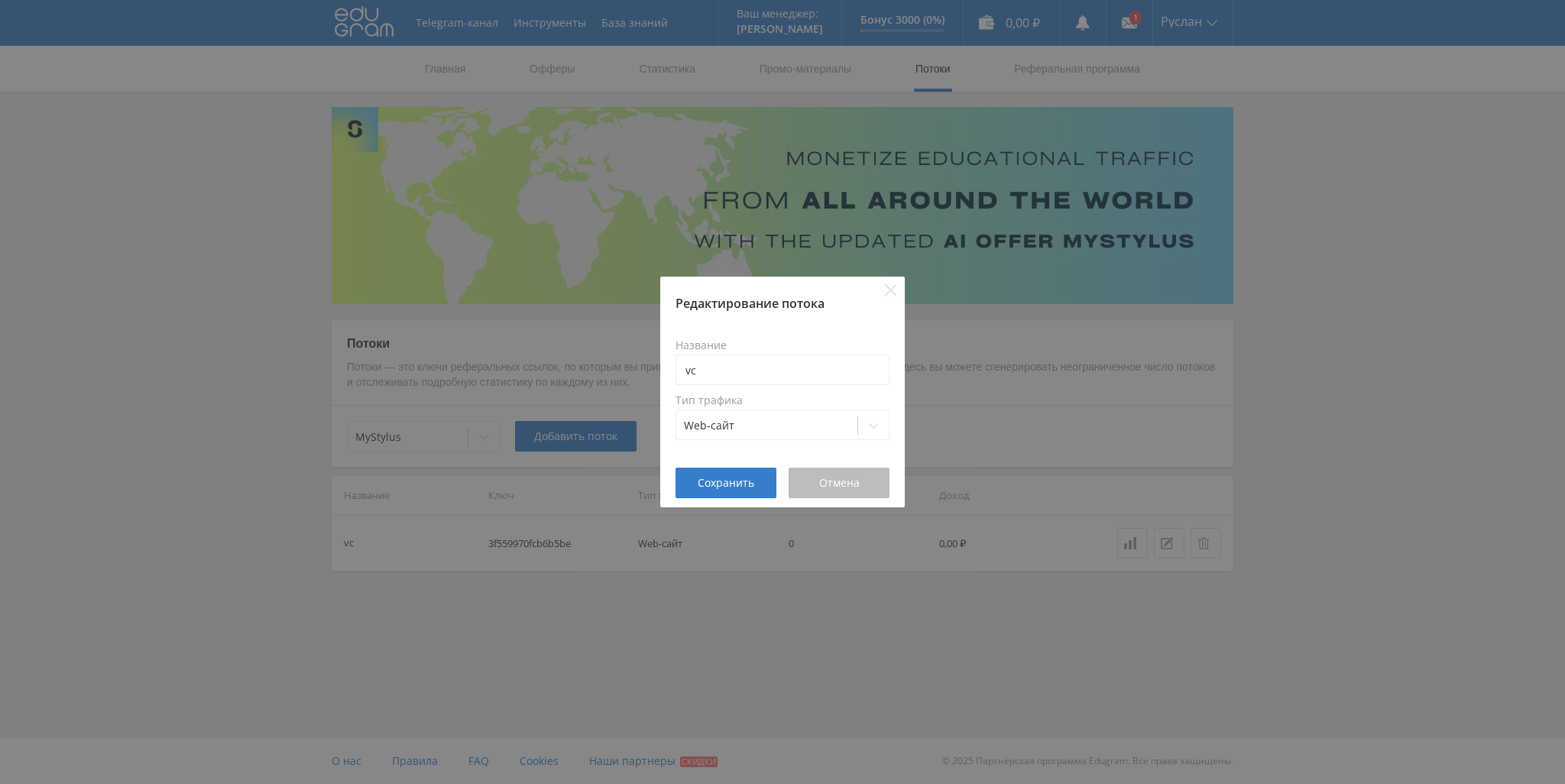
click at [847, 473] on button "Отмена" at bounding box center [839, 482] width 101 height 31
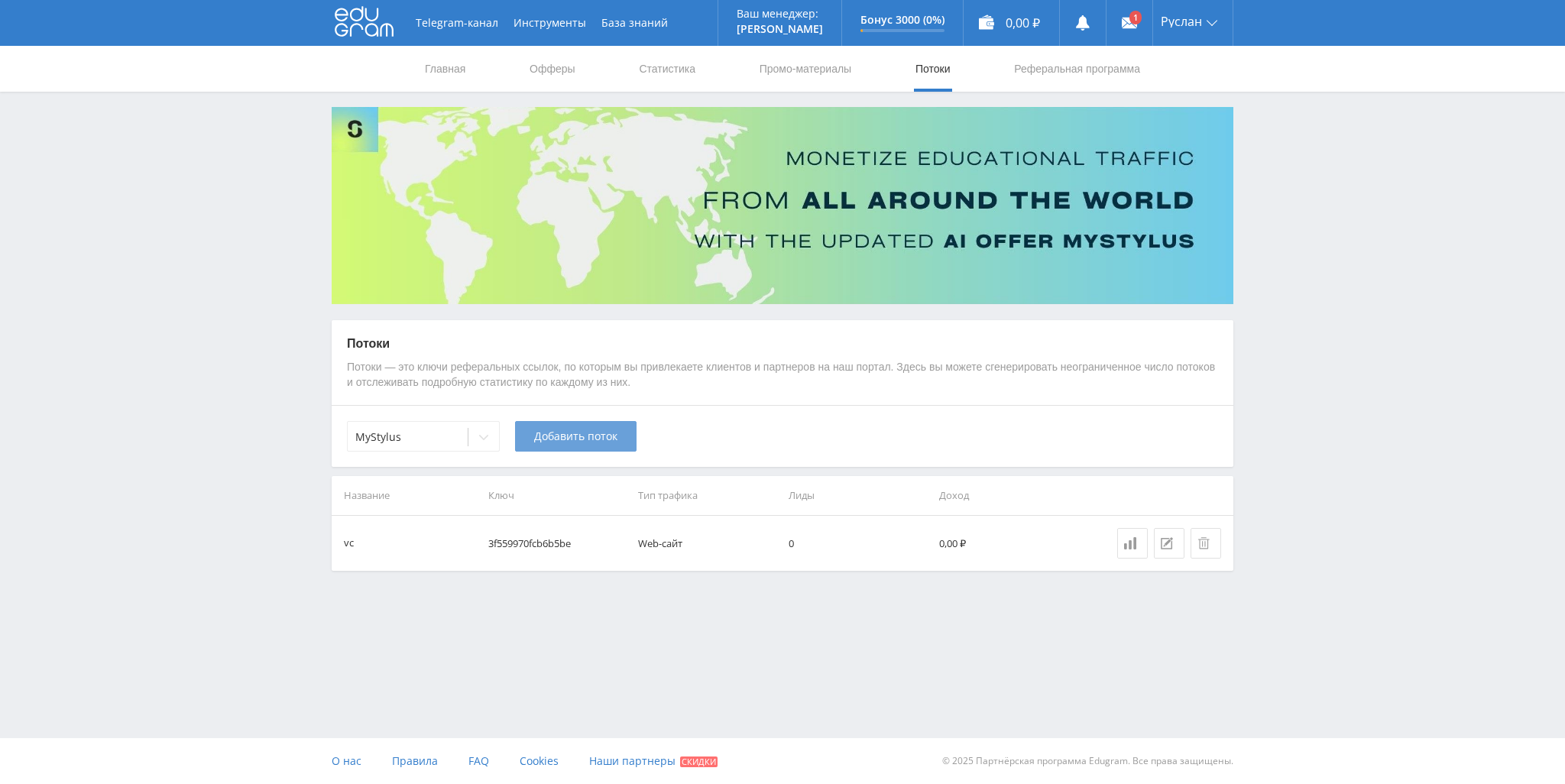
click at [577, 443] on span "Добавить поток" at bounding box center [576, 436] width 84 height 12
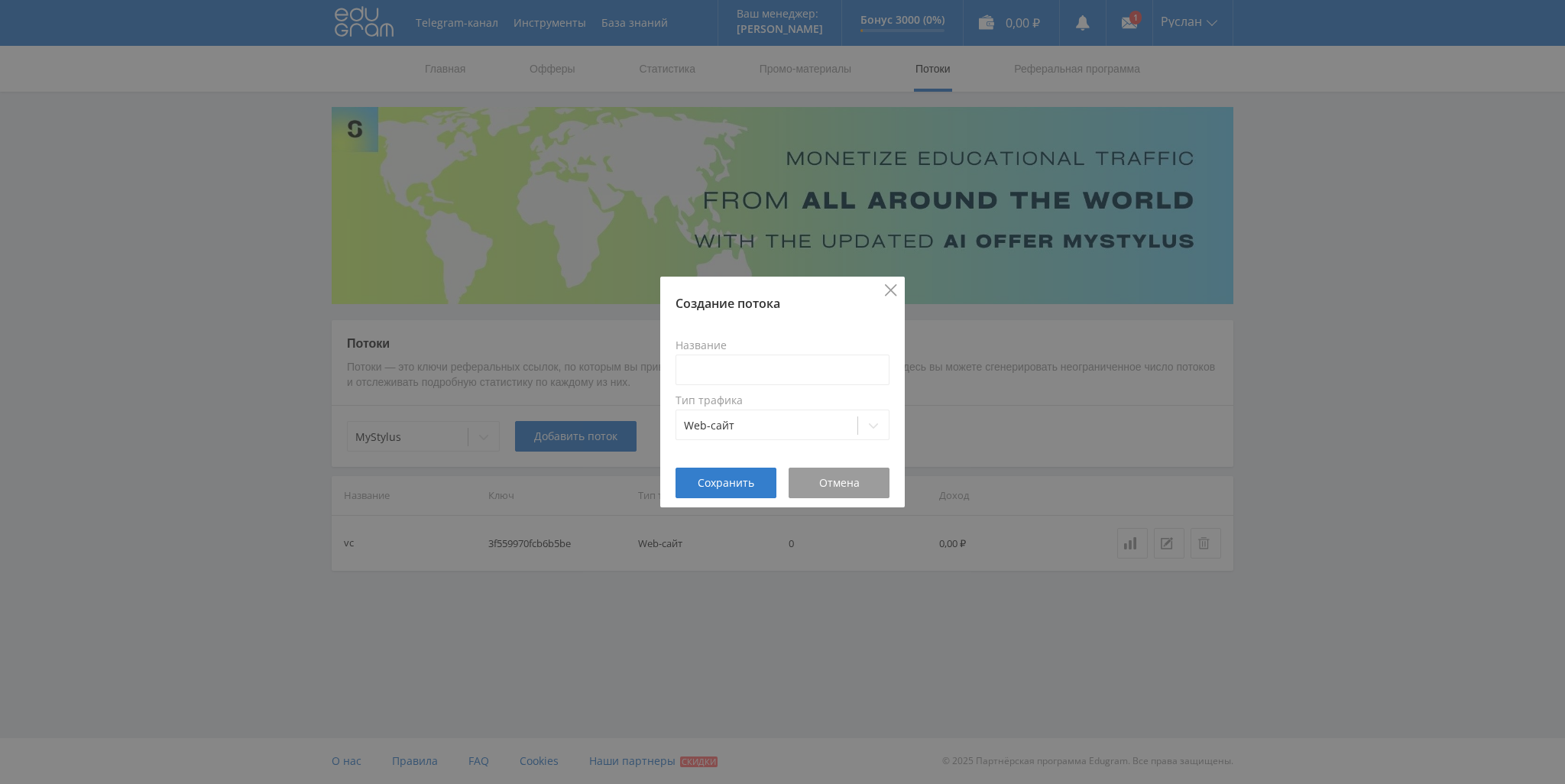
click at [887, 290] on icon "Close" at bounding box center [891, 290] width 12 height 12
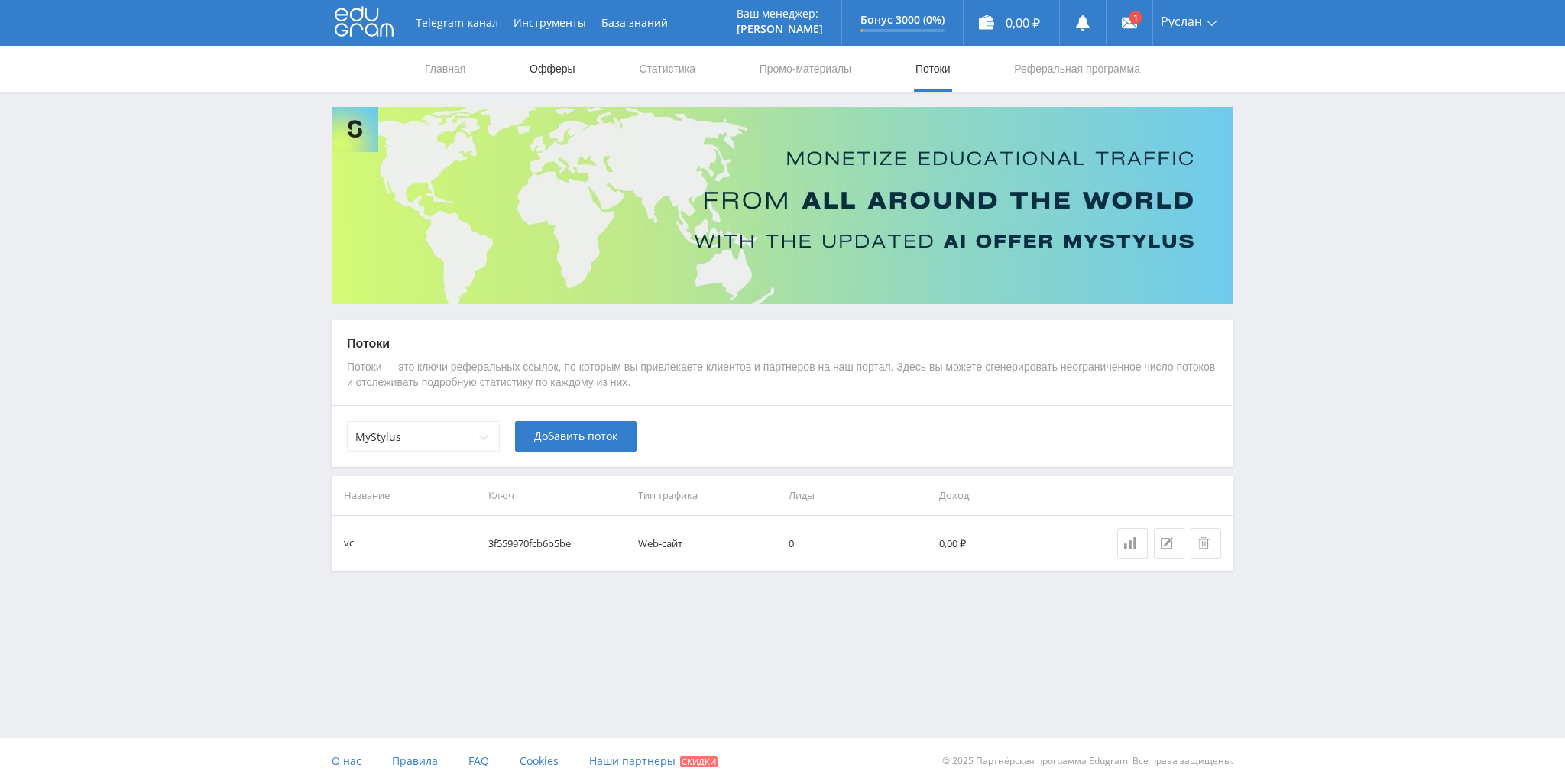
click at [528, 64] on link "Офферы" at bounding box center [553, 69] width 49 height 46
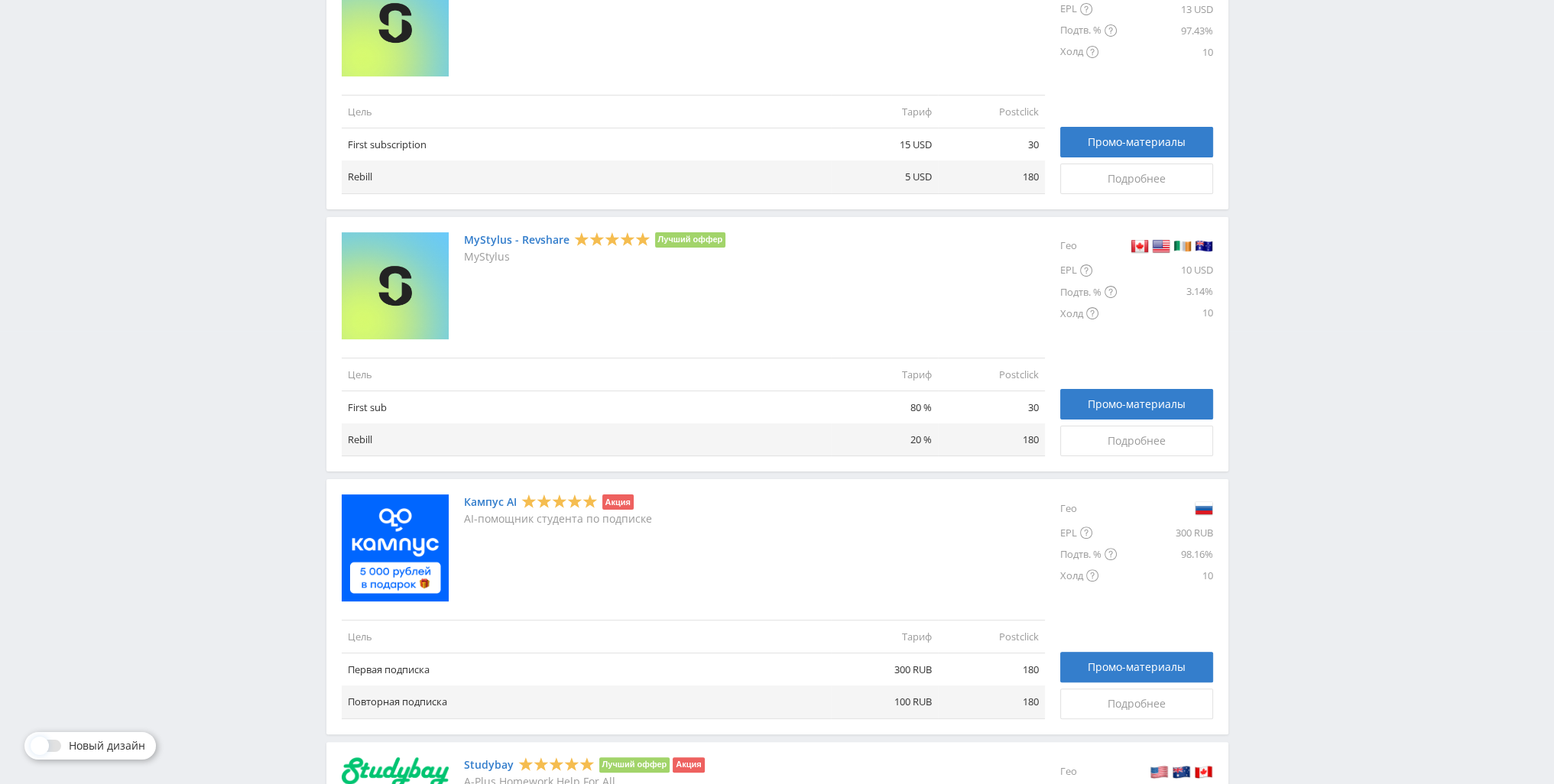
scroll to position [458, 0]
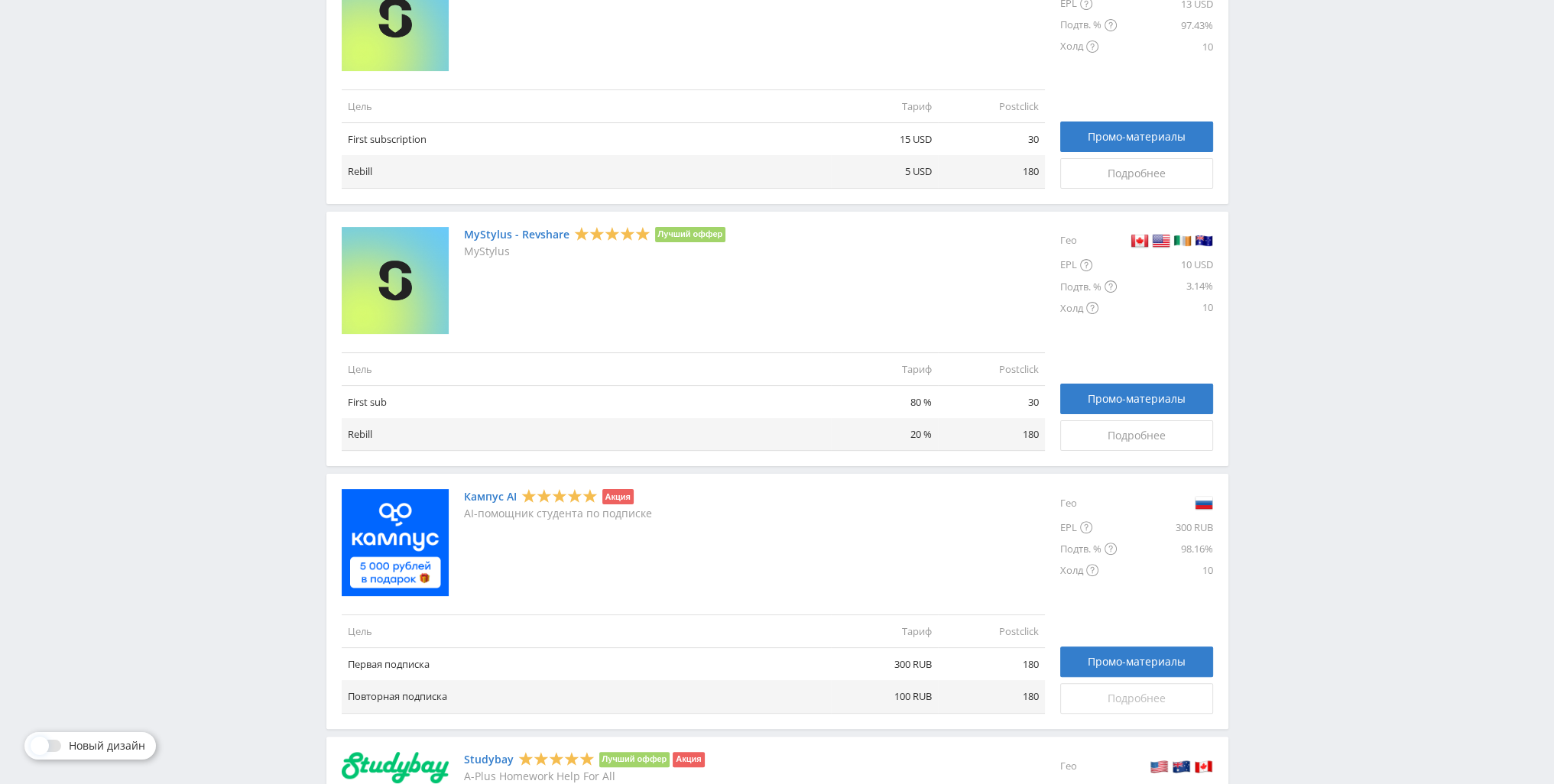
click at [1137, 686] on link "Подробнее" at bounding box center [1137, 698] width 153 height 31
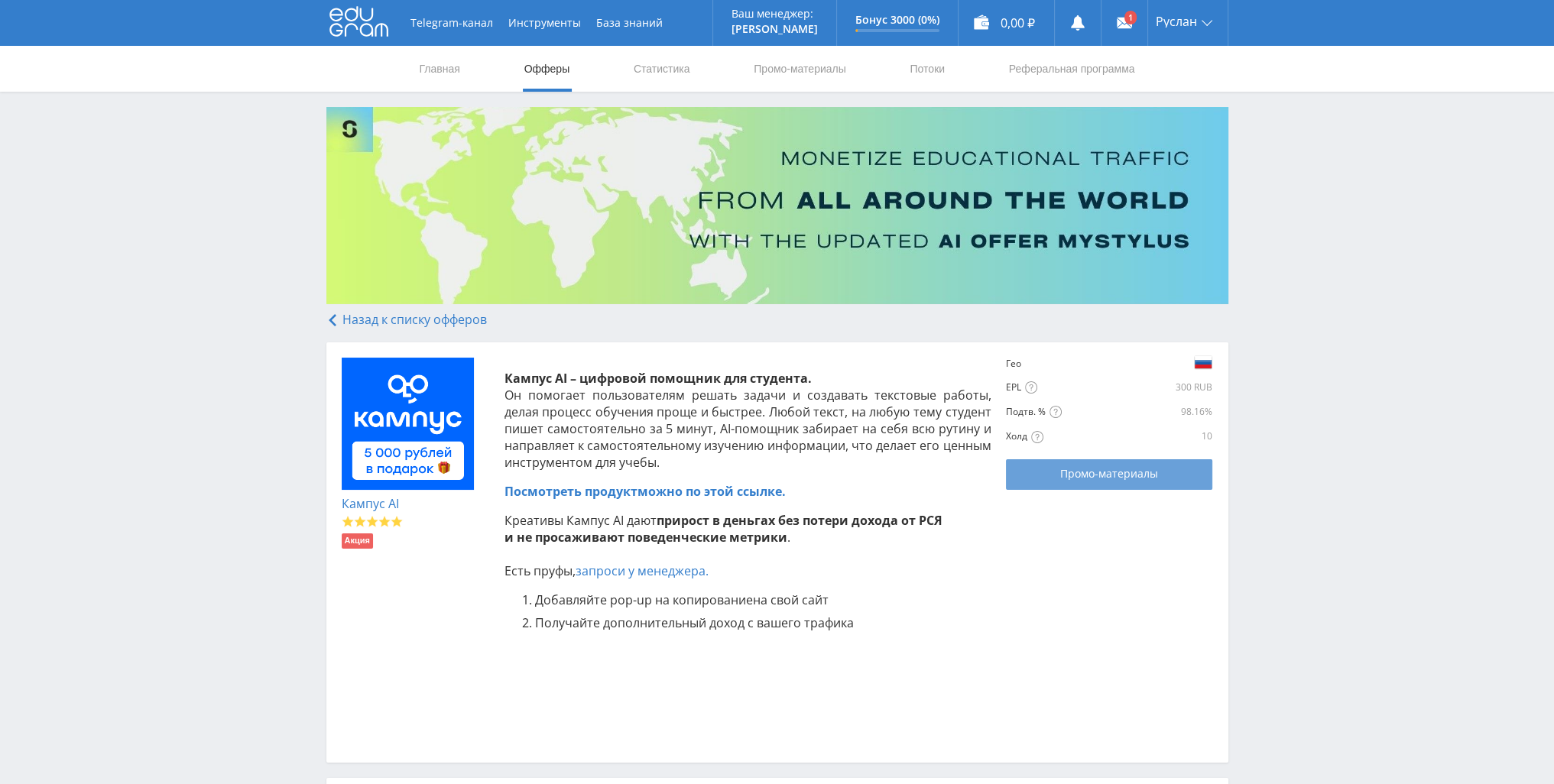
click at [1110, 473] on span "Промо-материалы" at bounding box center [1108, 473] width 98 height 12
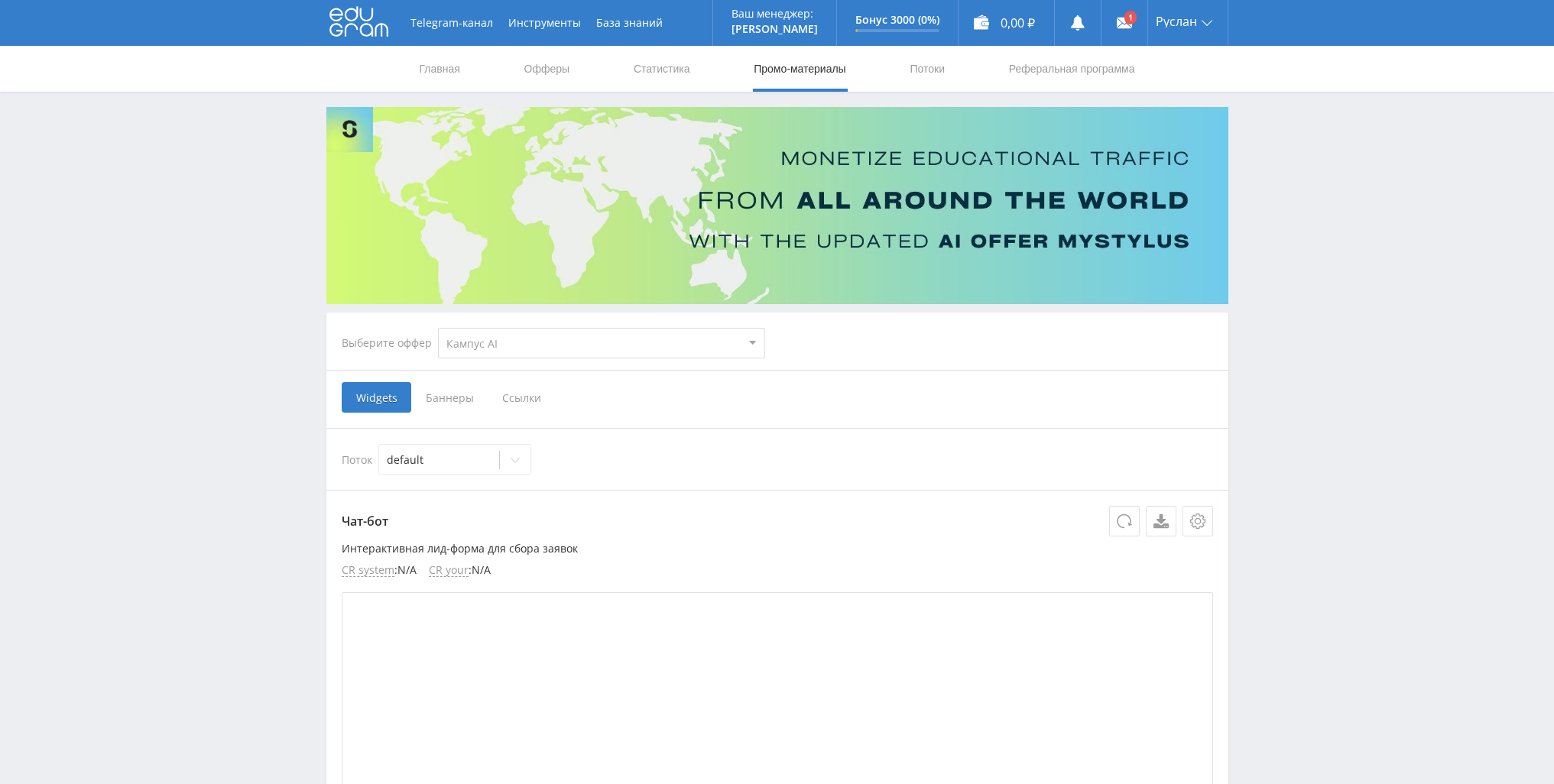
select select "340"
click at [507, 398] on span "Ссылки" at bounding box center [521, 397] width 68 height 31
click at [0, 0] on input "Ссылки" at bounding box center [0, 0] width 0 height 0
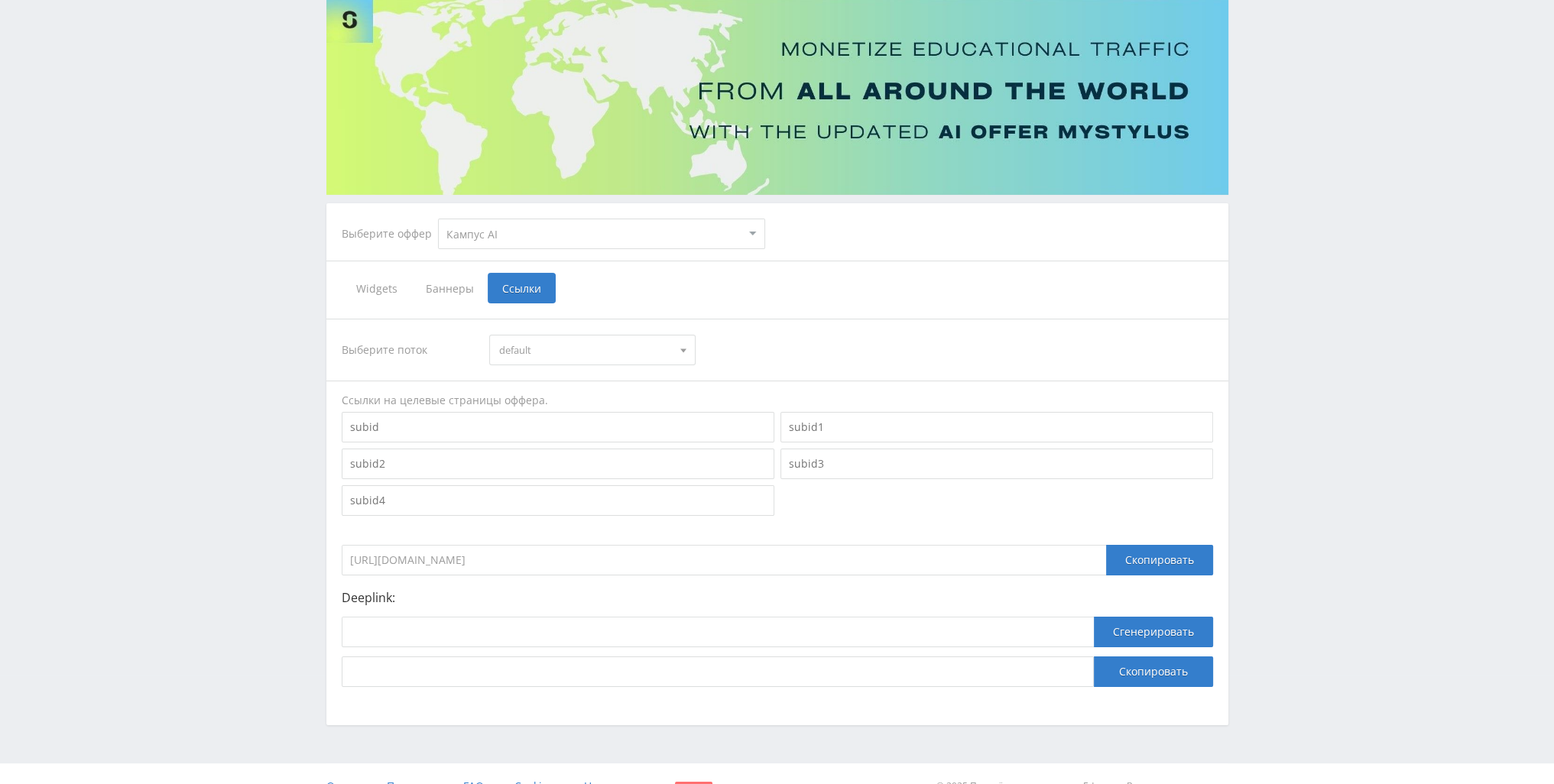
scroll to position [135, 0]
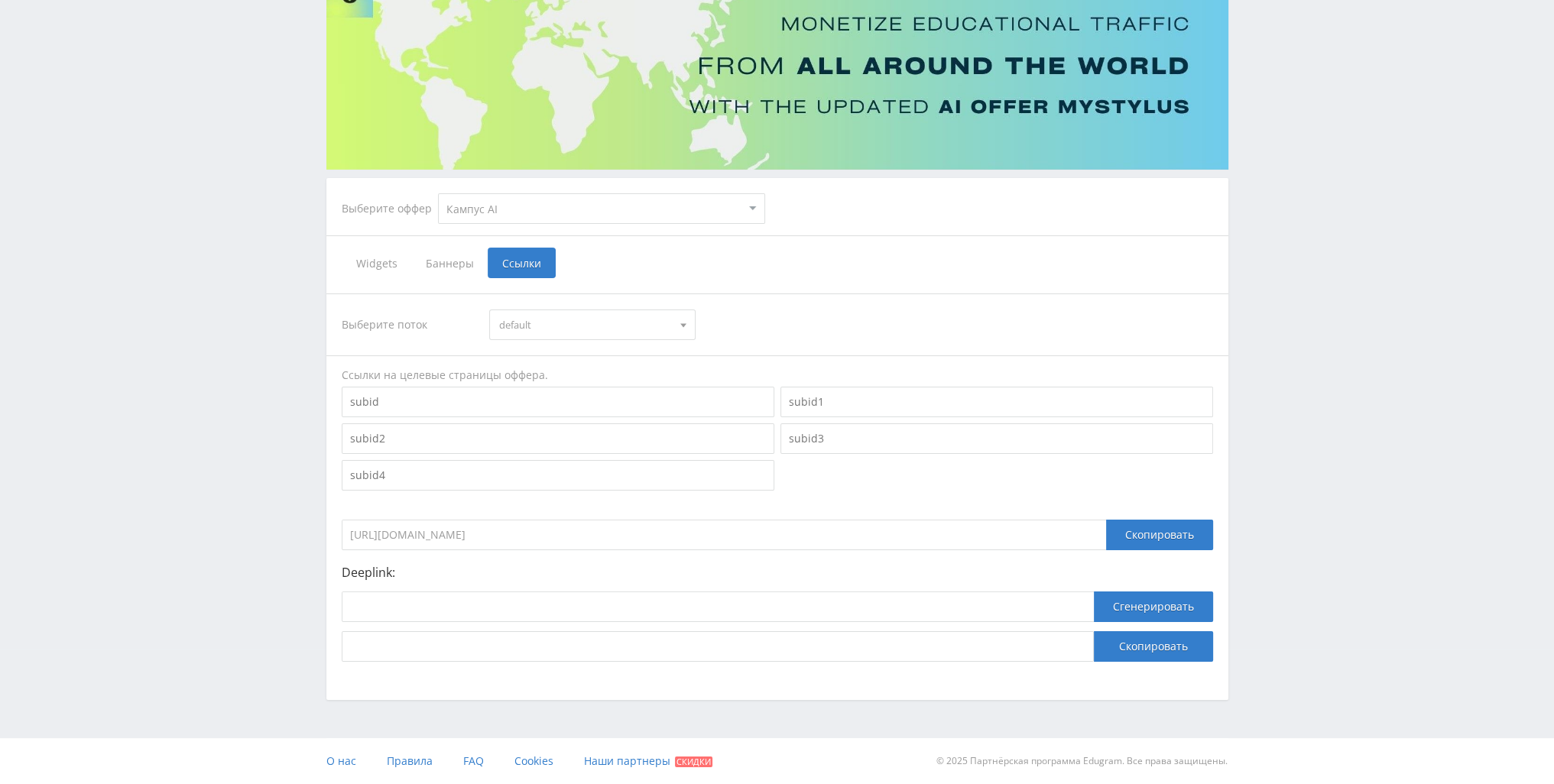
click at [591, 337] on span "default" at bounding box center [586, 325] width 173 height 29
click at [581, 349] on button "default" at bounding box center [593, 353] width 205 height 21
click at [581, 331] on span "default" at bounding box center [586, 325] width 173 height 29
click at [567, 358] on button "default" at bounding box center [593, 353] width 205 height 21
click at [504, 404] on input at bounding box center [557, 401] width 432 height 31
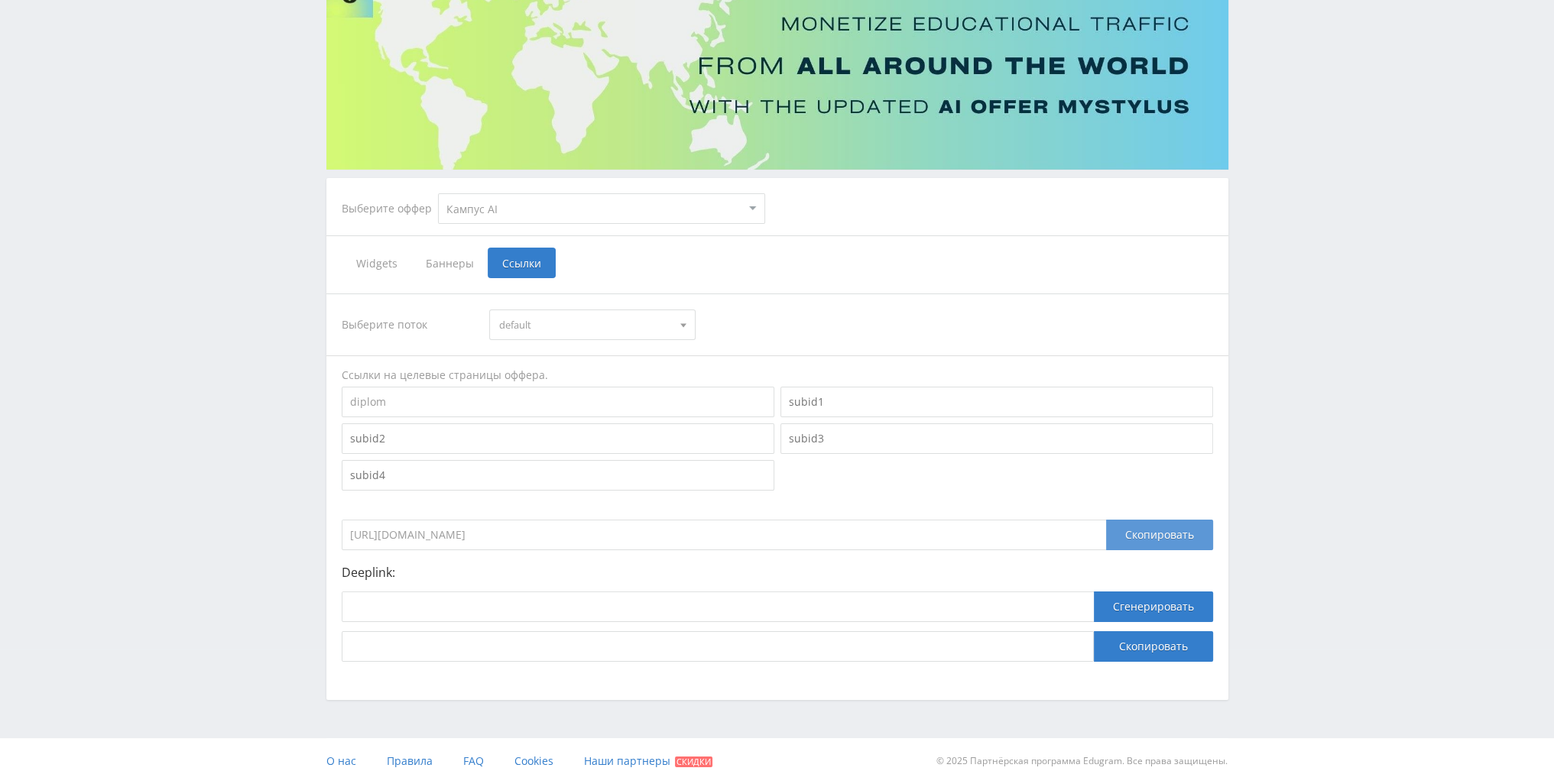
type input "diplom"
click at [1116, 537] on div "Скопировать" at bounding box center [1160, 534] width 107 height 31
click at [1120, 611] on button "Сгенерировать" at bounding box center [1153, 606] width 119 height 31
click at [938, 606] on input at bounding box center [718, 606] width 752 height 31
click at [1125, 536] on div "Скопировать" at bounding box center [1160, 534] width 107 height 31
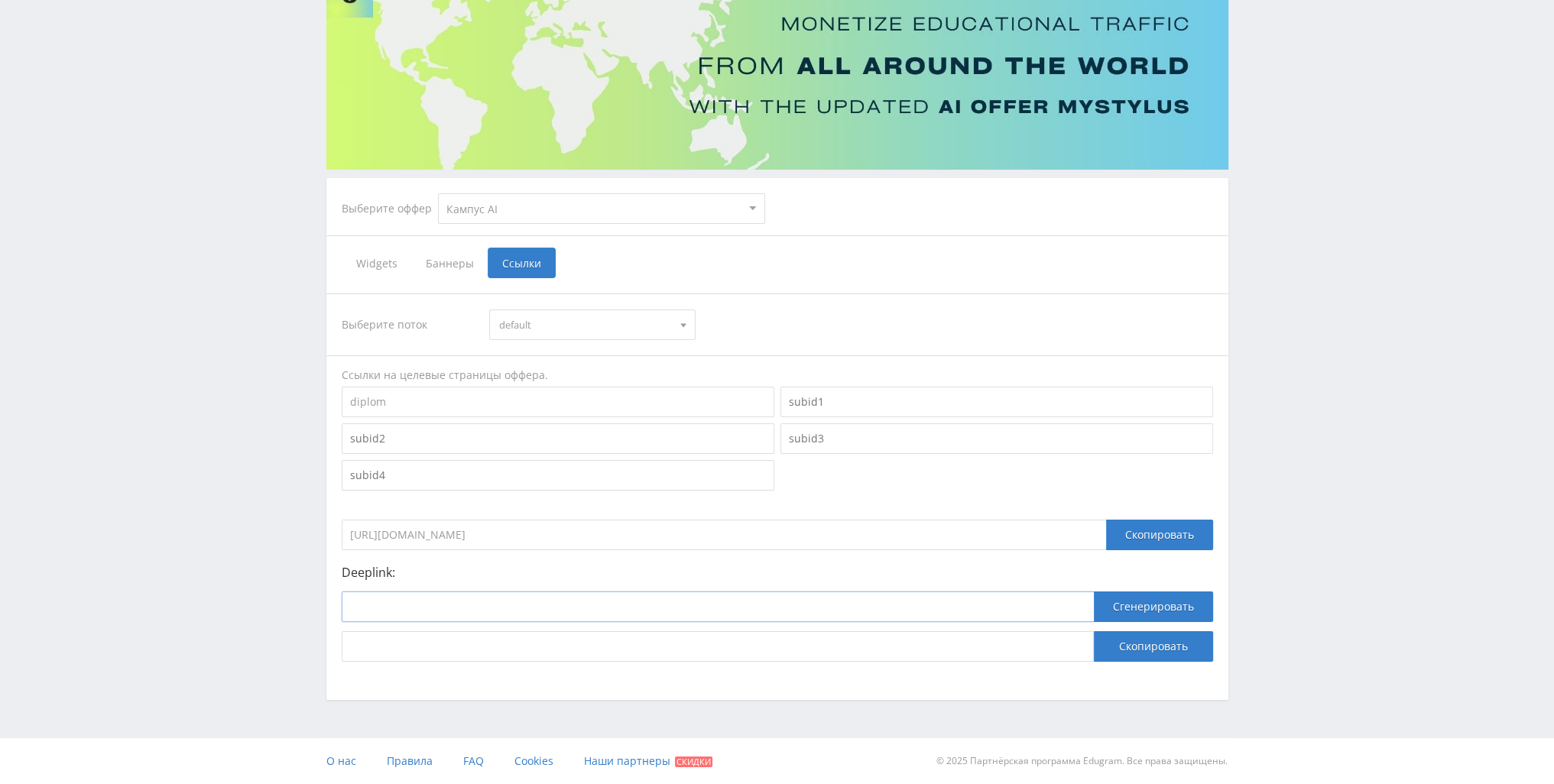
click at [763, 592] on input at bounding box center [718, 606] width 752 height 31
click at [789, 537] on input "https://eduforms.org?rid=c0b96597e65afa48&subid=diplom" at bounding box center [724, 534] width 764 height 31
click at [607, 604] on input at bounding box center [718, 606] width 752 height 31
paste input "https://kampus.ai/ecosystem/text-copilot"
type input "https://kampus.ai/ecosystem/text-copilot"
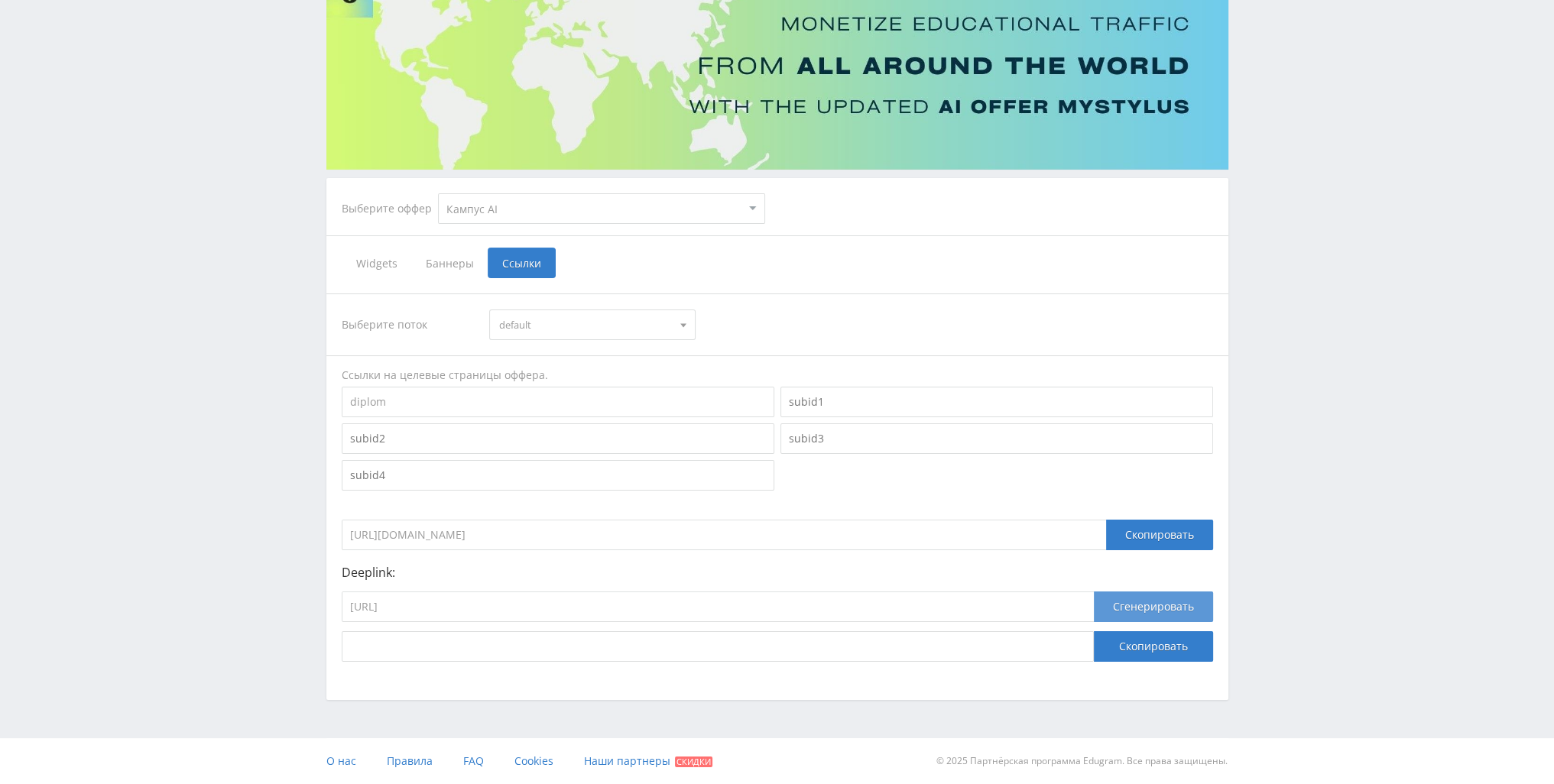
click at [1144, 595] on button "Сгенерировать" at bounding box center [1153, 606] width 119 height 31
click at [1143, 641] on button "Скопировать" at bounding box center [1153, 646] width 119 height 31
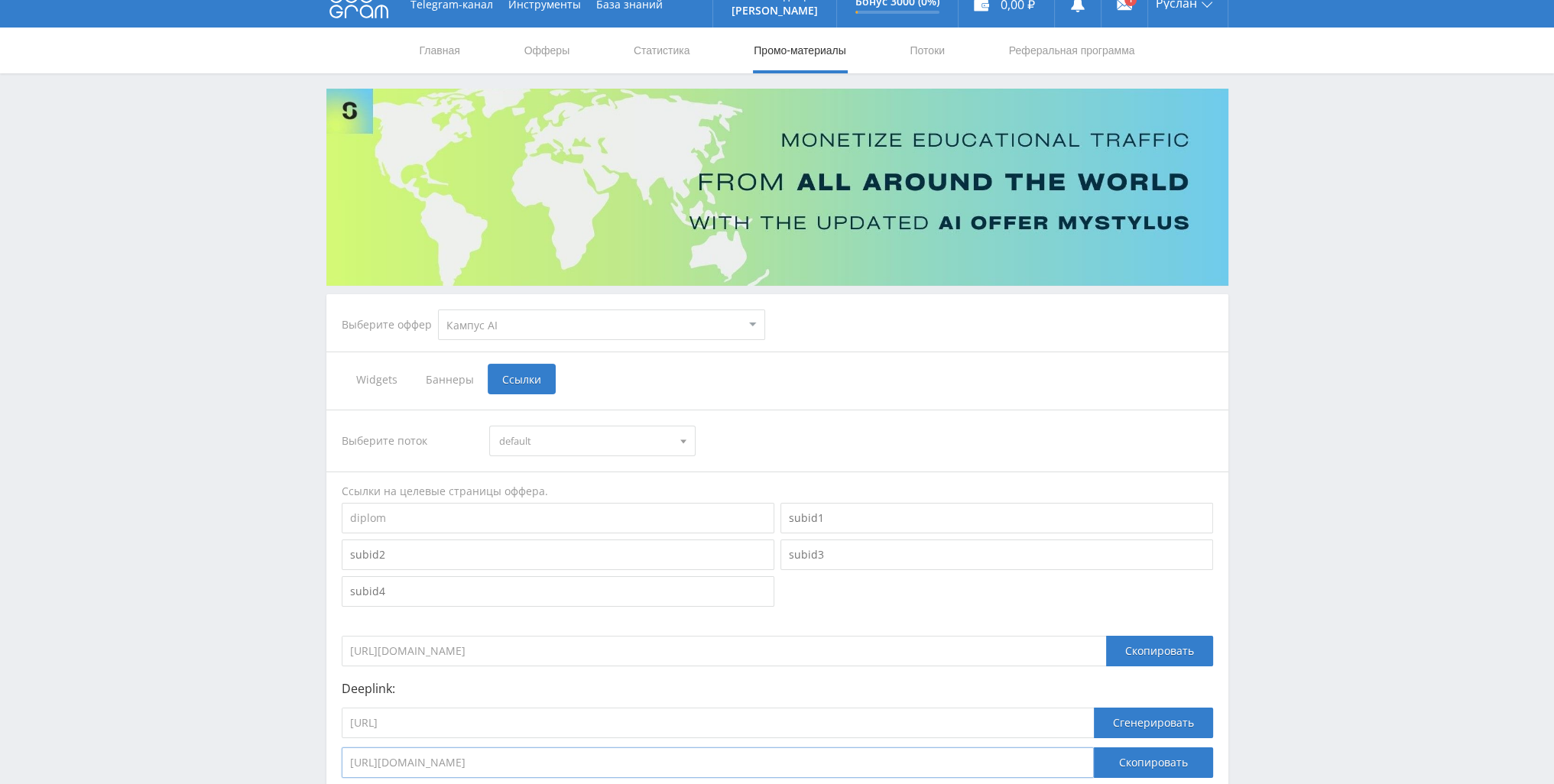
scroll to position [0, 0]
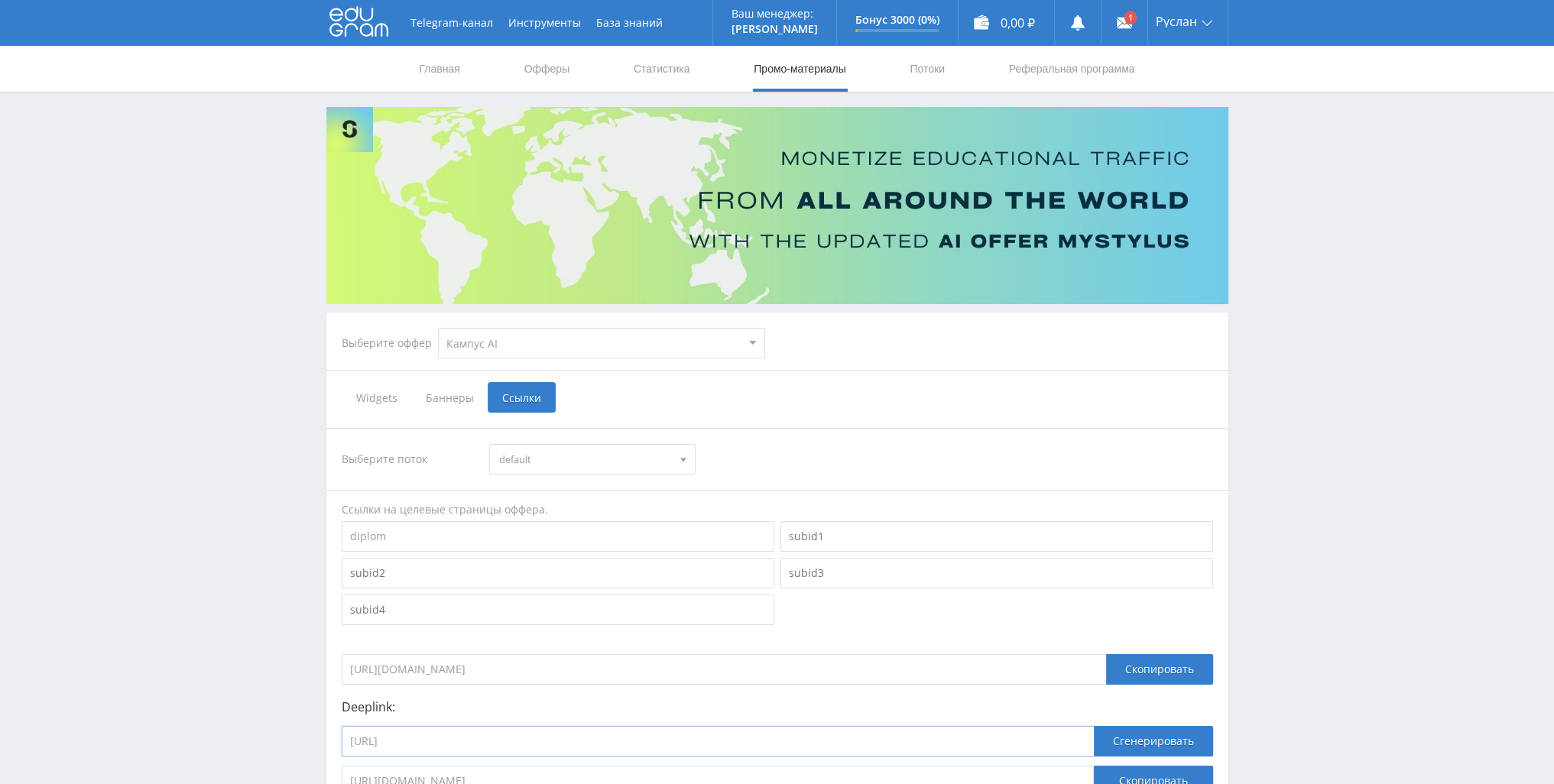
click at [578, 742] on input "https://kampus.ai/ecosystem/text-copilot" at bounding box center [718, 741] width 752 height 31
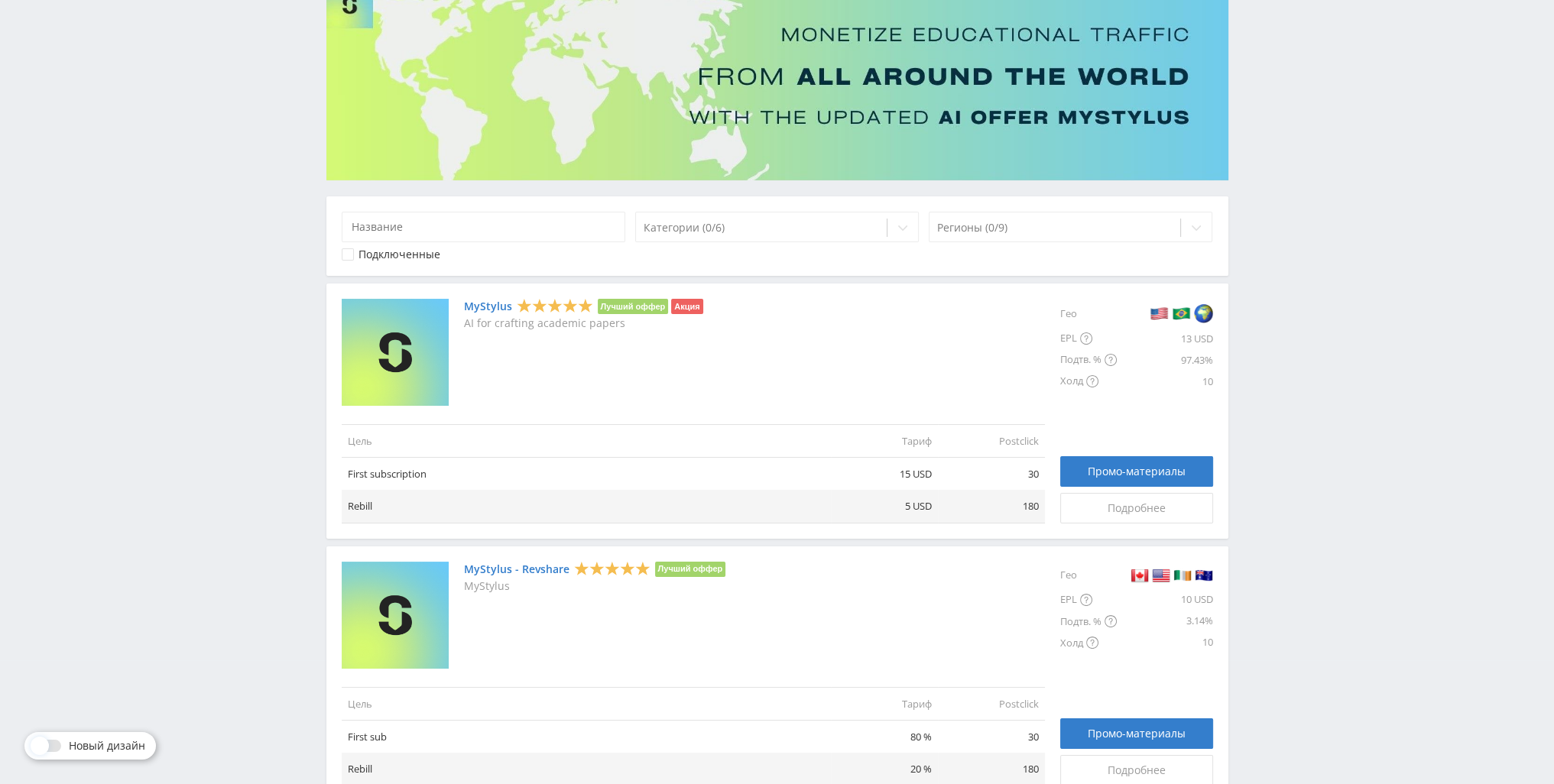
scroll to position [55, 0]
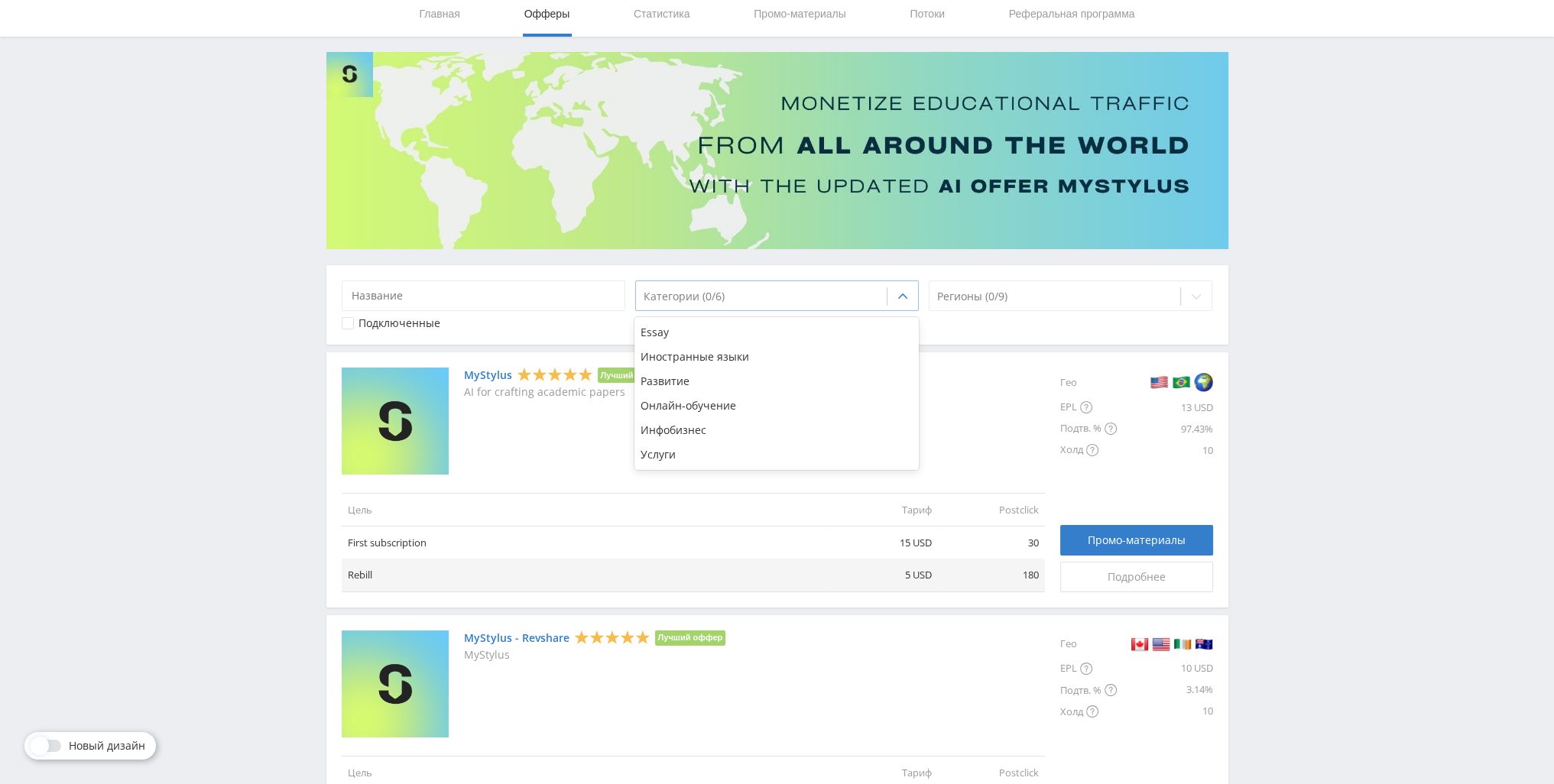
click at [781, 298] on div at bounding box center [762, 296] width 236 height 15
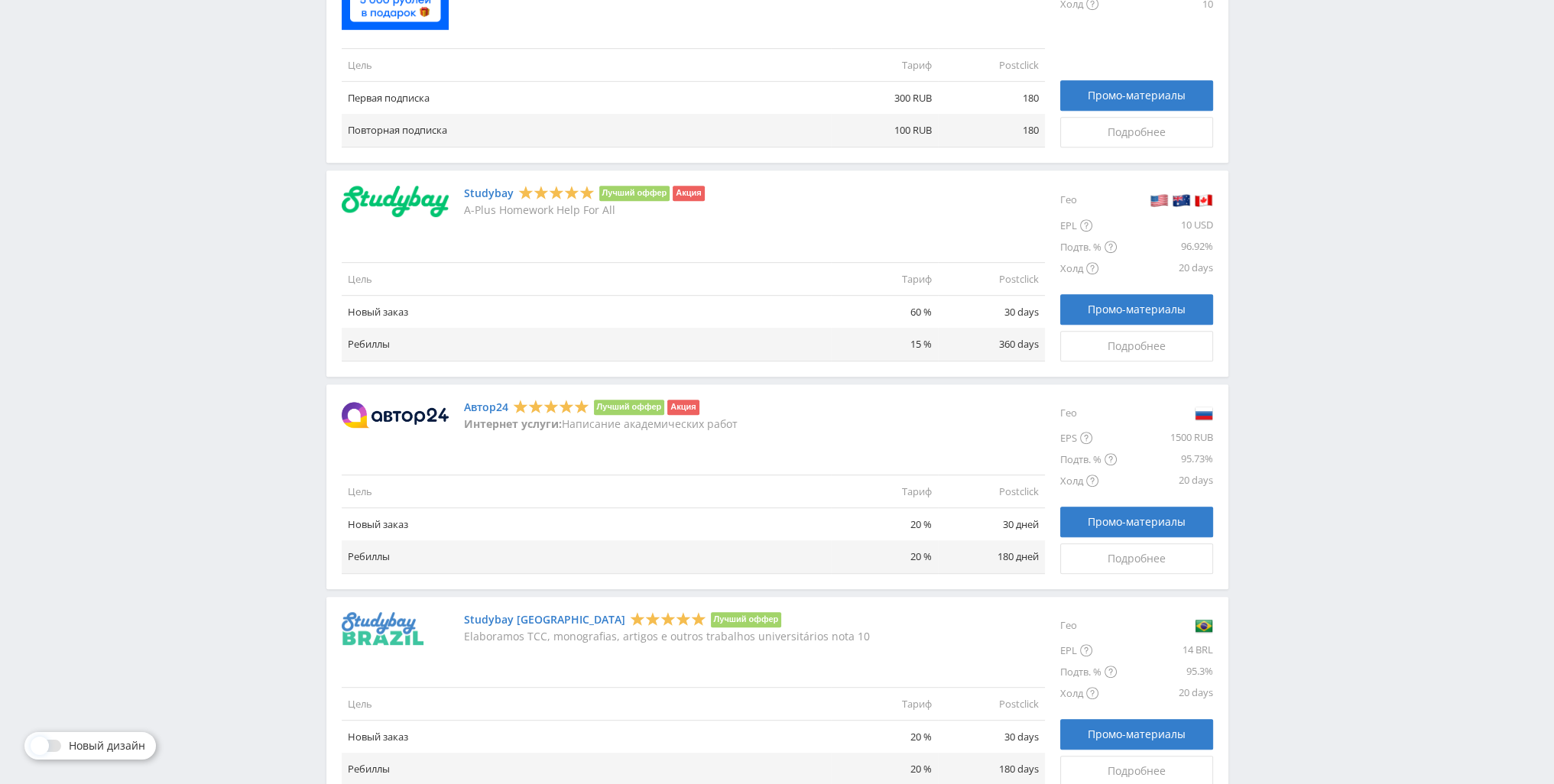
scroll to position [1125, 0]
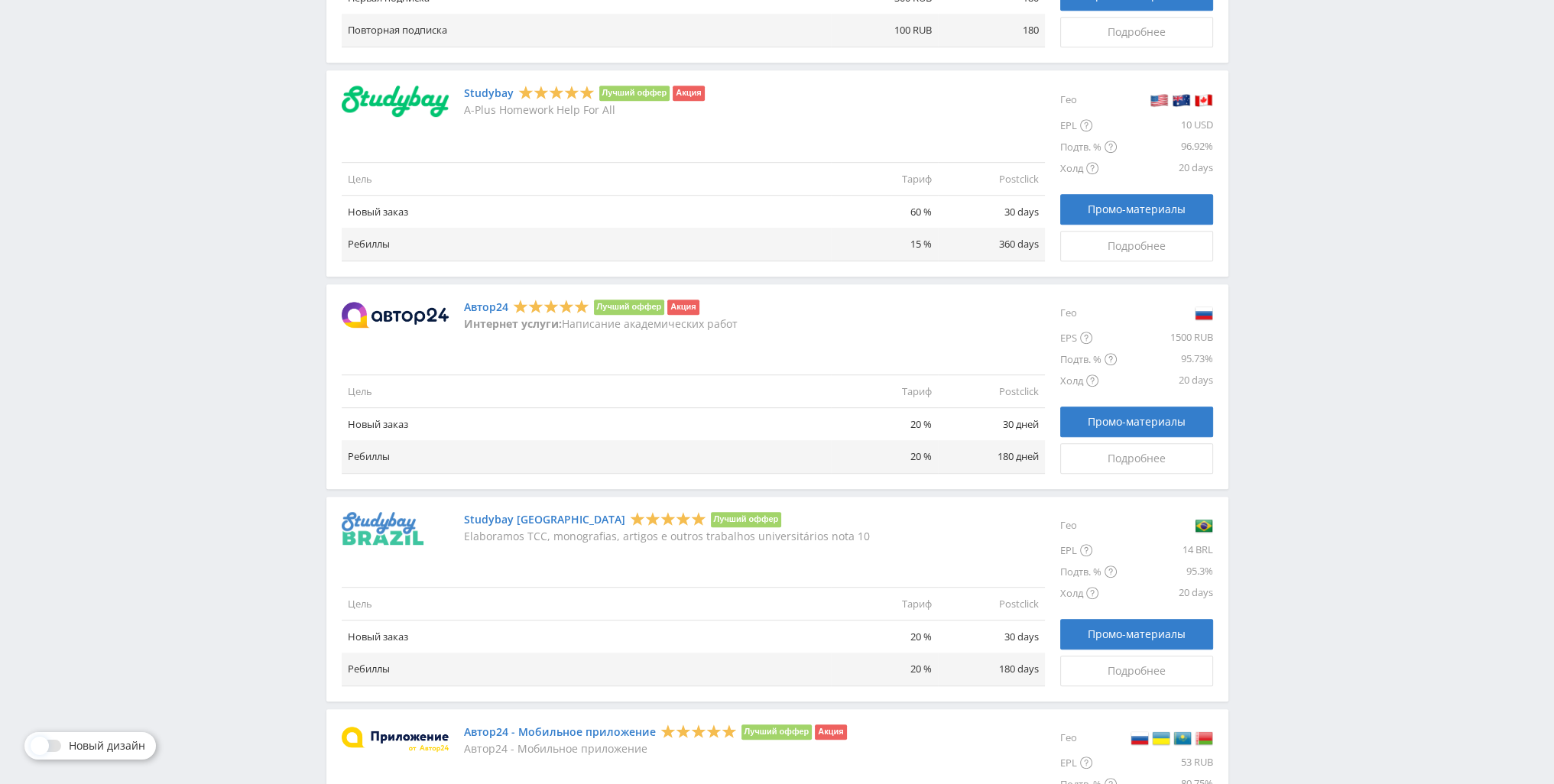
click at [768, 364] on div "Автор24 Лучший оффер Акция Интернет услуги: Написание академических работ Цель …" at bounding box center [693, 386] width 703 height 174
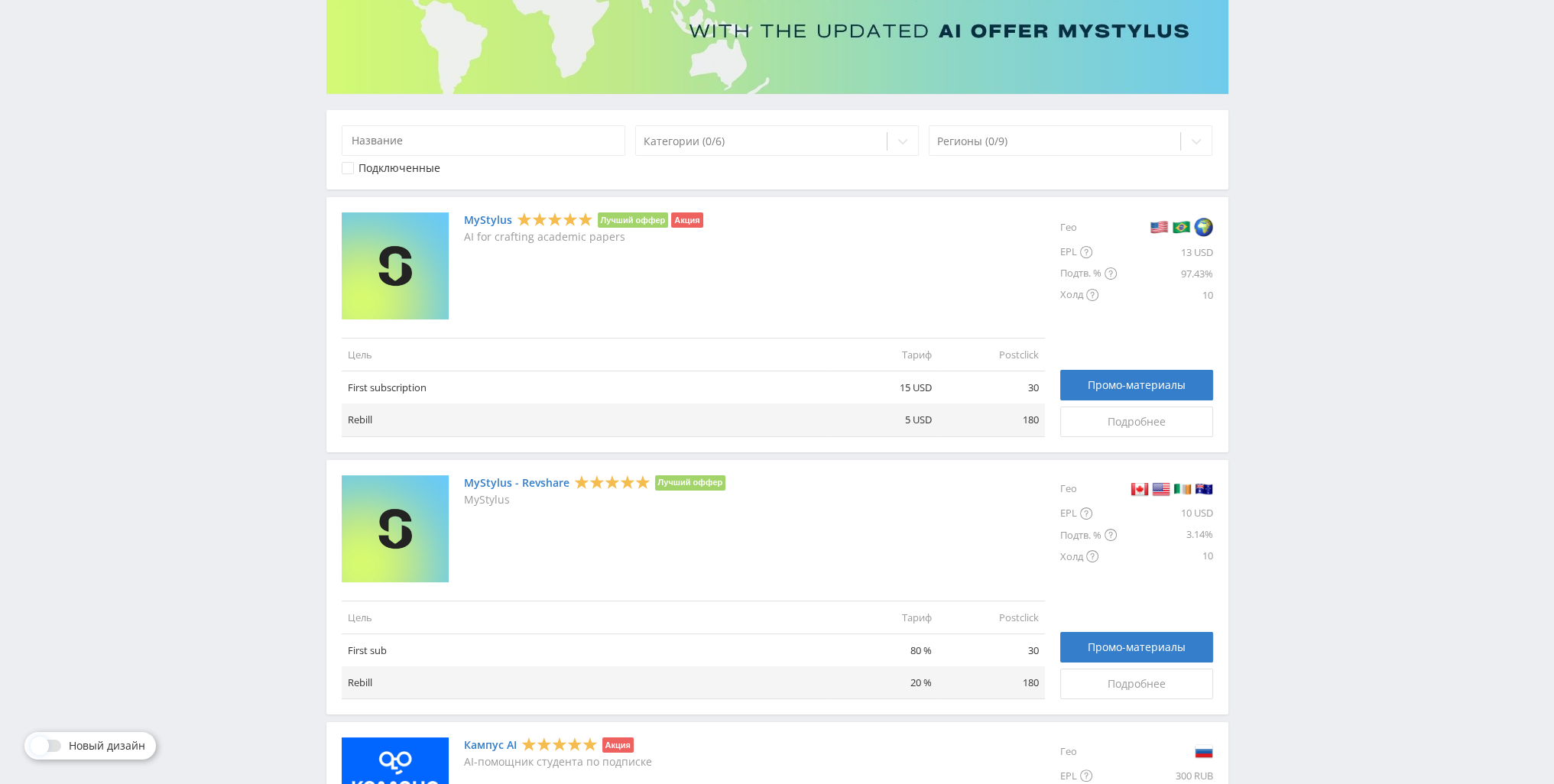
scroll to position [208, 0]
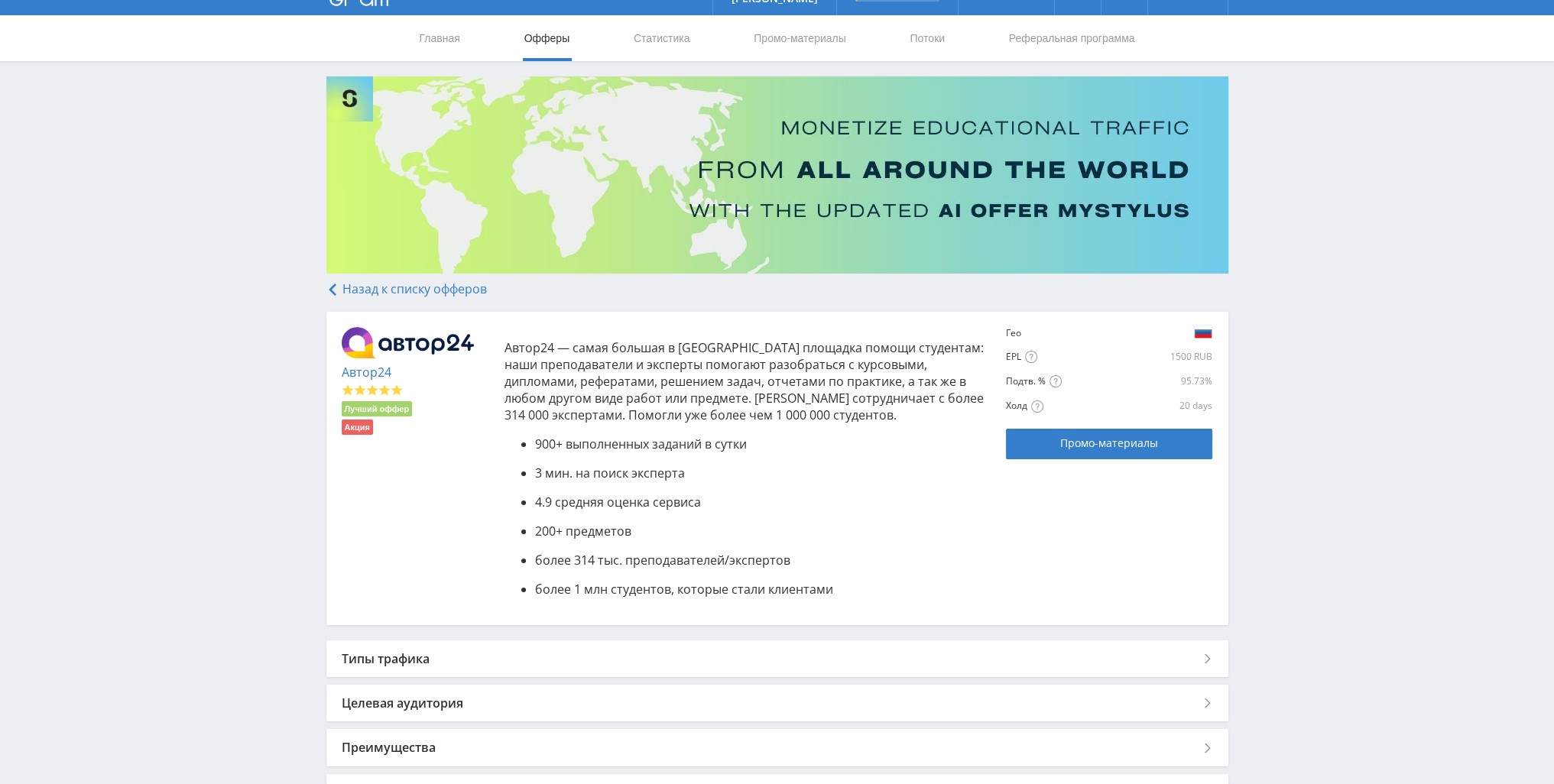
scroll to position [153, 0]
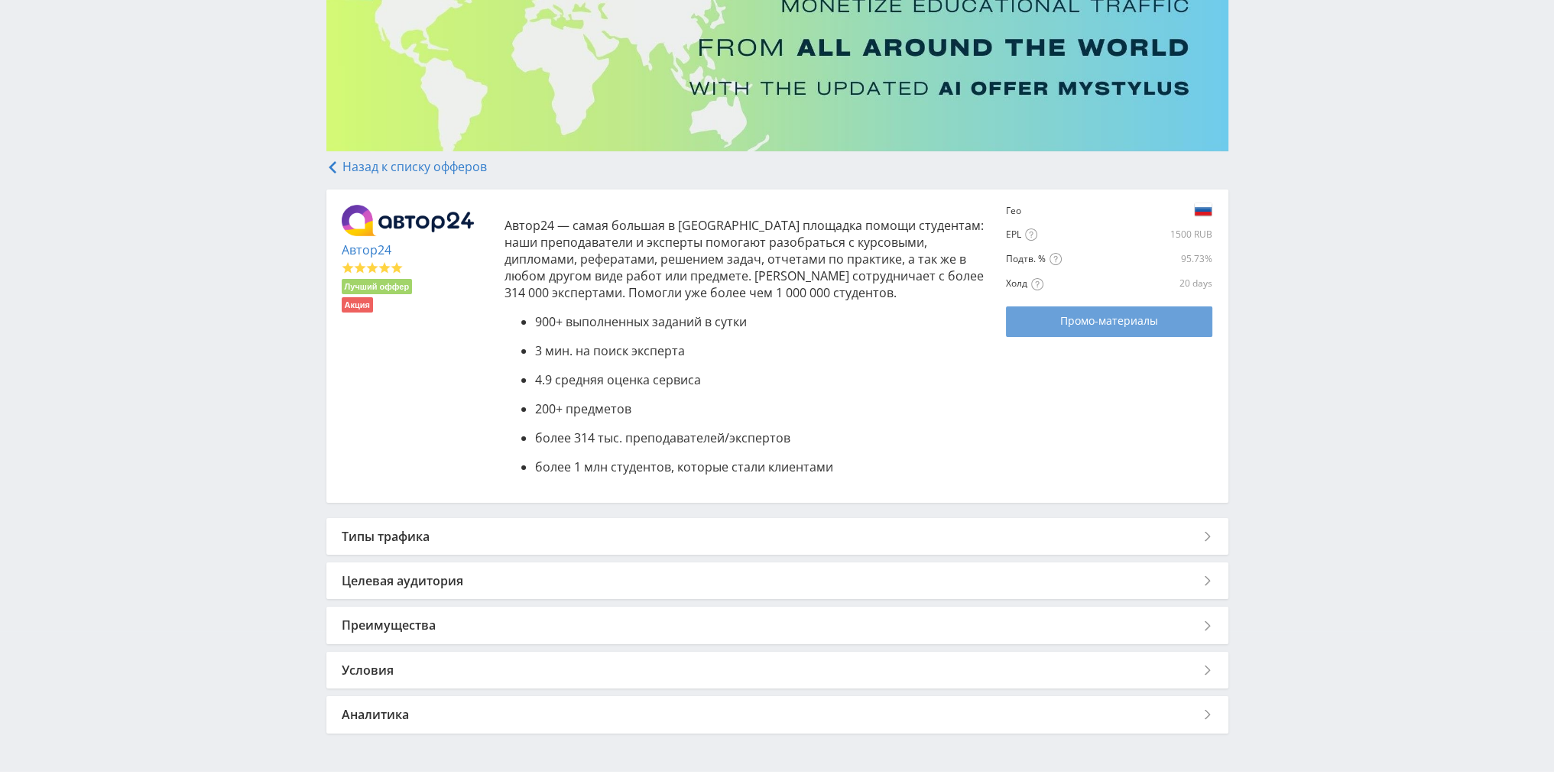
click at [1019, 327] on link "Промо-материалы" at bounding box center [1109, 321] width 206 height 31
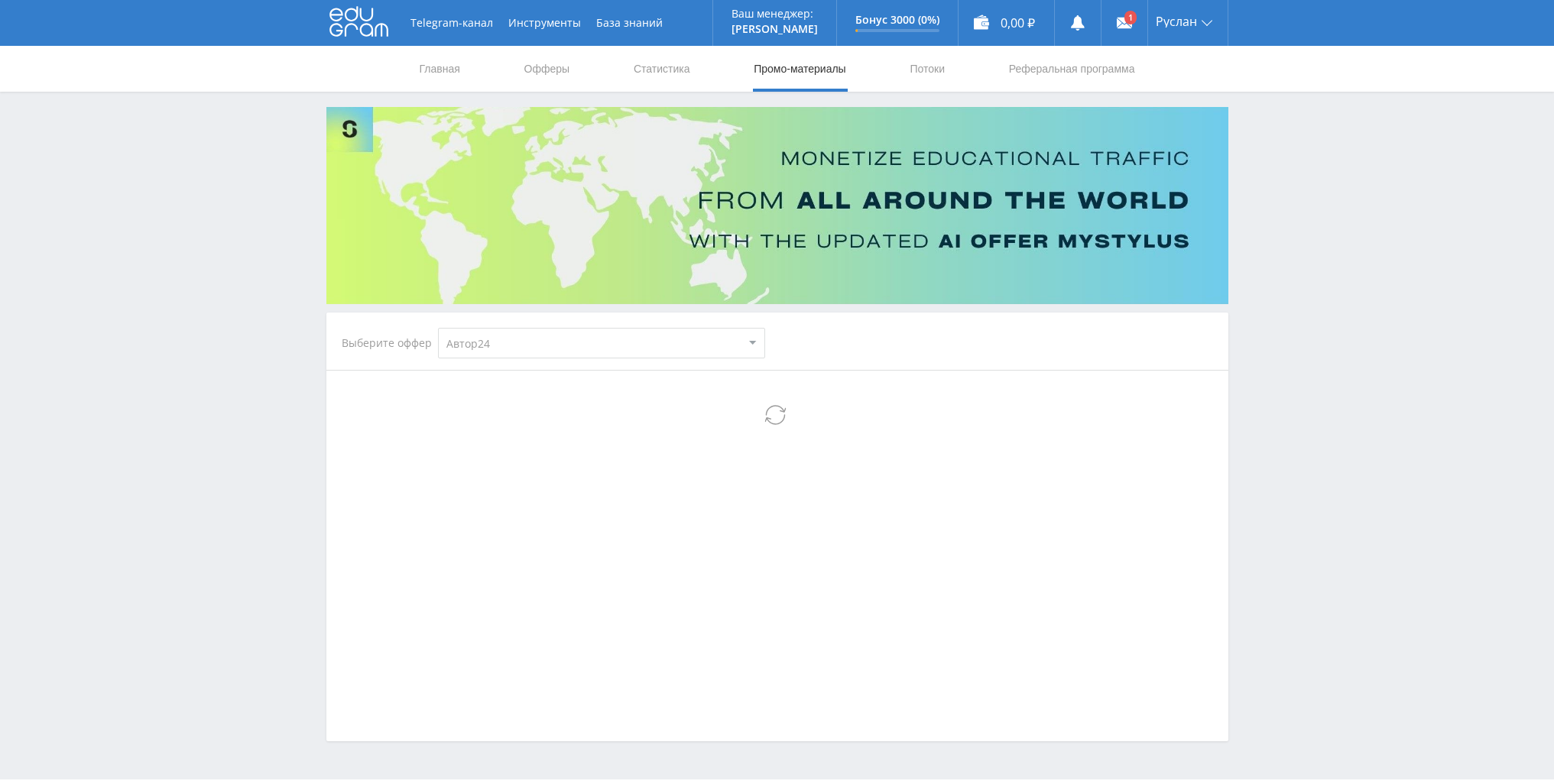
select select "1"
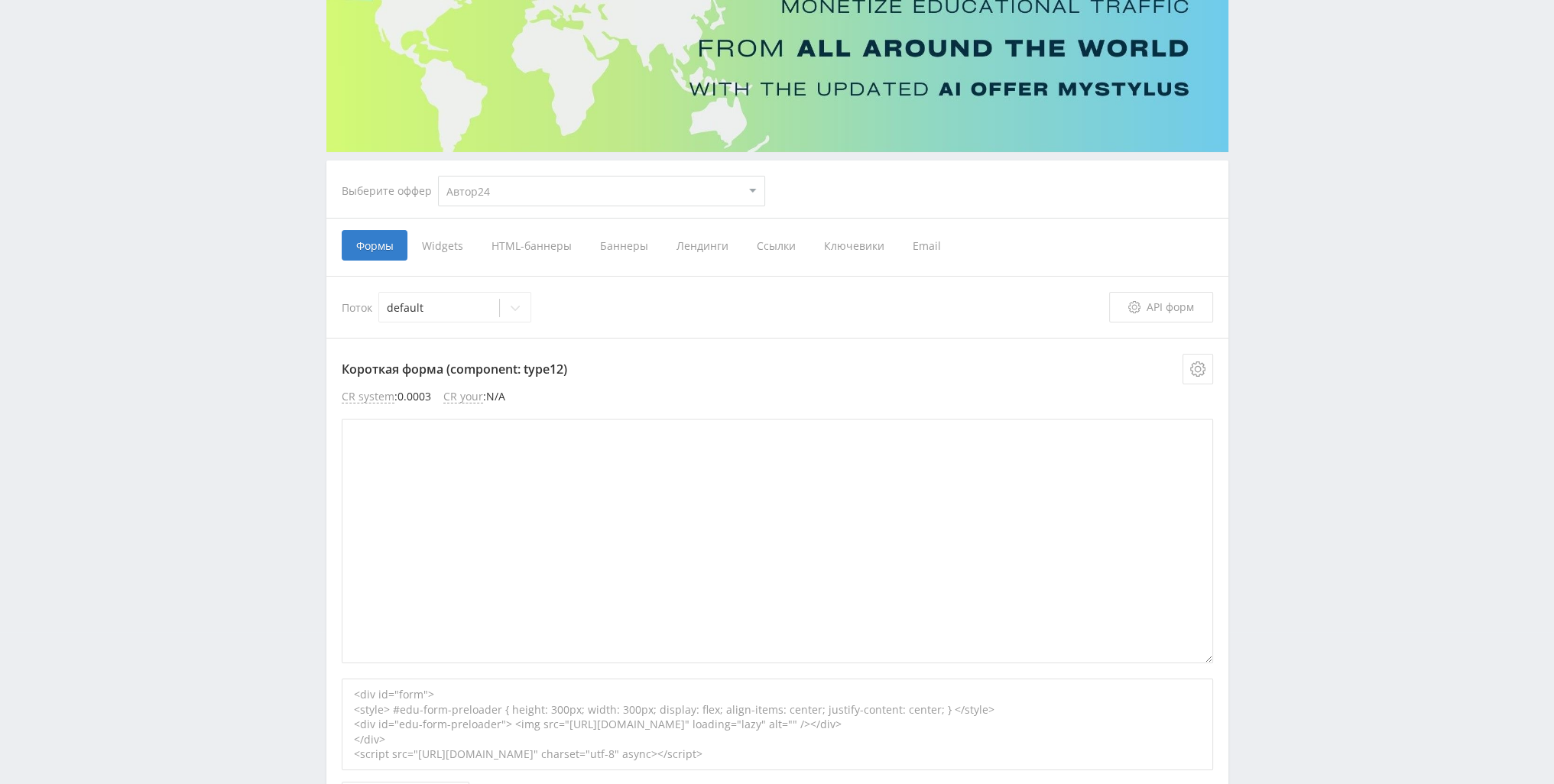
scroll to position [153, 0]
click at [753, 246] on span "Ссылки" at bounding box center [776, 244] width 67 height 31
click at [0, 0] on input "Ссылки" at bounding box center [0, 0] width 0 height 0
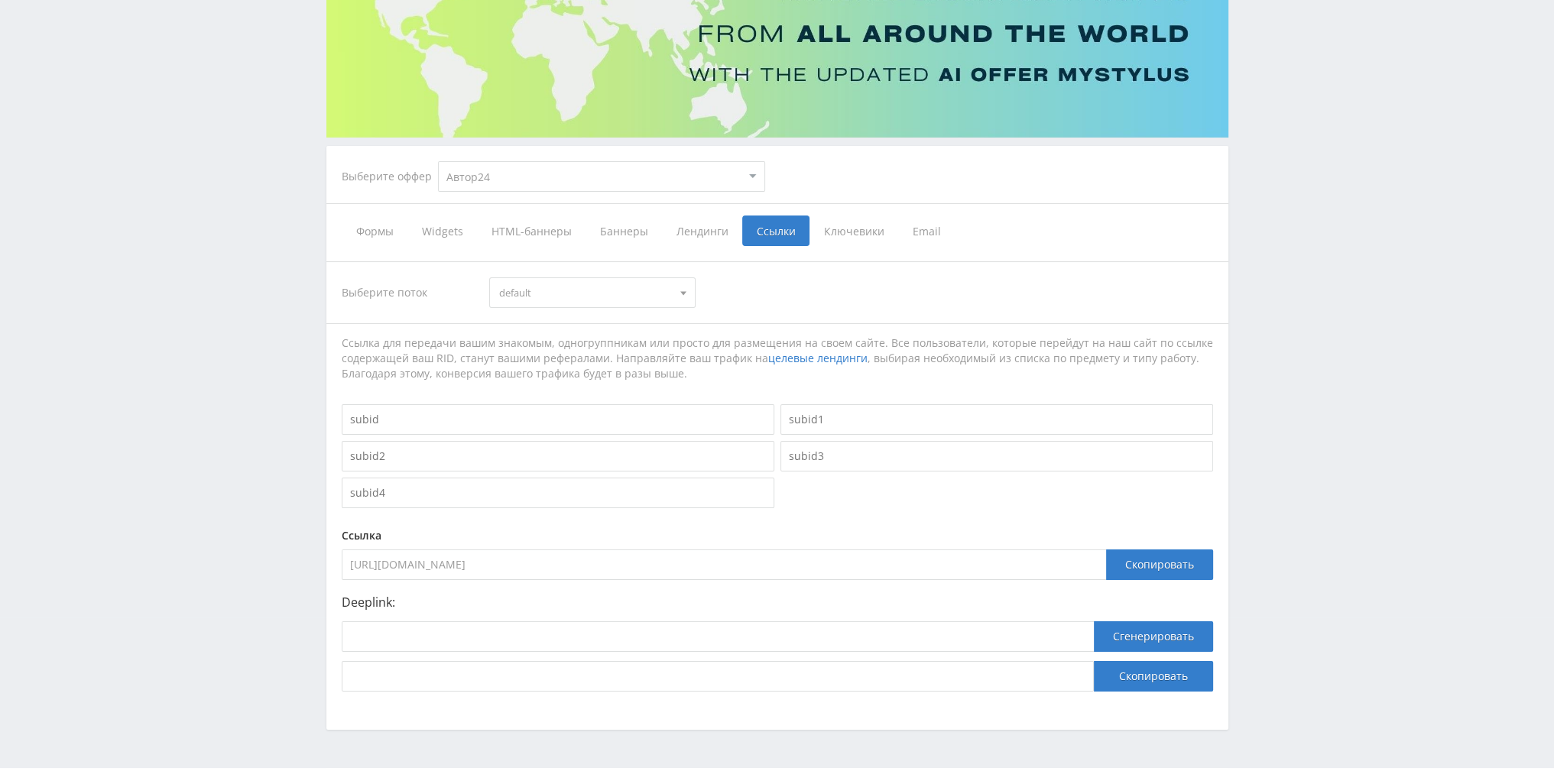
scroll to position [195, 0]
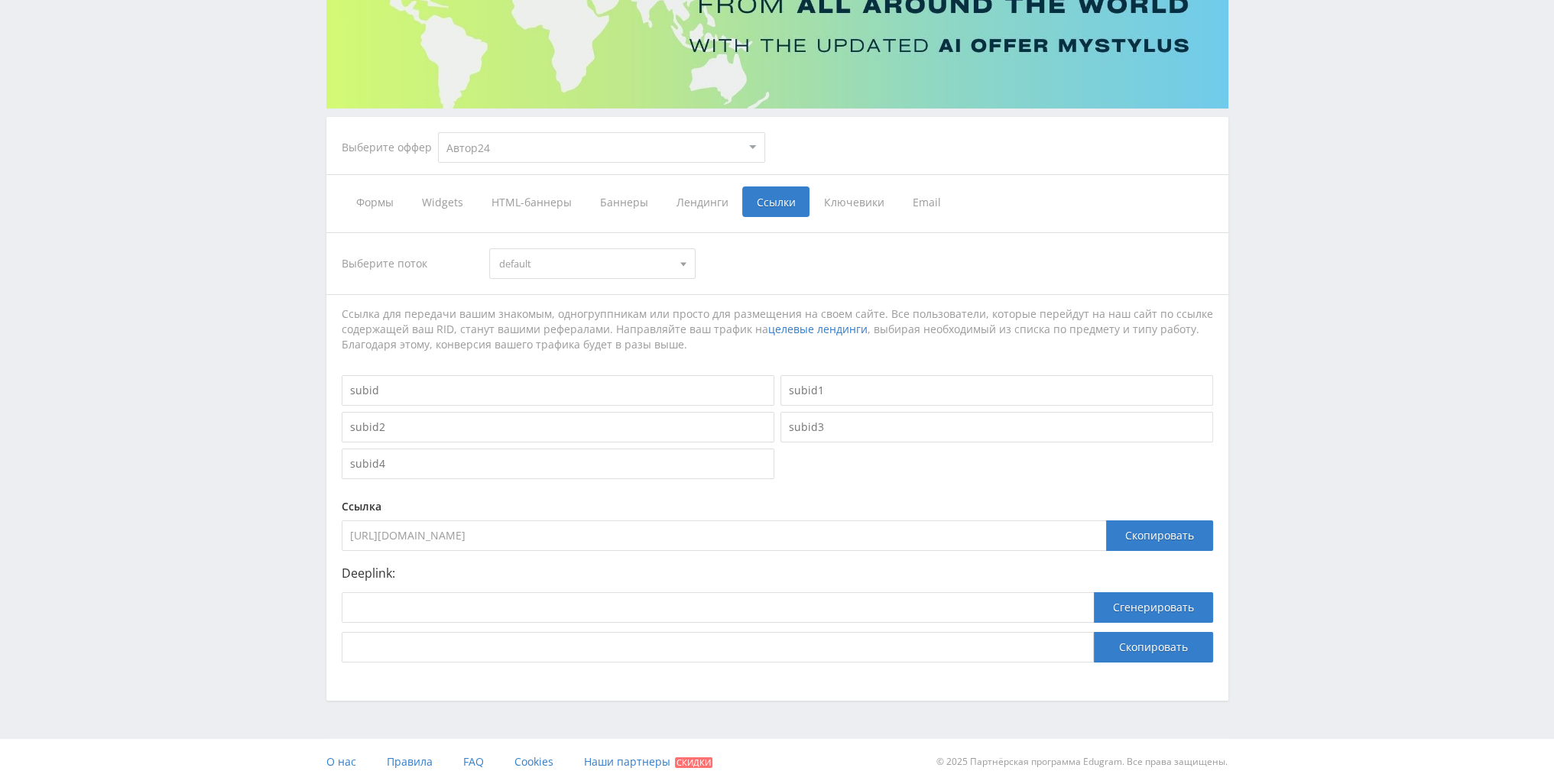
click at [704, 542] on input "[URL][DOMAIN_NAME]" at bounding box center [724, 535] width 764 height 31
click at [513, 377] on input at bounding box center [557, 390] width 432 height 31
type input "diplom"
click at [1156, 540] on div "Скопировать" at bounding box center [1160, 535] width 107 height 31
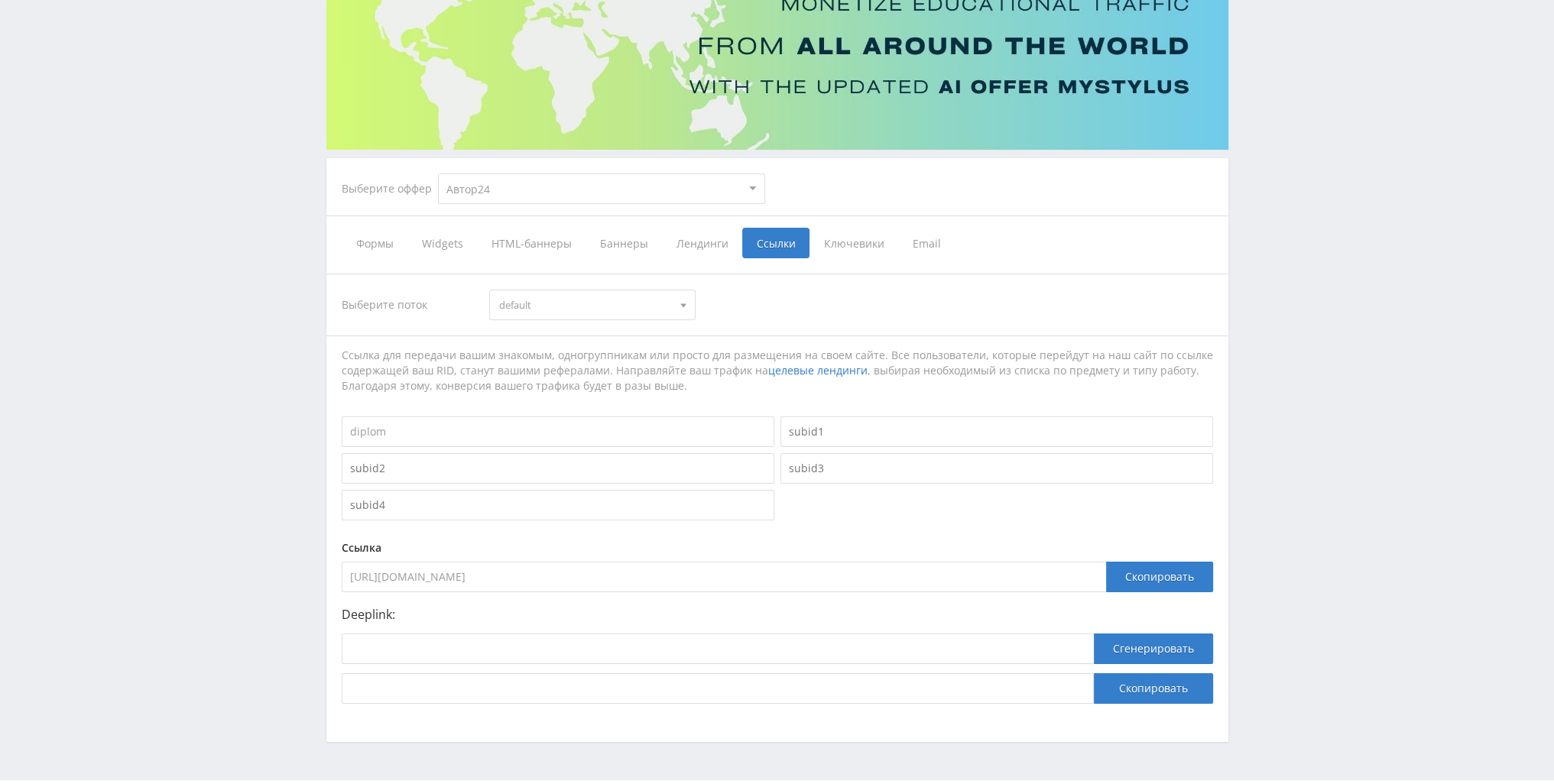
scroll to position [0, 0]
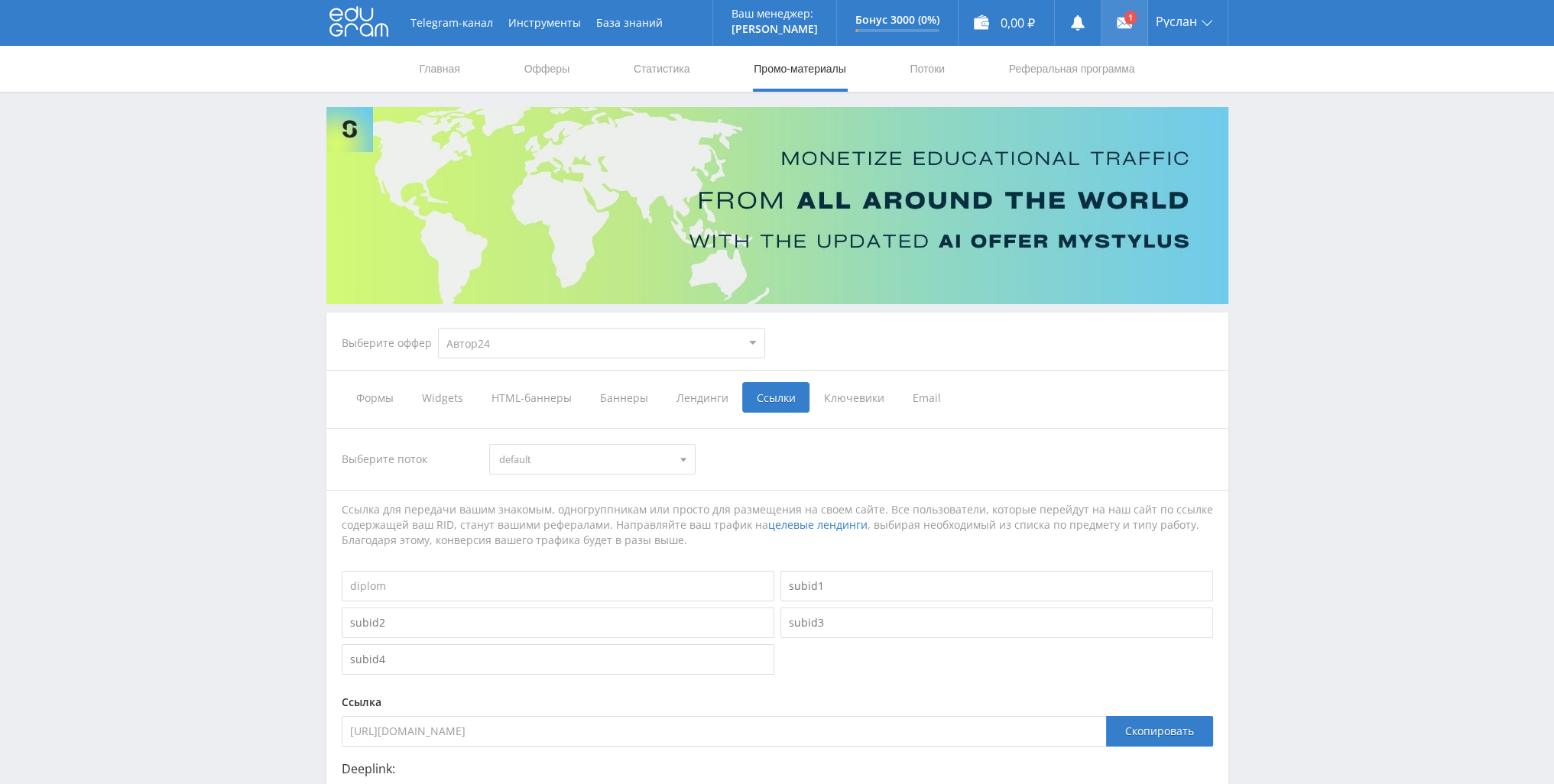
click at [1133, 34] on link at bounding box center [1124, 23] width 46 height 46
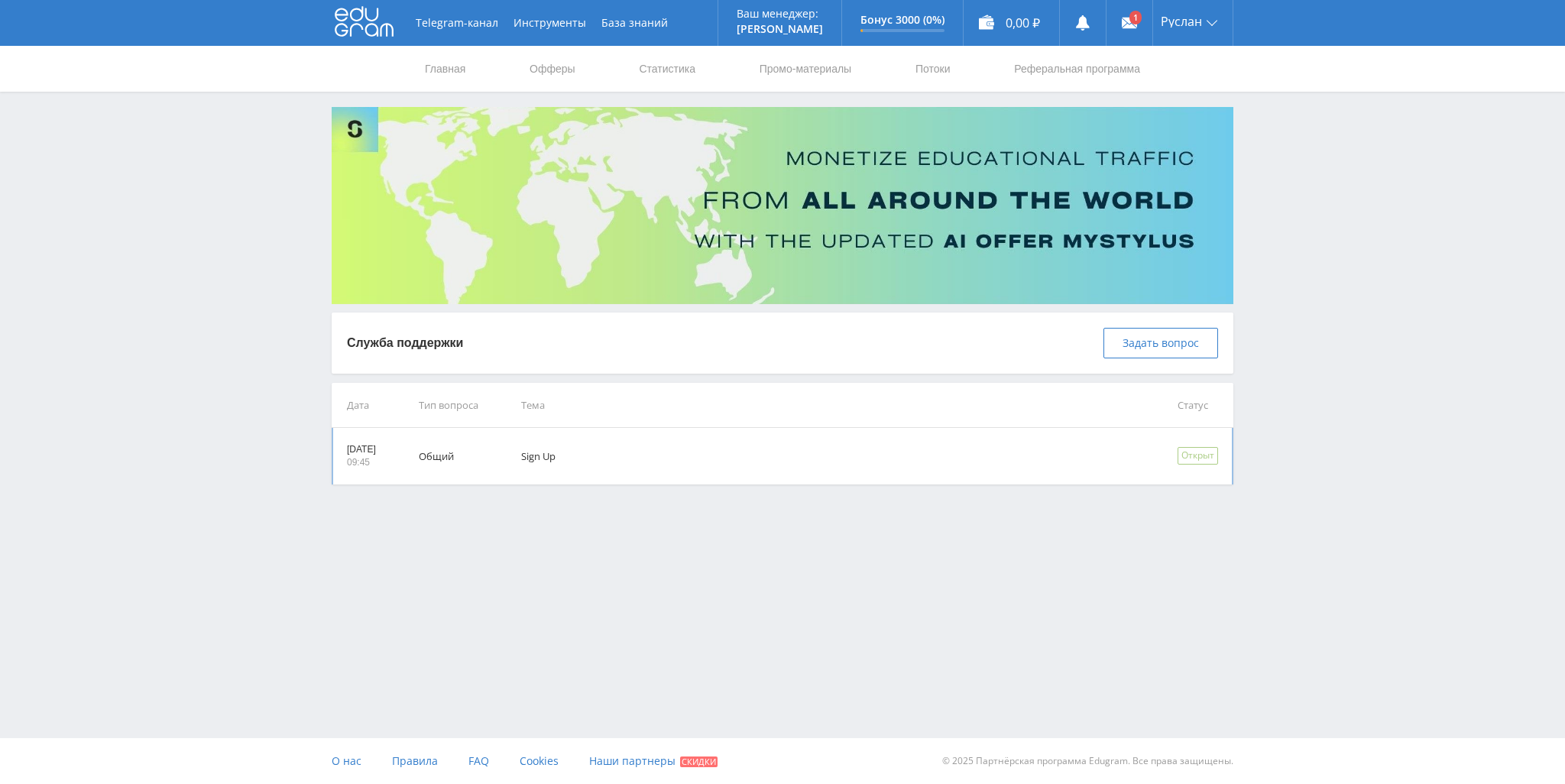
click at [558, 456] on td "Sign Up" at bounding box center [828, 456] width 657 height 56
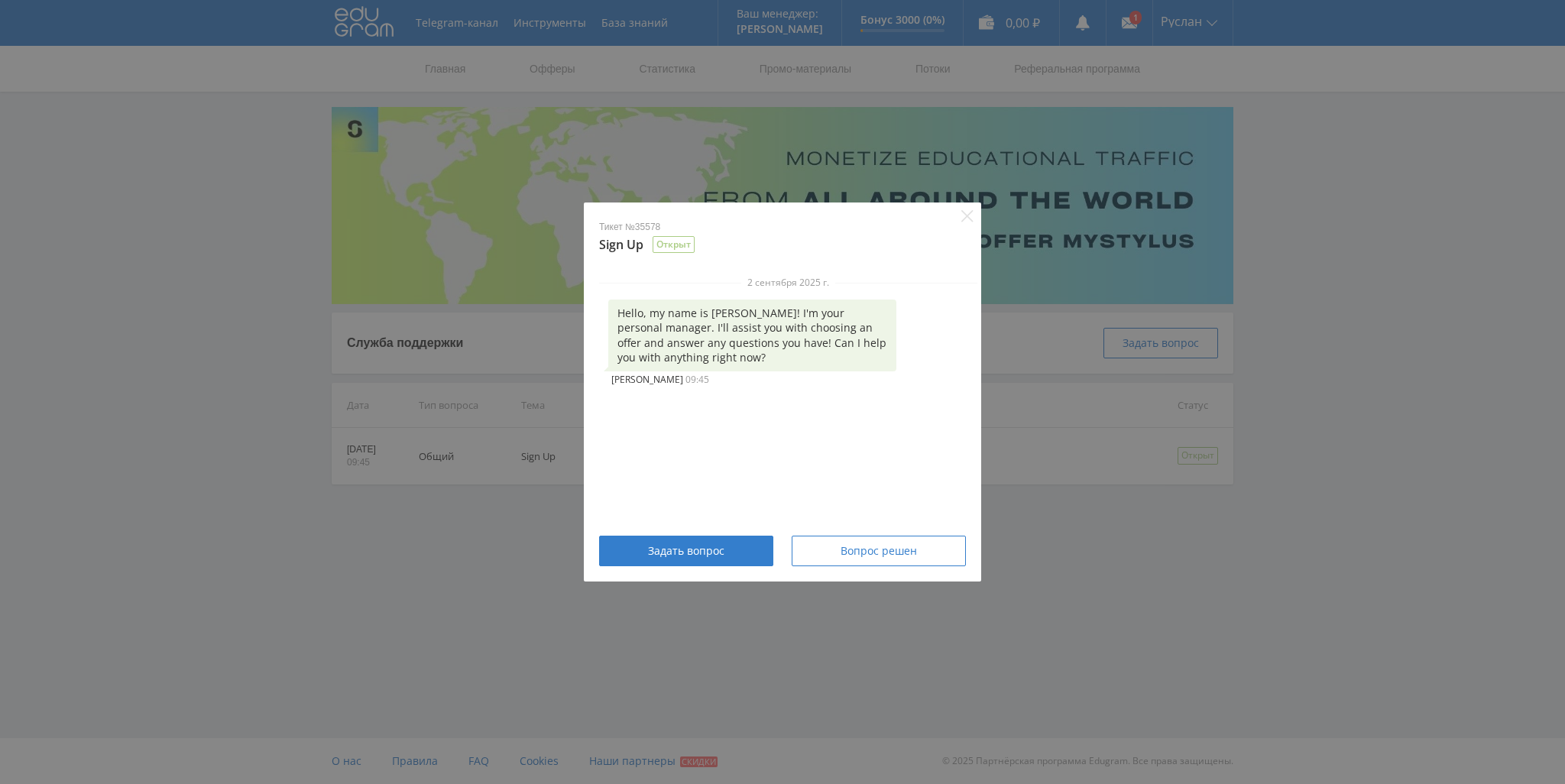
click at [1128, 531] on div "Тикет №35578 Sign Up Открыт 2 сентября 2025 г. Hello, my name is [PERSON_NAME]!…" at bounding box center [782, 392] width 1565 height 784
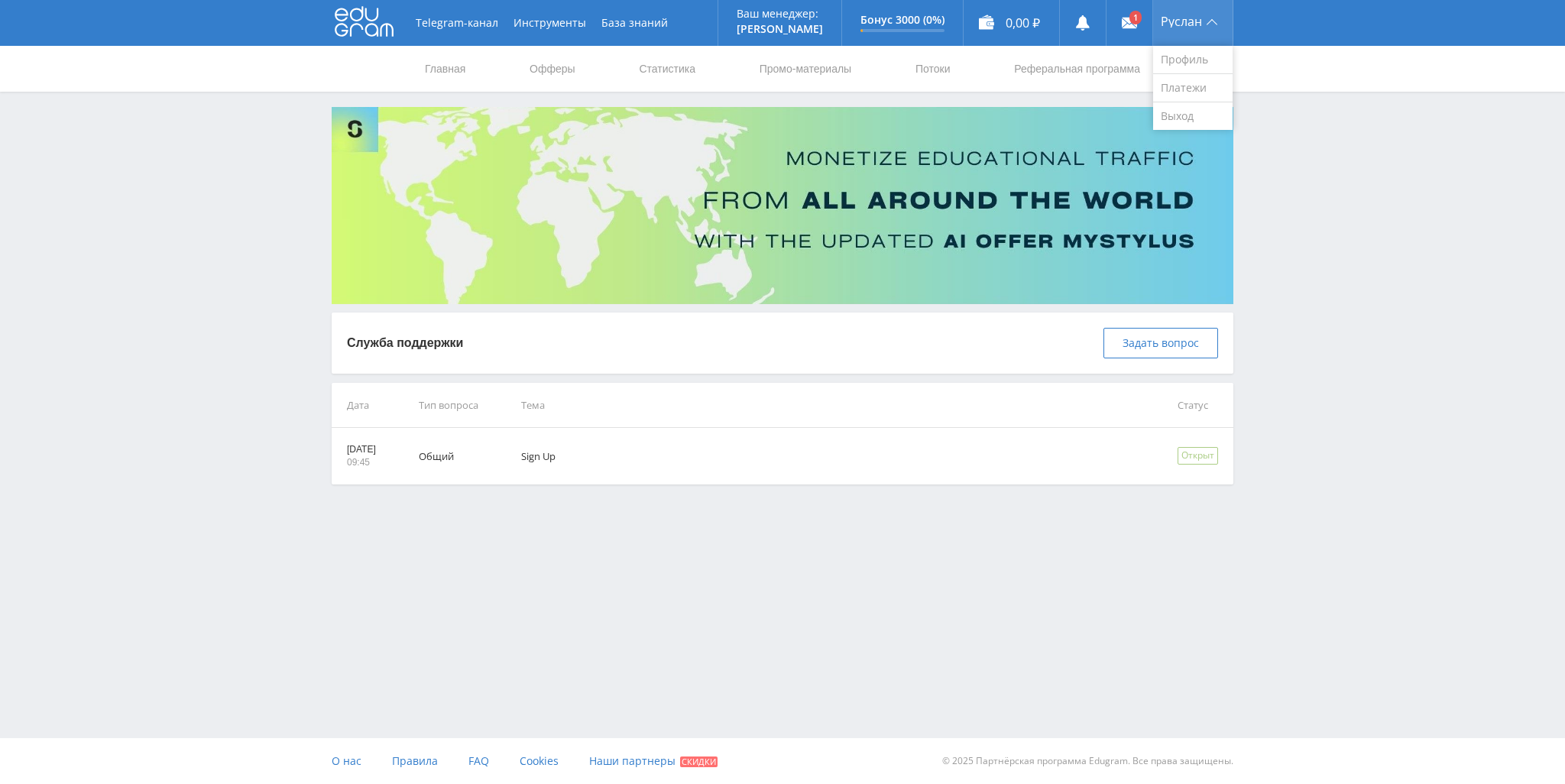
click at [1180, 2] on div "Руслан" at bounding box center [1193, 23] width 79 height 46
